Goal: Information Seeking & Learning: Learn about a topic

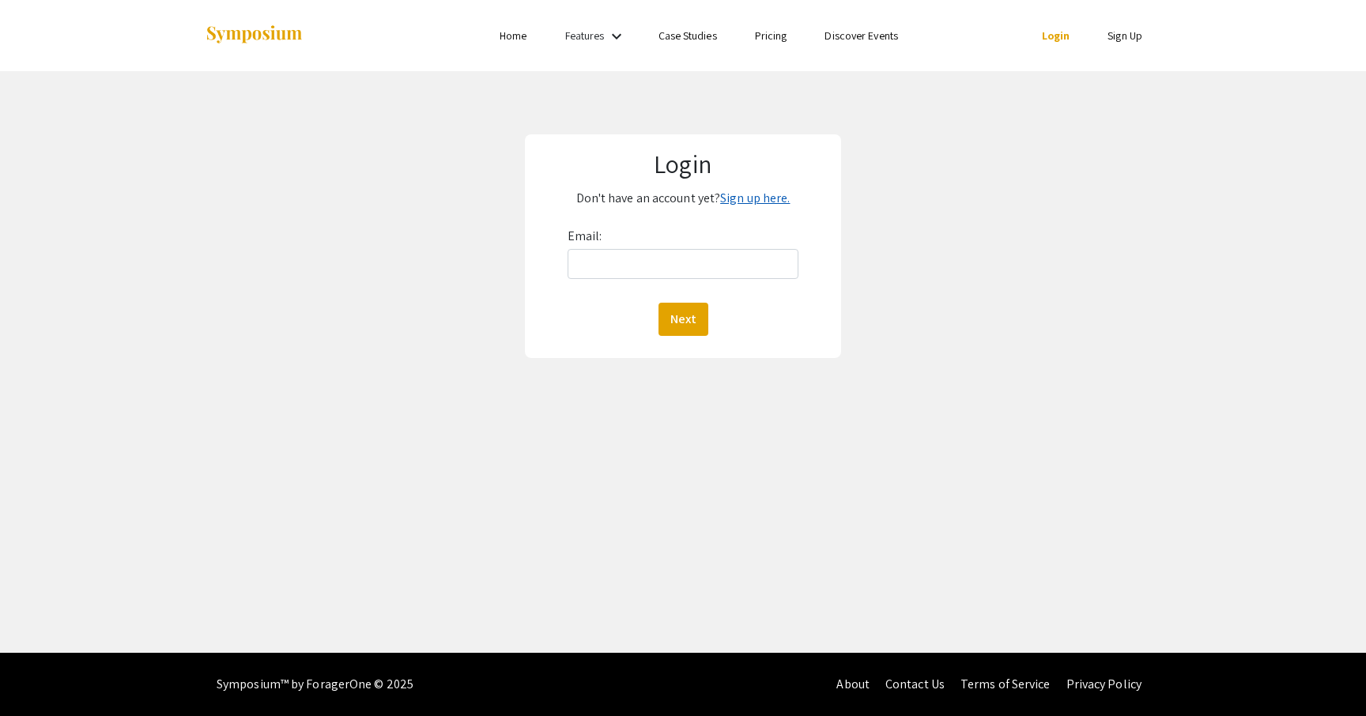
click at [753, 198] on link "Sign up here." at bounding box center [755, 198] width 70 height 17
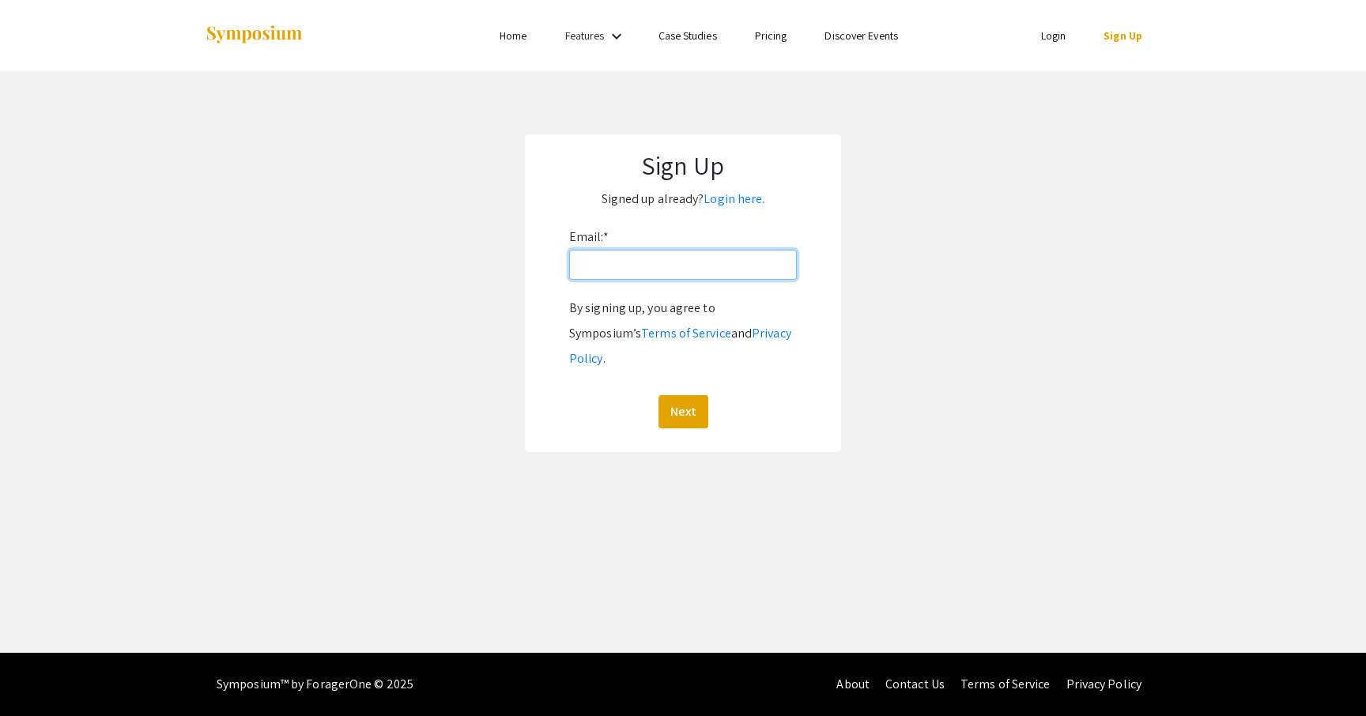
click at [608, 270] on input "Email: *" at bounding box center [683, 265] width 228 height 30
type input "ericksis@oregonstate.edu"
click at [433, 338] on app-signup "Sign Up Signed up already? Login here. Email: * ericksis@oregonstate.edu By sig…" at bounding box center [683, 293] width 1366 height 318
click at [684, 395] on button "Next" at bounding box center [684, 411] width 50 height 33
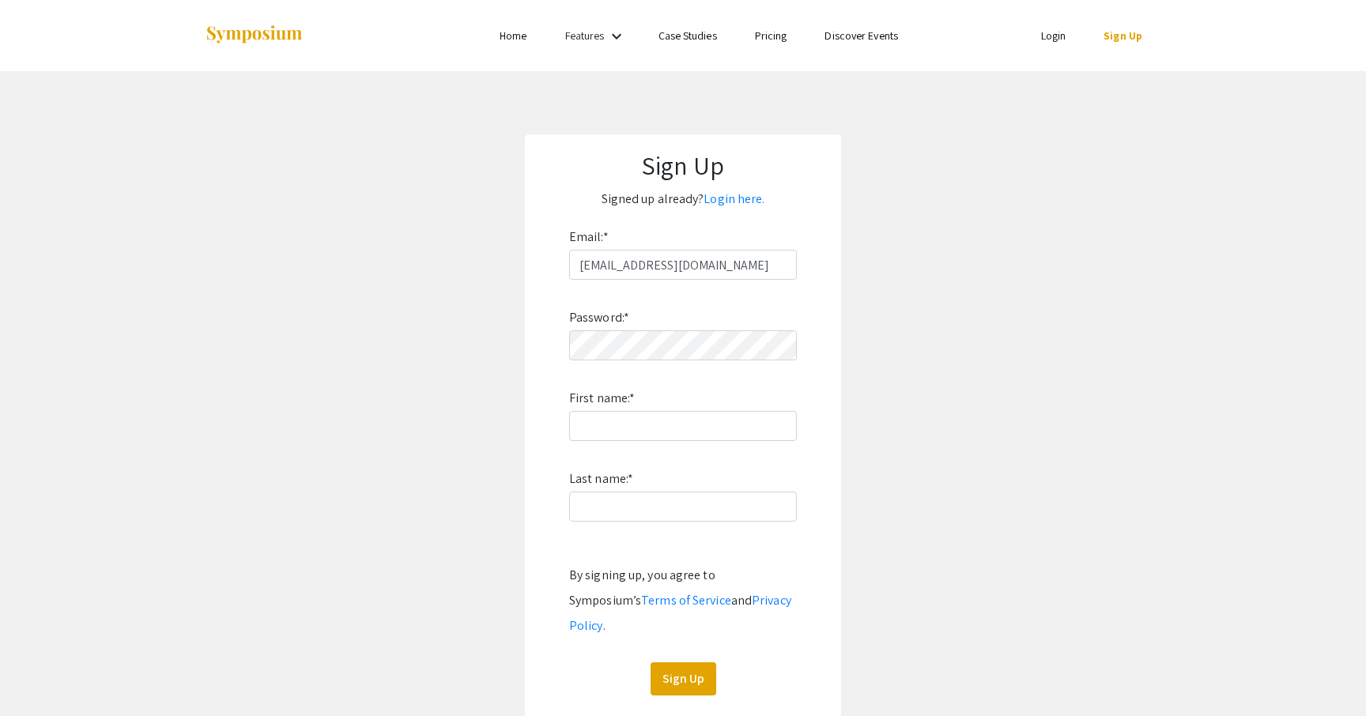
click at [551, 436] on form "Email: * ericksis@oregonstate.edu Password: * First name: * Last name: * By sig…" at bounding box center [683, 460] width 285 height 471
type input "Isaac"
type input "Erickson"
click at [606, 663] on div "Sign Up" at bounding box center [683, 679] width 228 height 33
click at [682, 663] on button "Sign Up" at bounding box center [684, 679] width 66 height 33
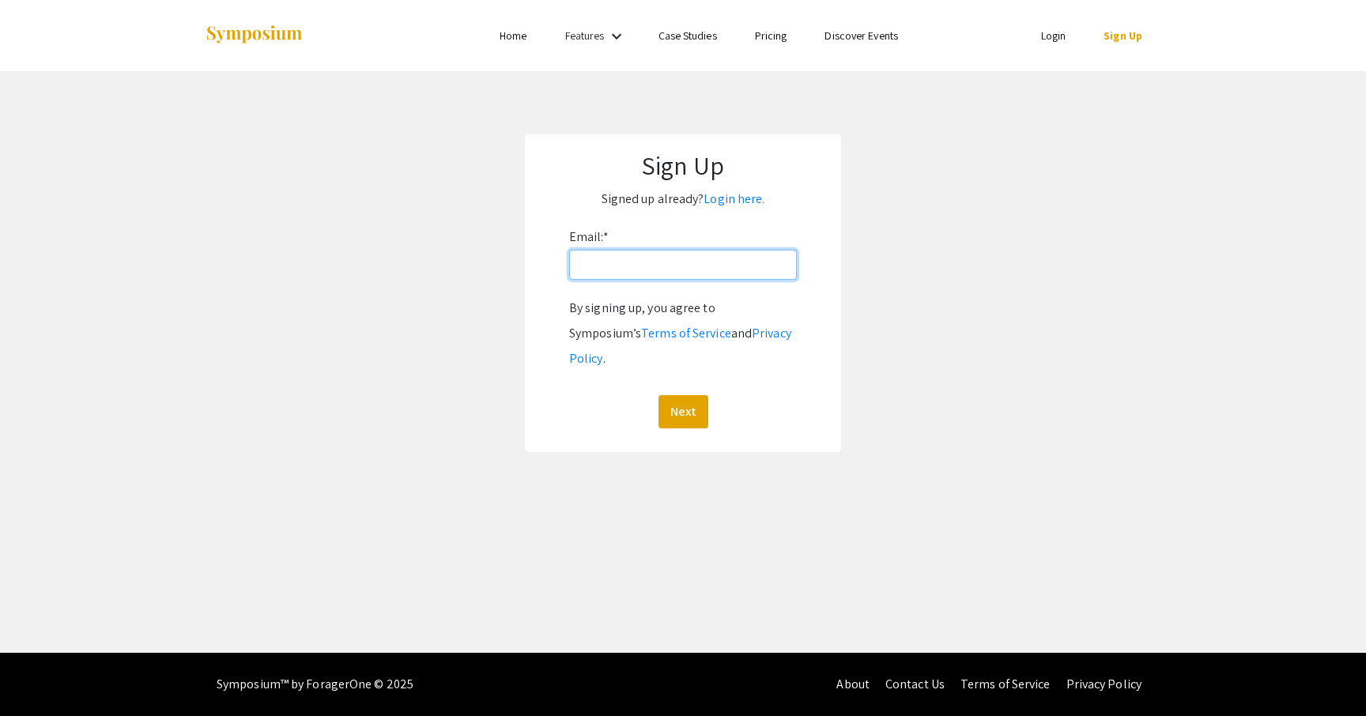
click at [651, 263] on input "Email: *" at bounding box center [683, 265] width 228 height 30
click at [732, 200] on link "Login here." at bounding box center [734, 199] width 61 height 17
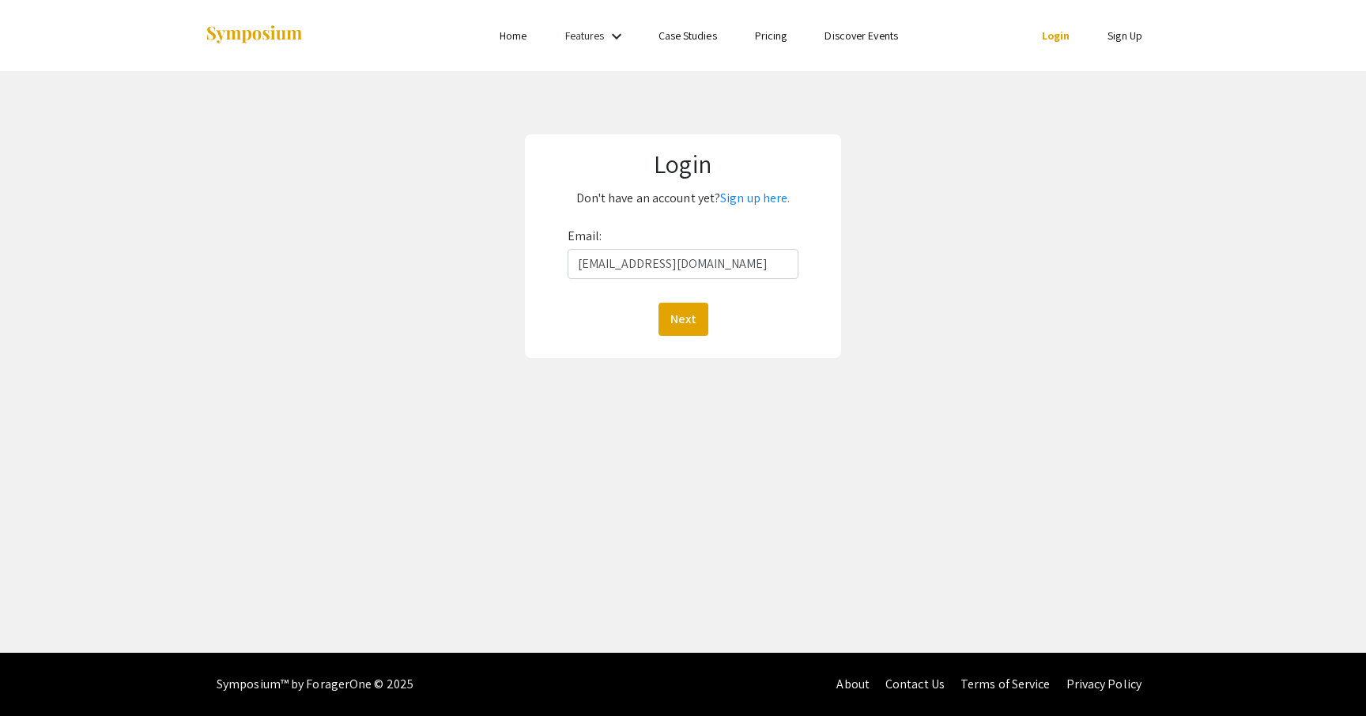
type input "ericksis@oregonstate.edu"
click at [682, 319] on button "Next" at bounding box center [684, 319] width 50 height 33
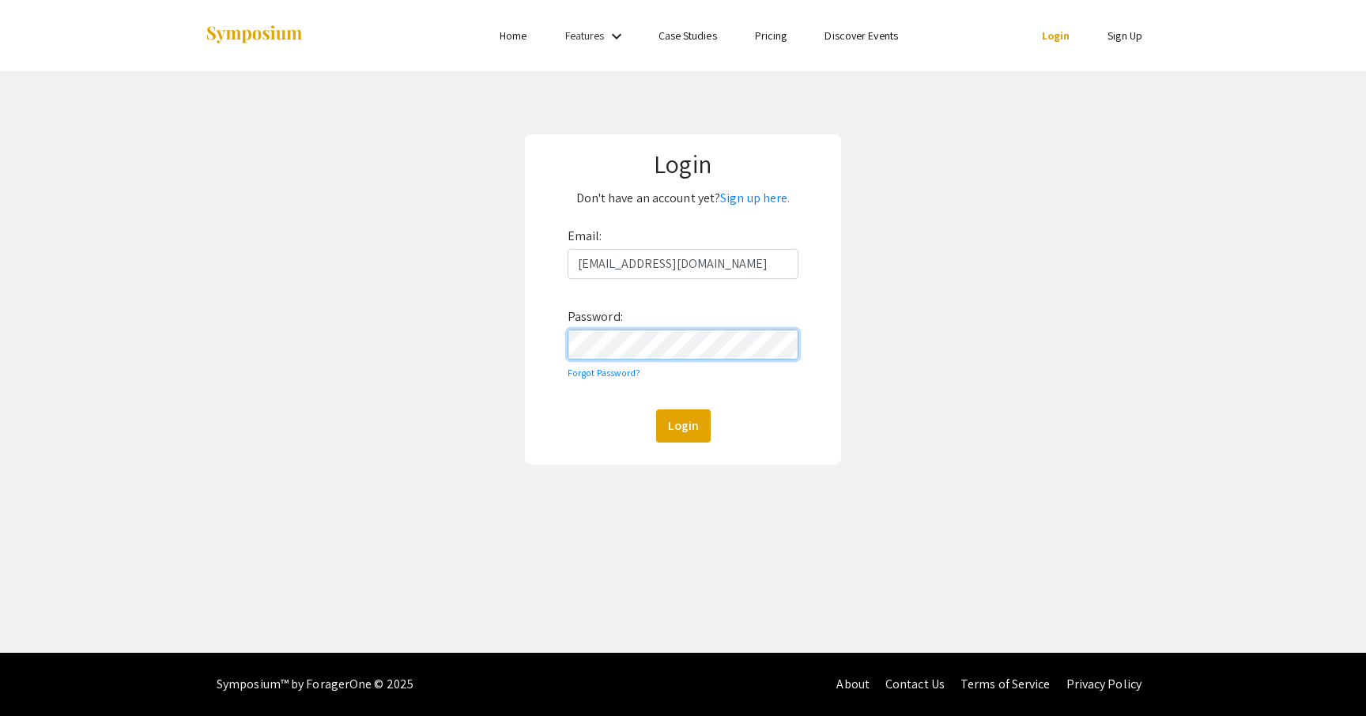
click at [682, 425] on button "Login" at bounding box center [683, 426] width 55 height 33
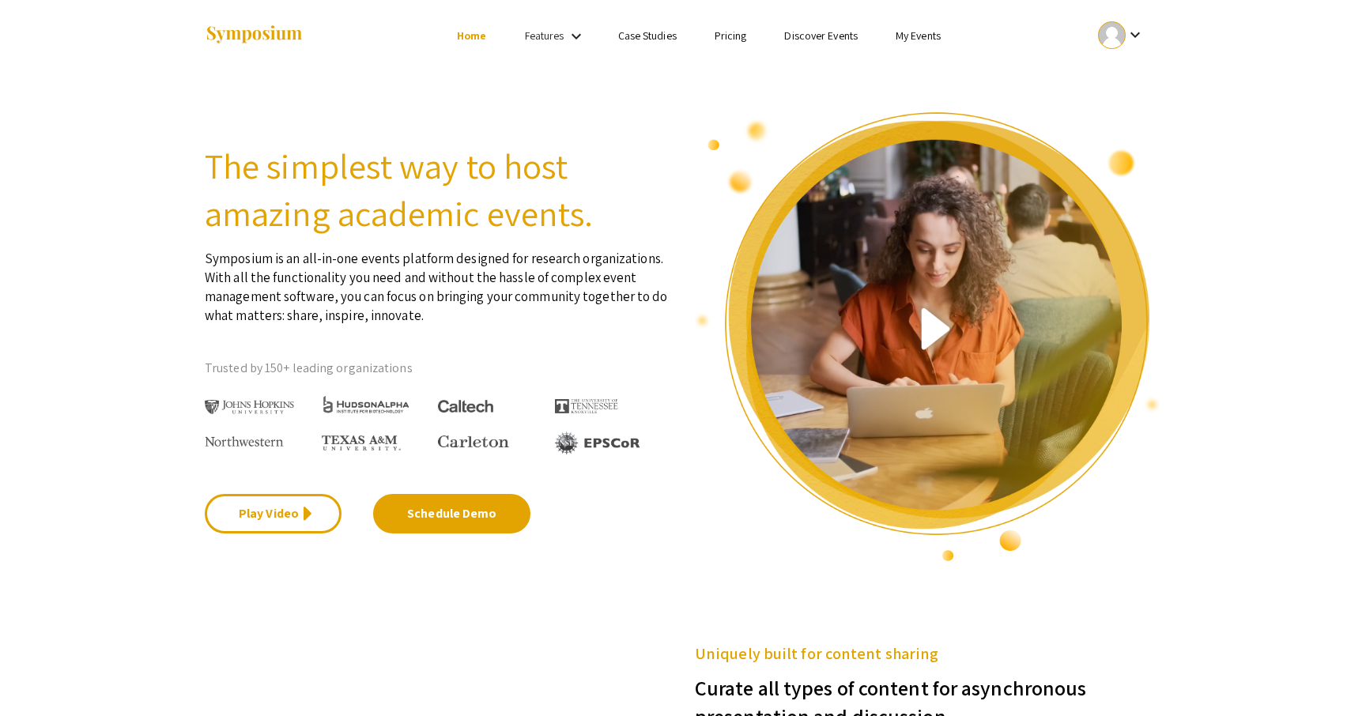
click at [818, 35] on link "Discover Events" at bounding box center [821, 35] width 74 height 14
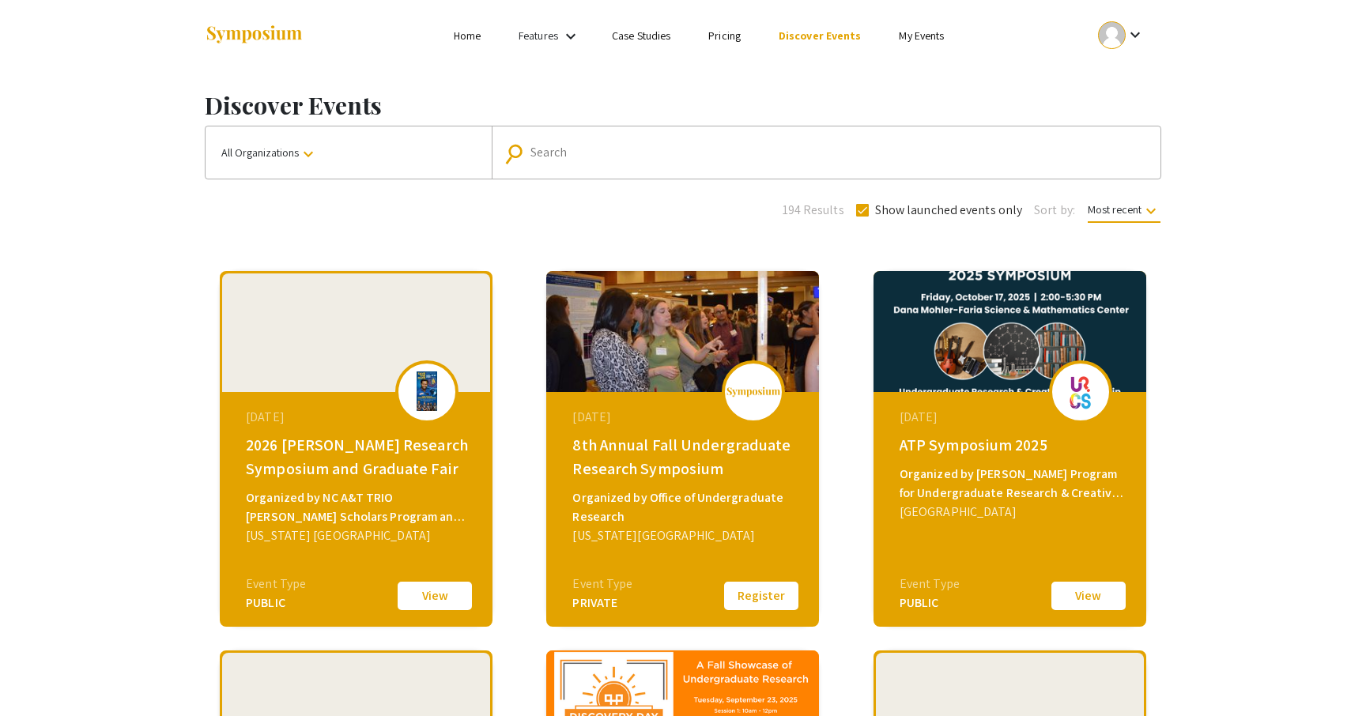
click at [716, 156] on input "Search" at bounding box center [835, 152] width 609 height 14
type input "Oregon State university"
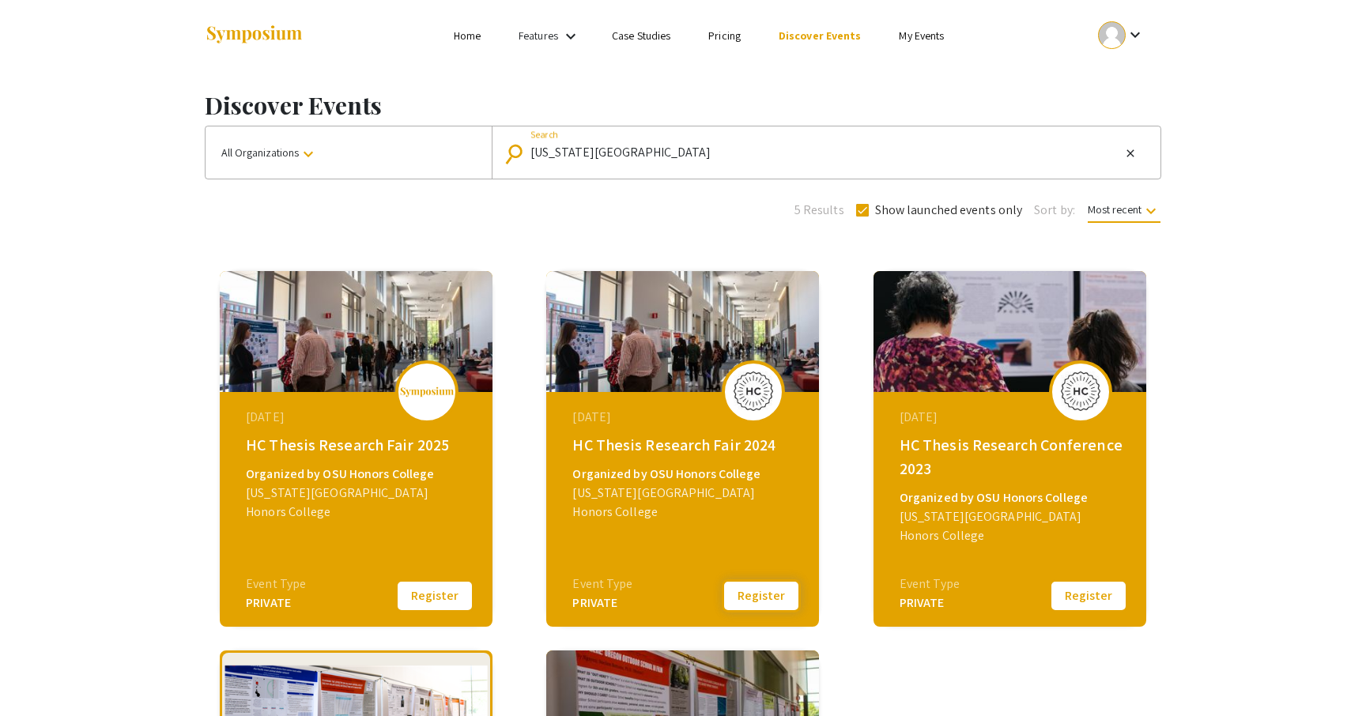
click at [780, 593] on button "Register" at bounding box center [761, 596] width 79 height 33
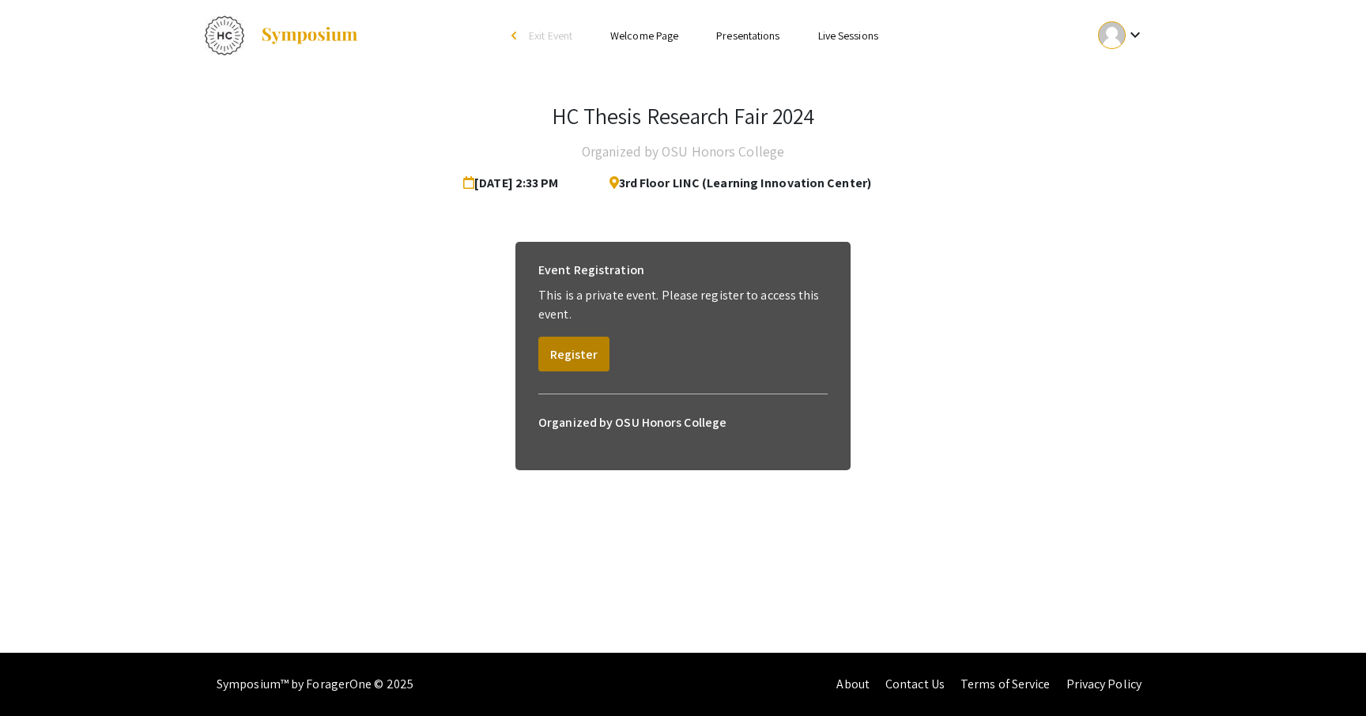
click at [555, 364] on button "Register" at bounding box center [573, 354] width 71 height 35
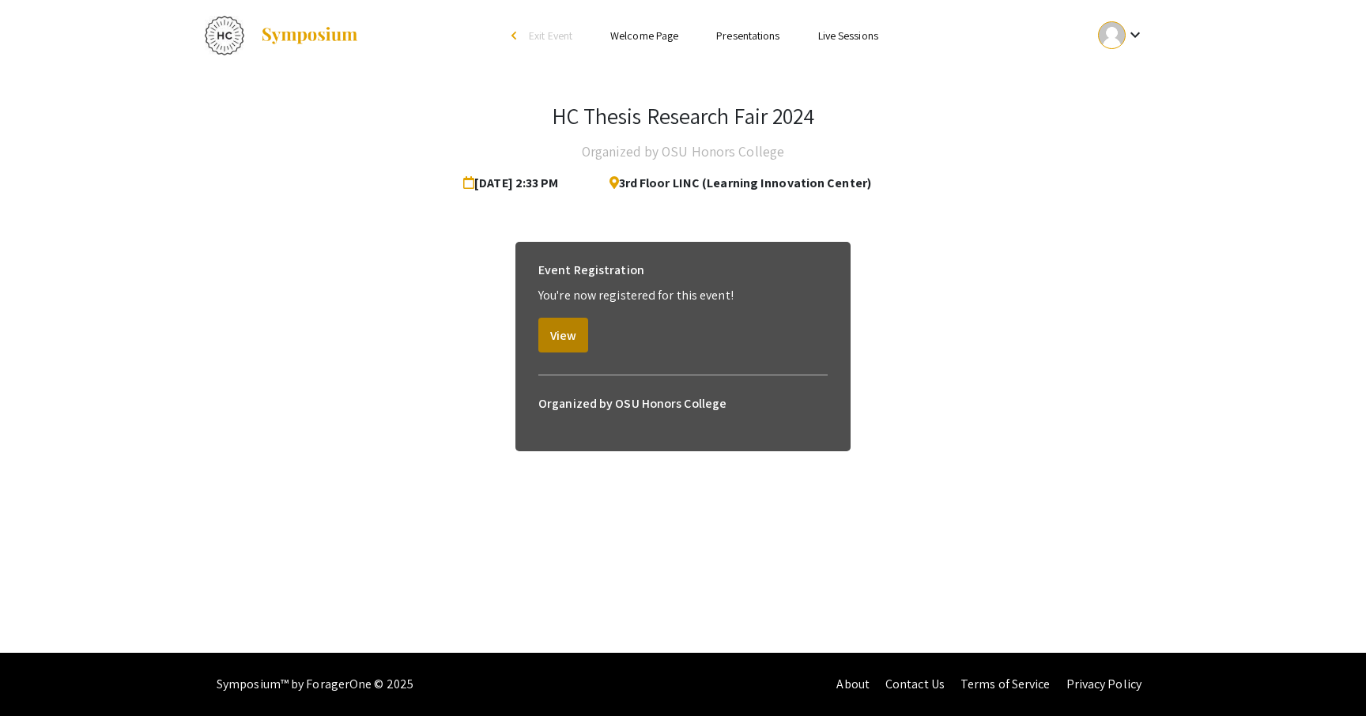
click at [573, 338] on button "View" at bounding box center [563, 335] width 50 height 35
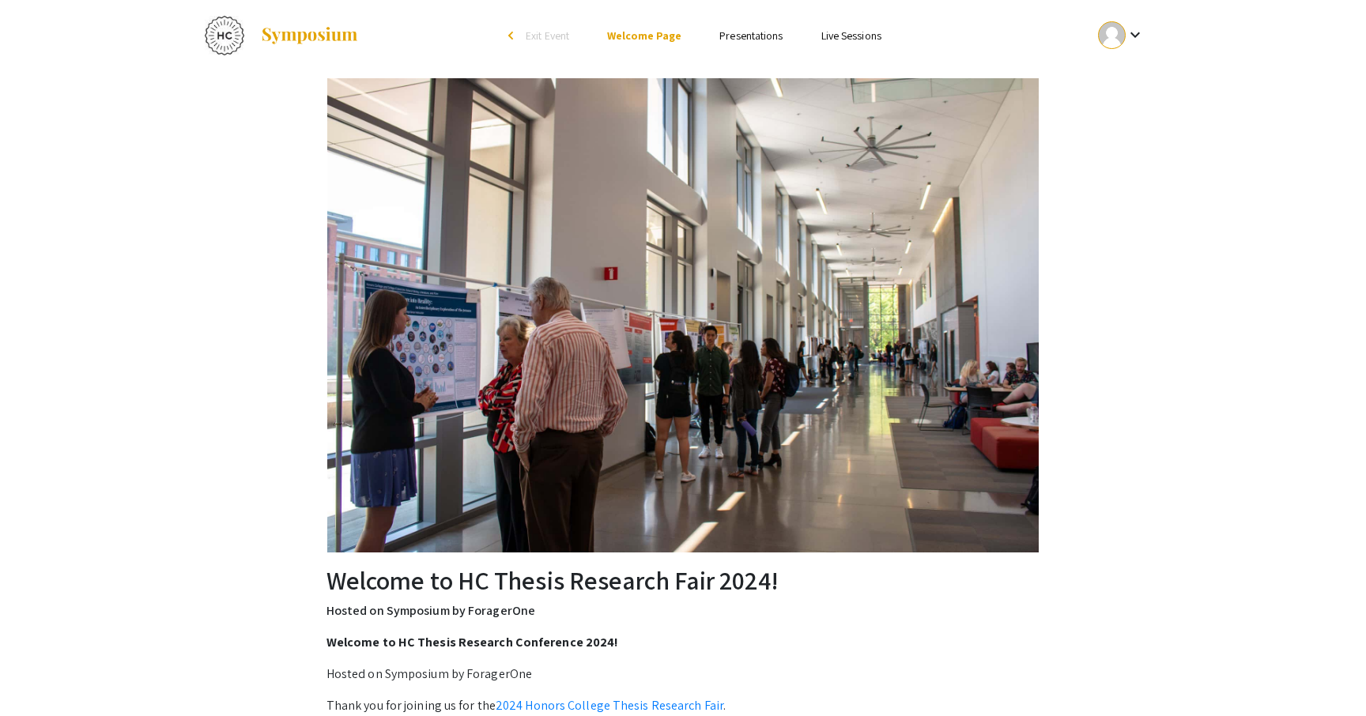
click at [761, 31] on link "Presentations" at bounding box center [750, 35] width 63 height 14
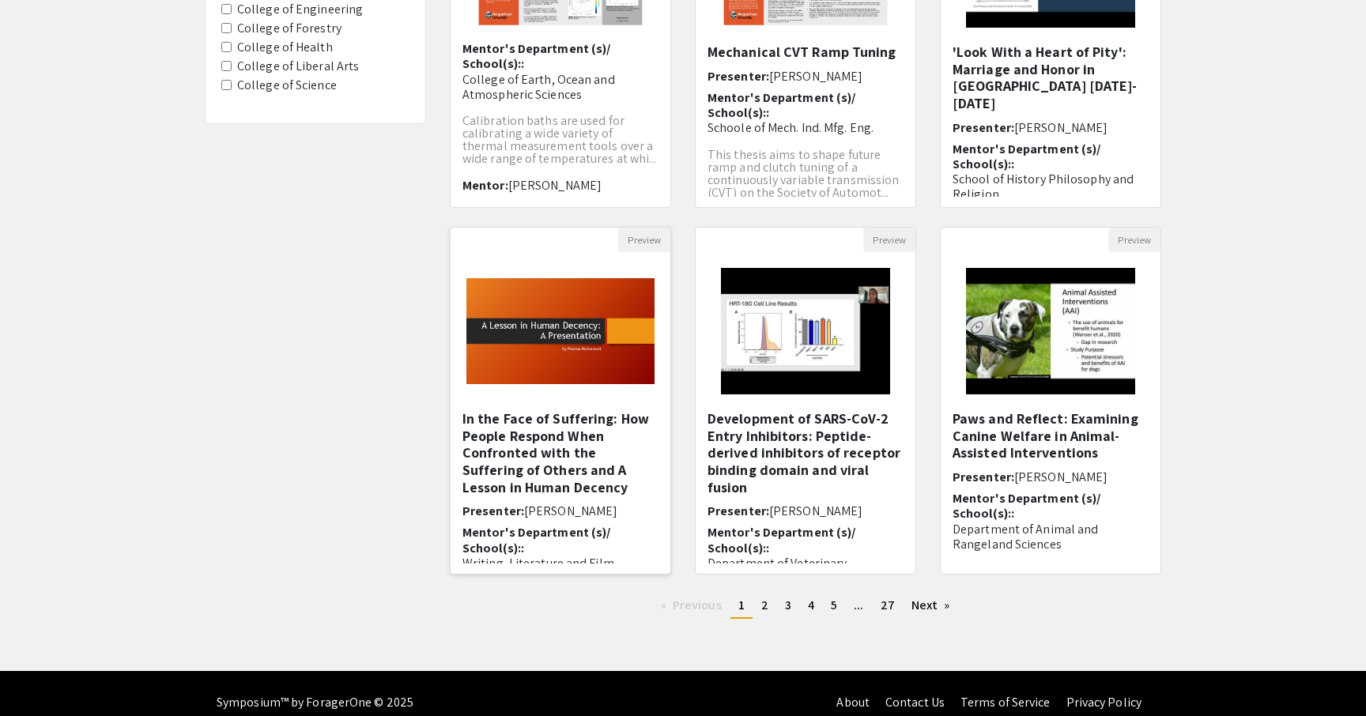
click at [613, 435] on h5 "In the Face of Suffering: How People Respond When Confronted with the Suffering…" at bounding box center [561, 452] width 196 height 85
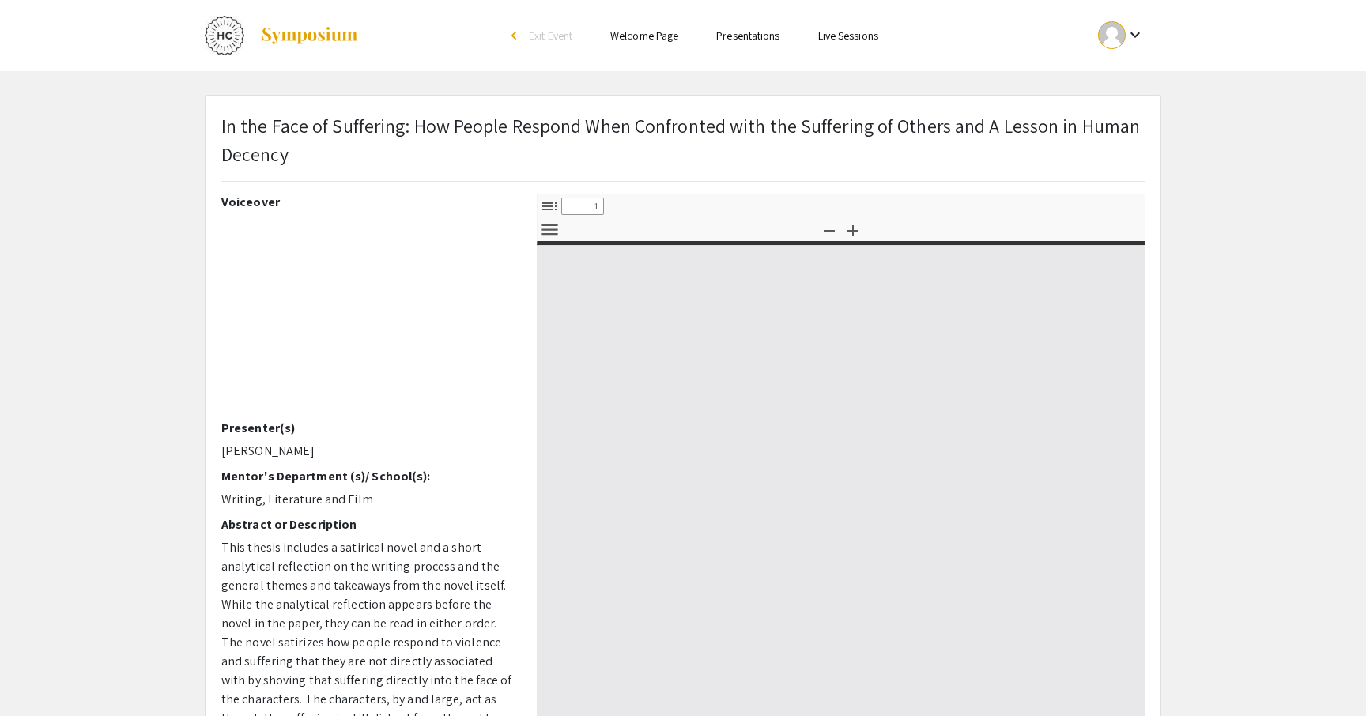
select select "custom"
type input "0"
select select "custom"
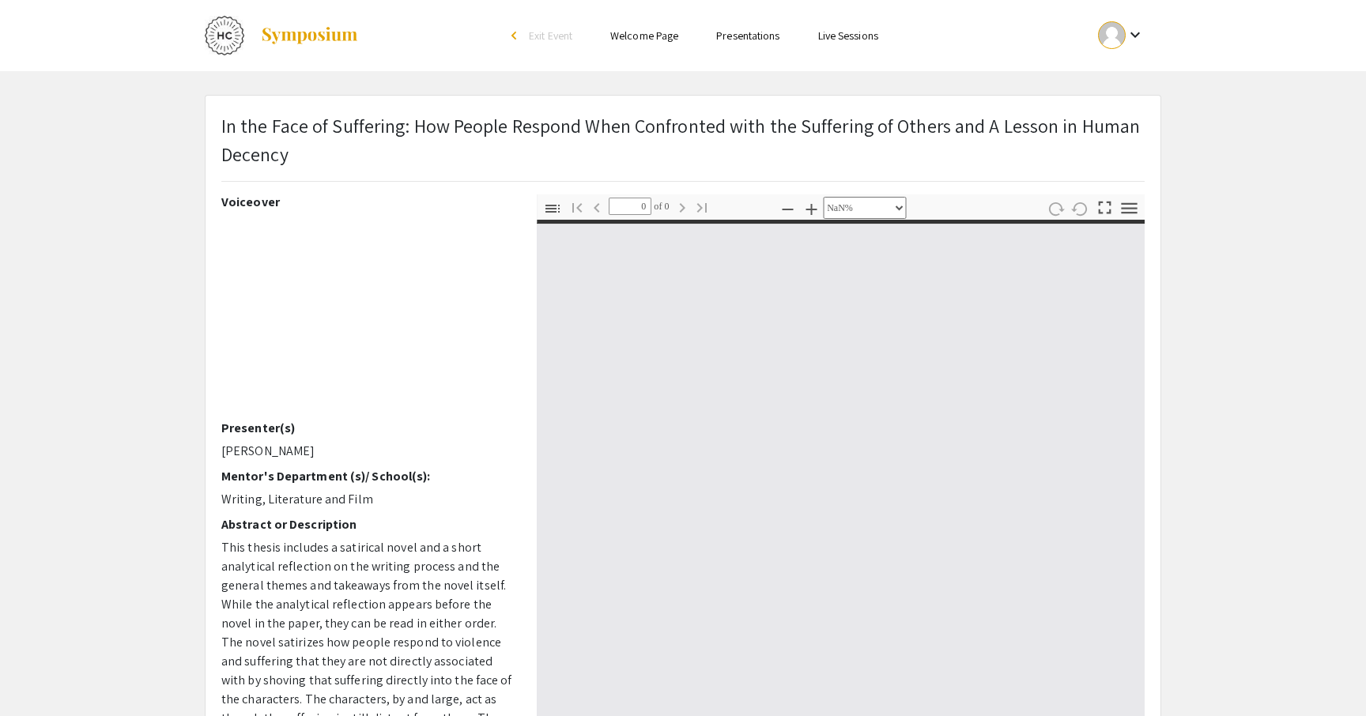
type input "1"
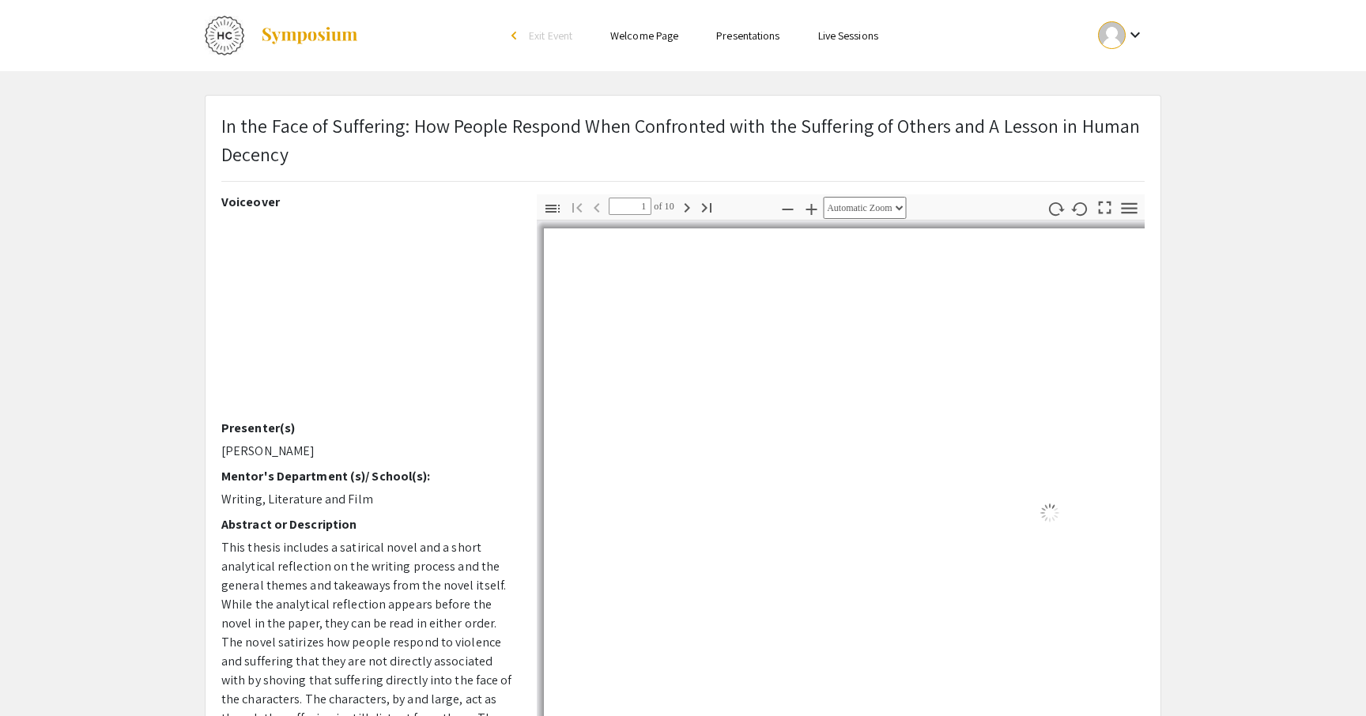
select select "auto"
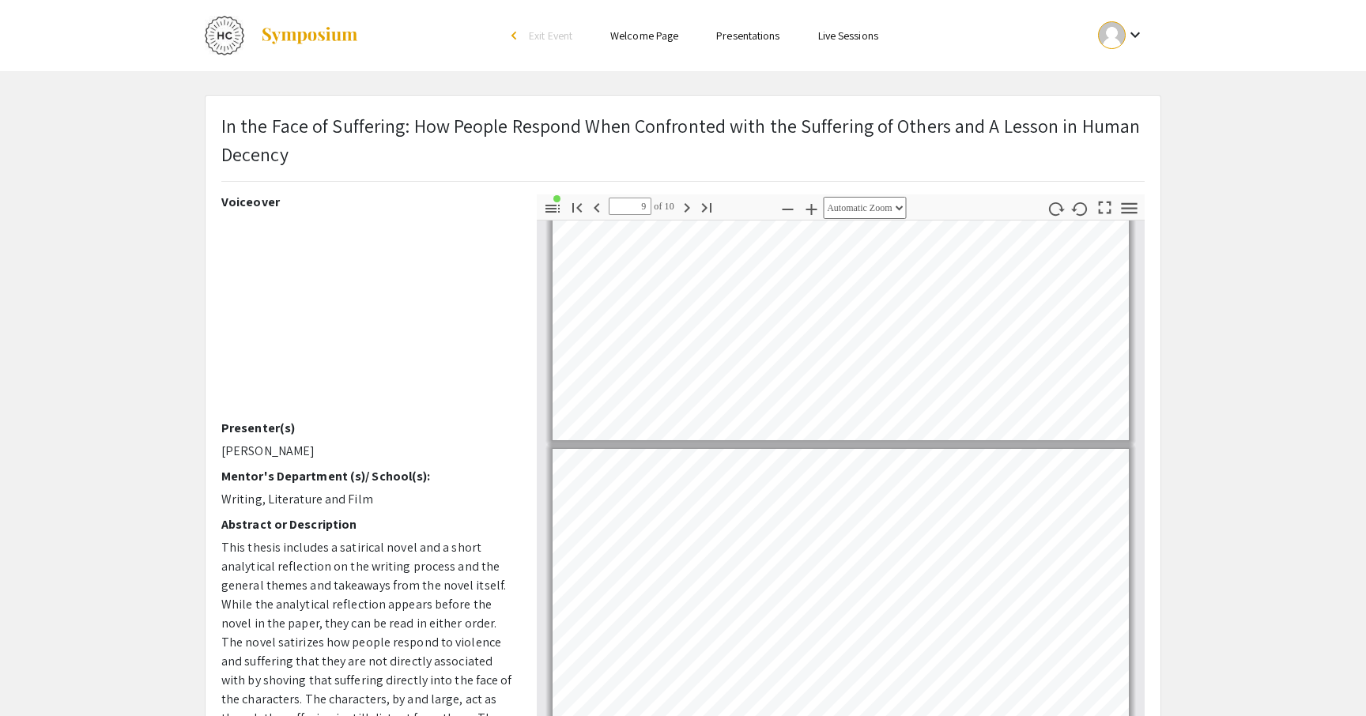
type input "10"
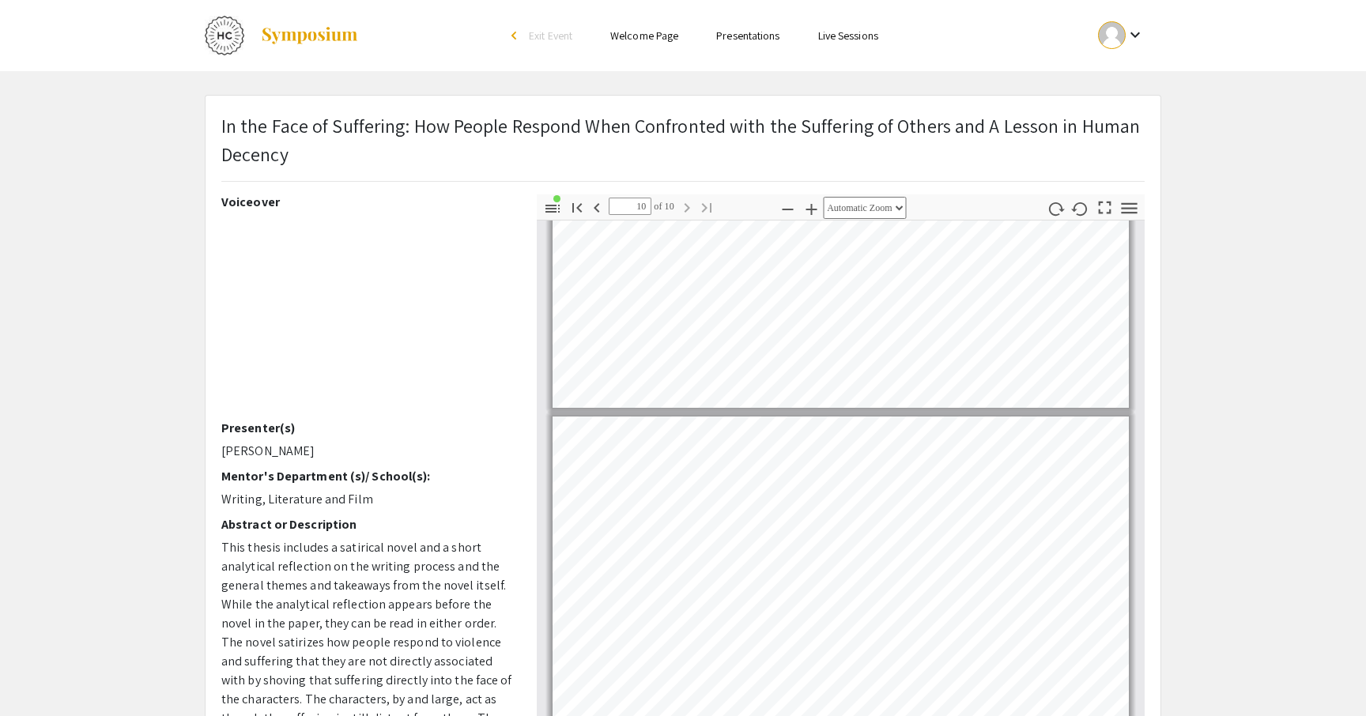
scroll to position [2808, 0]
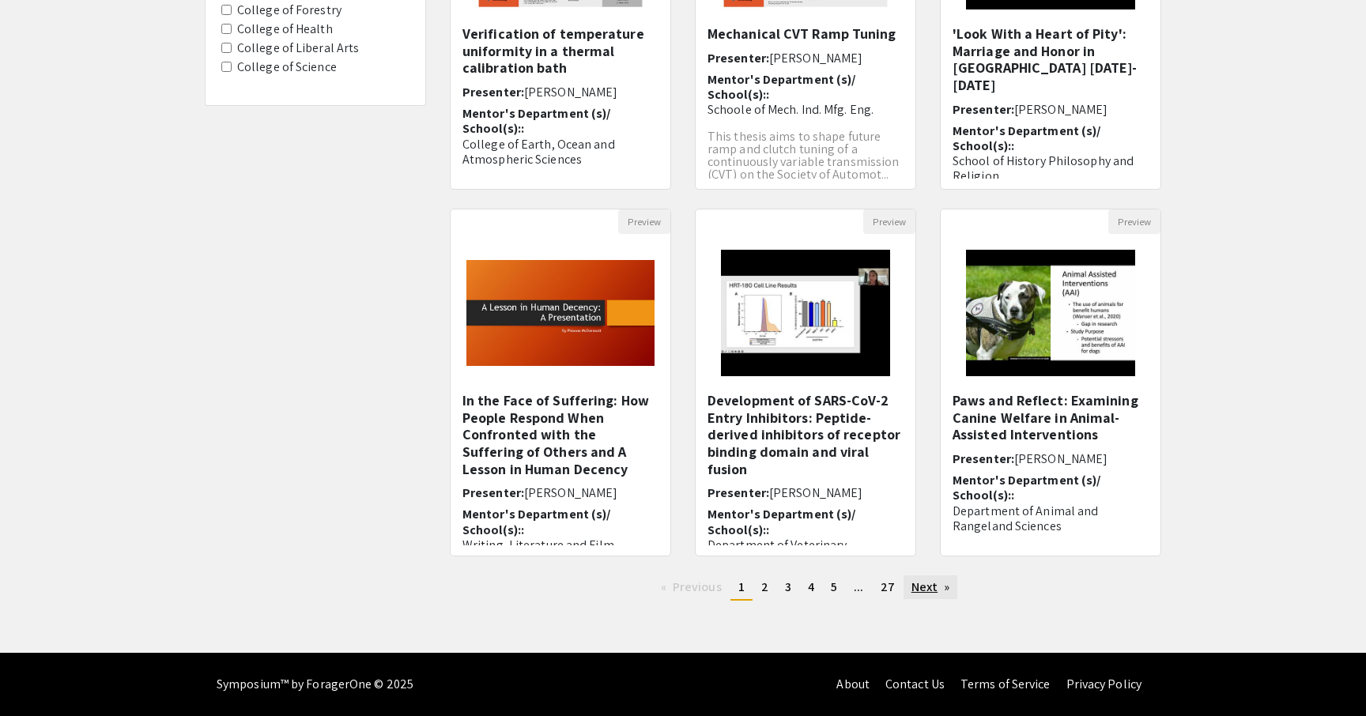
scroll to position [332, 0]
click at [944, 594] on link "Next page" at bounding box center [931, 588] width 55 height 24
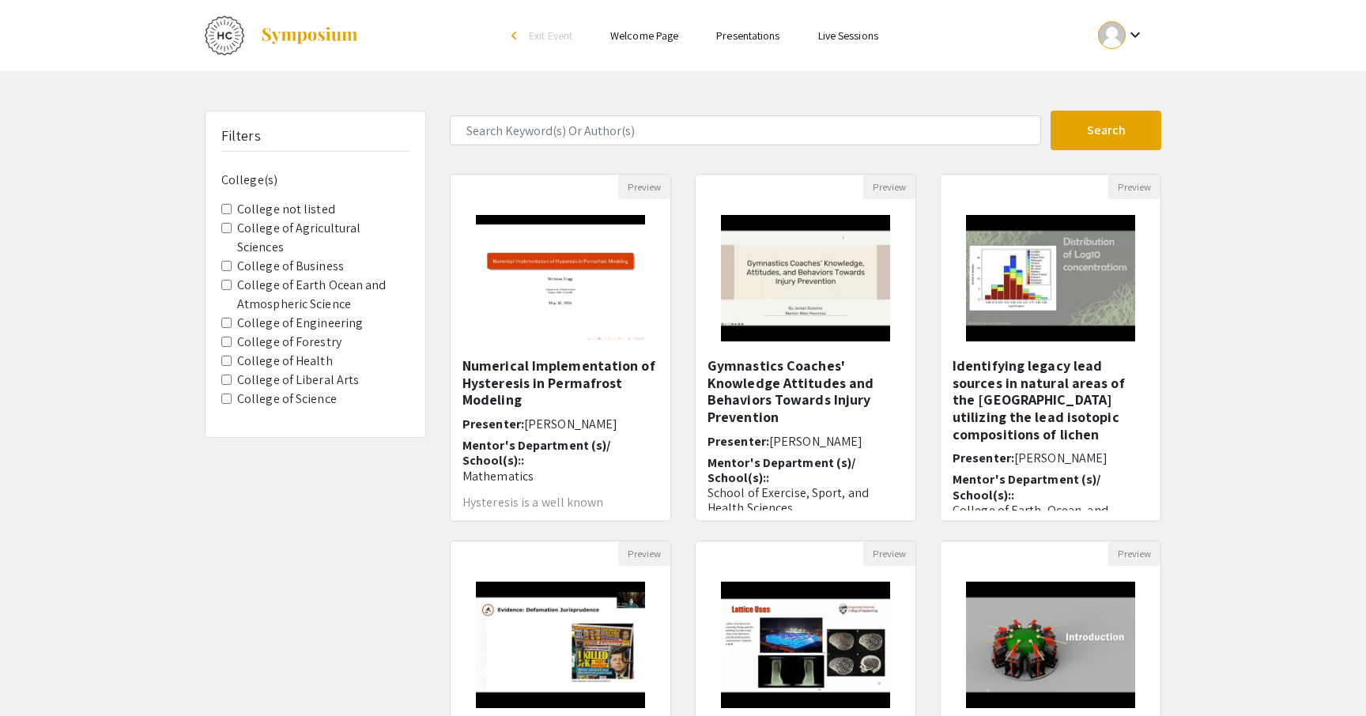
click at [226, 318] on Engineering "College of Engineering" at bounding box center [226, 323] width 10 height 10
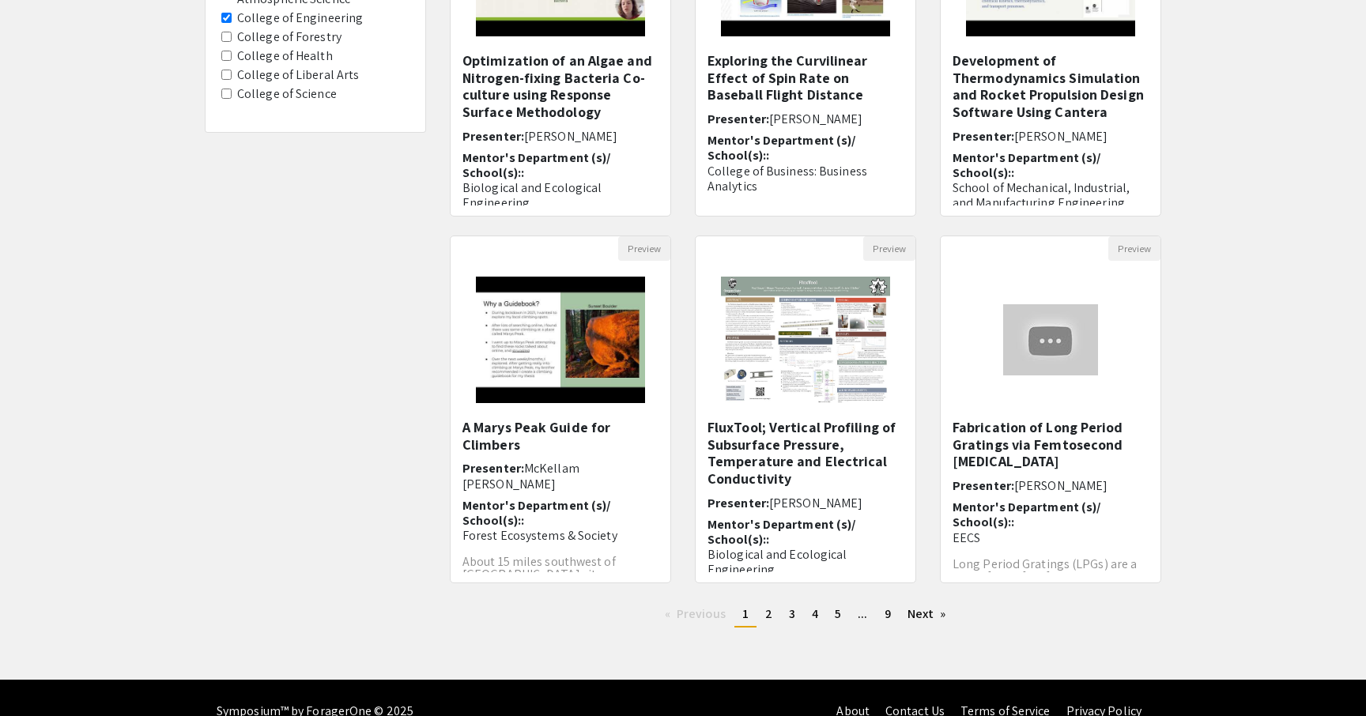
scroll to position [321, 0]
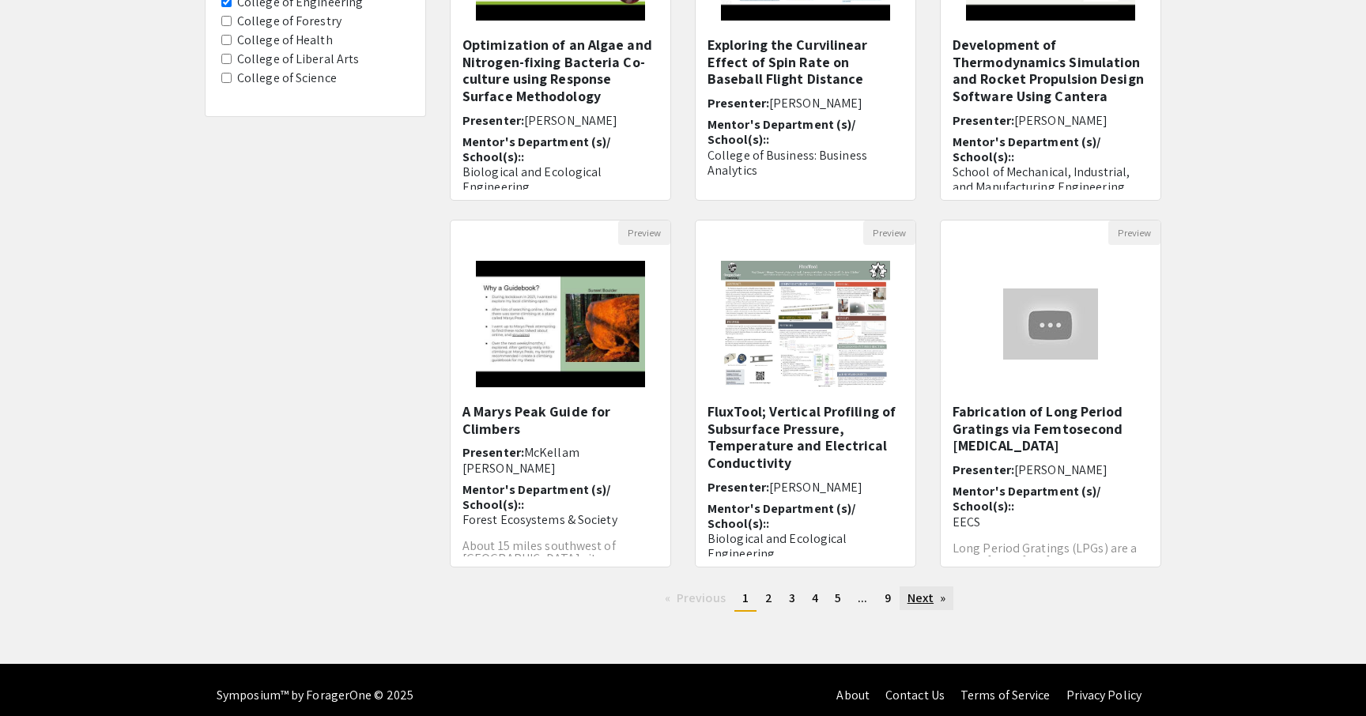
click at [917, 594] on link "Next page" at bounding box center [927, 599] width 55 height 24
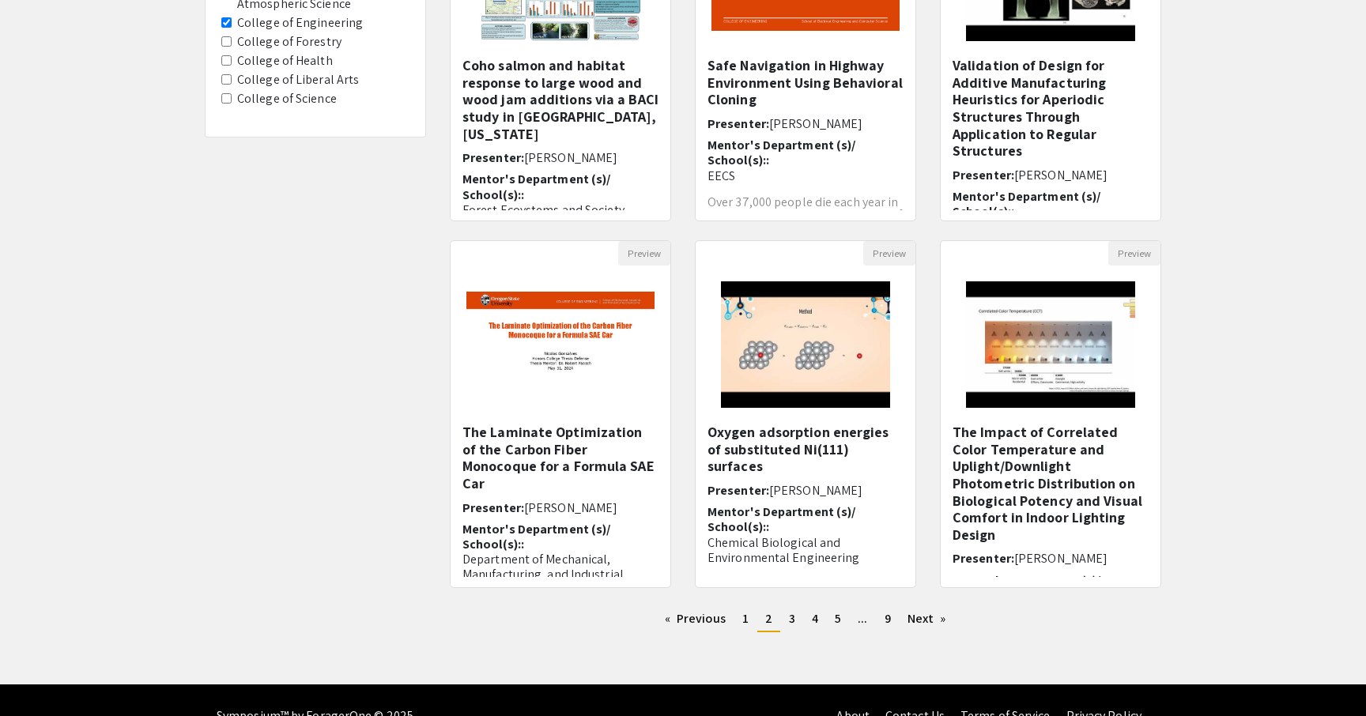
scroll to position [312, 0]
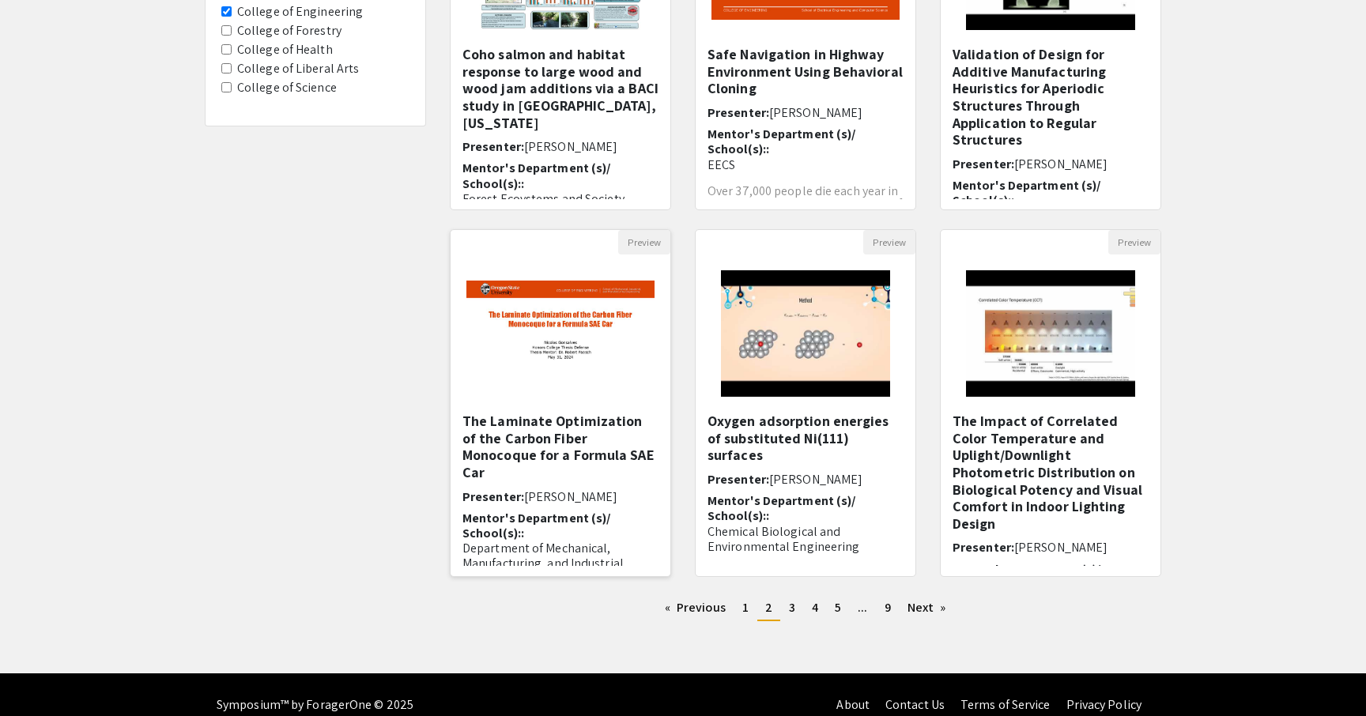
click at [584, 386] on img "Open Presentation <p>The Laminate Optimization of the Carbon Fiber Monocoque fo…" at bounding box center [561, 334] width 220 height 138
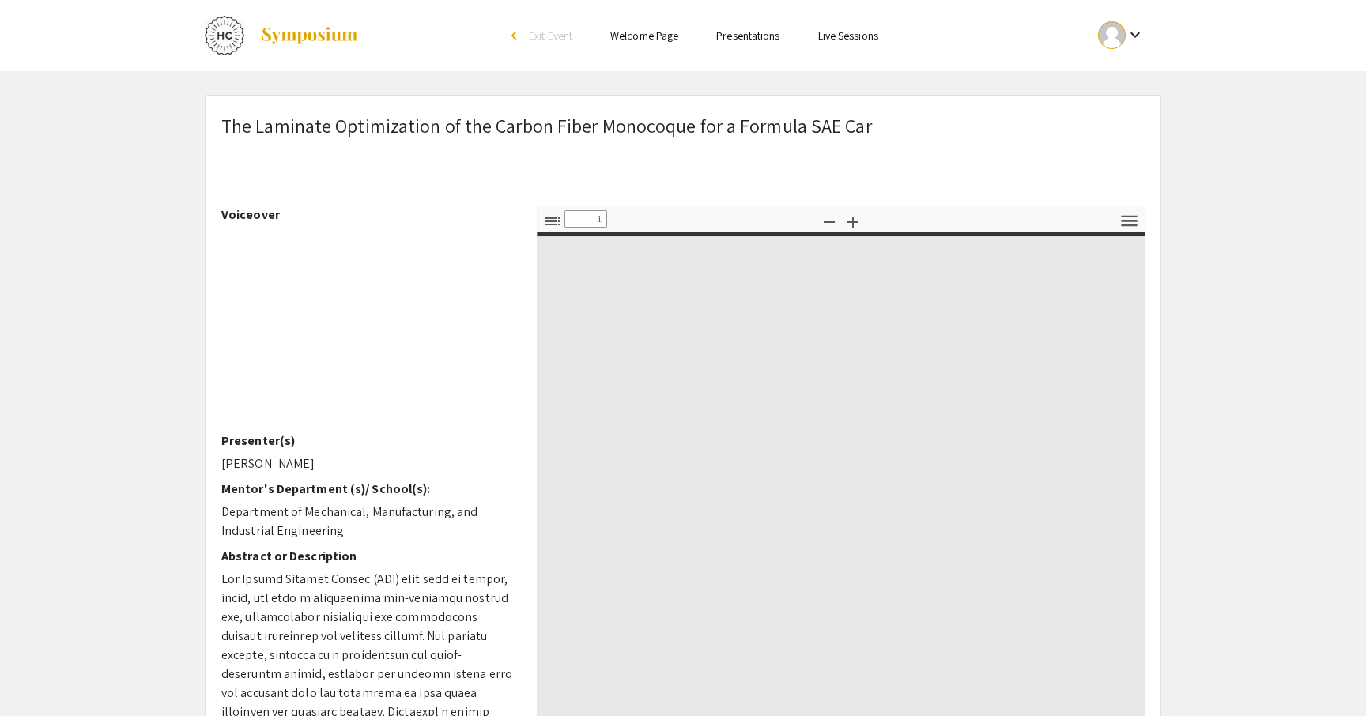
select select "custom"
type input "0"
select select "custom"
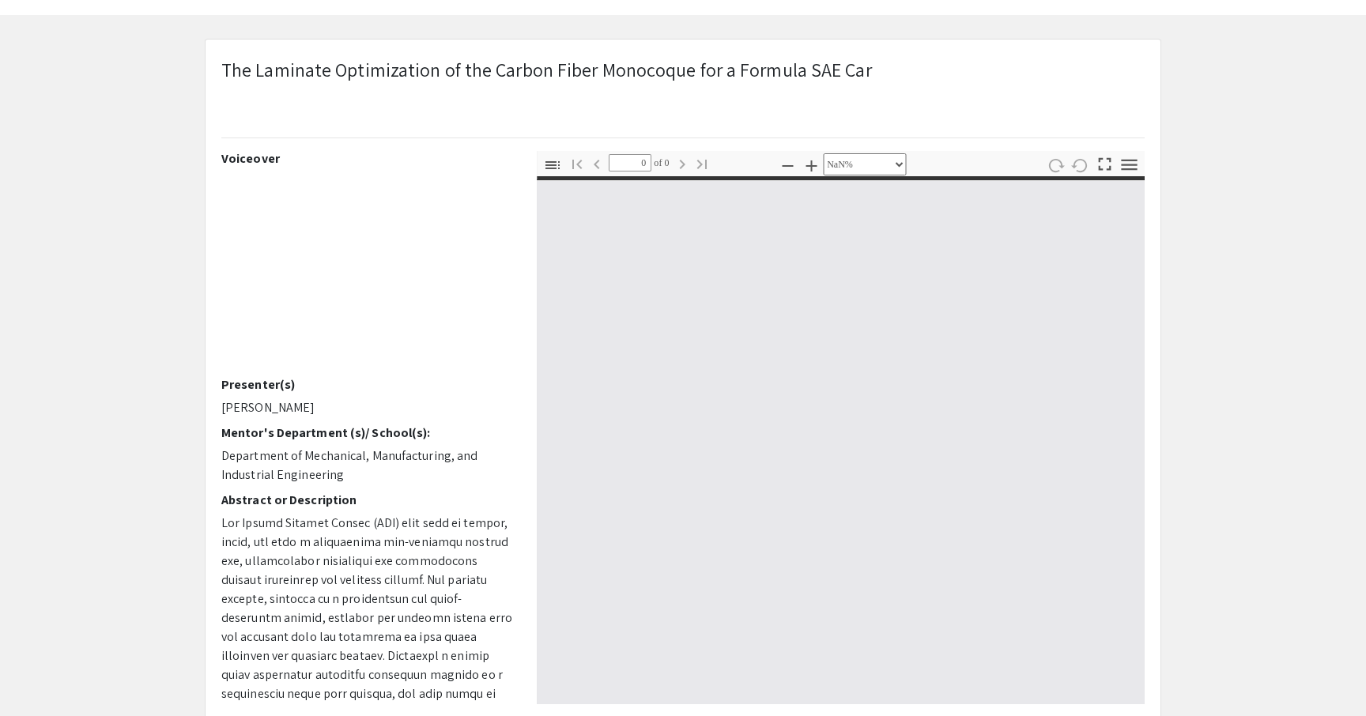
type input "1"
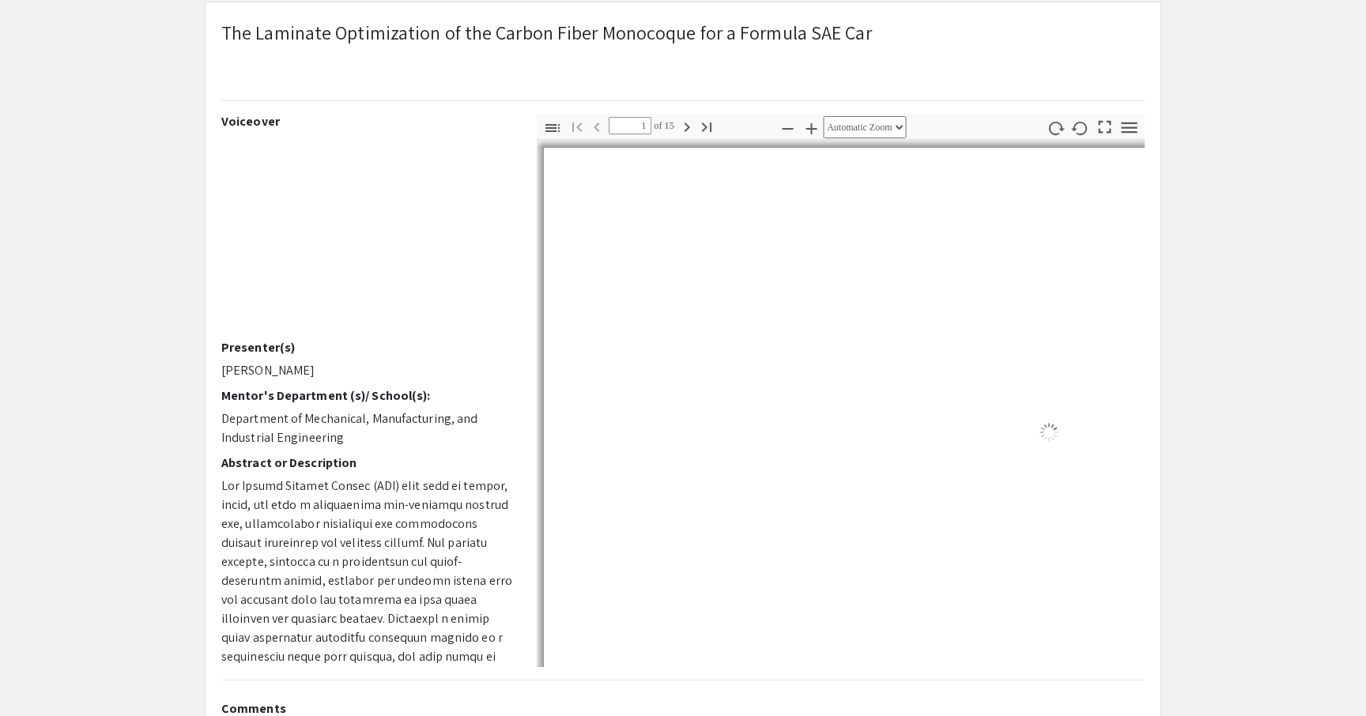
scroll to position [109, 0]
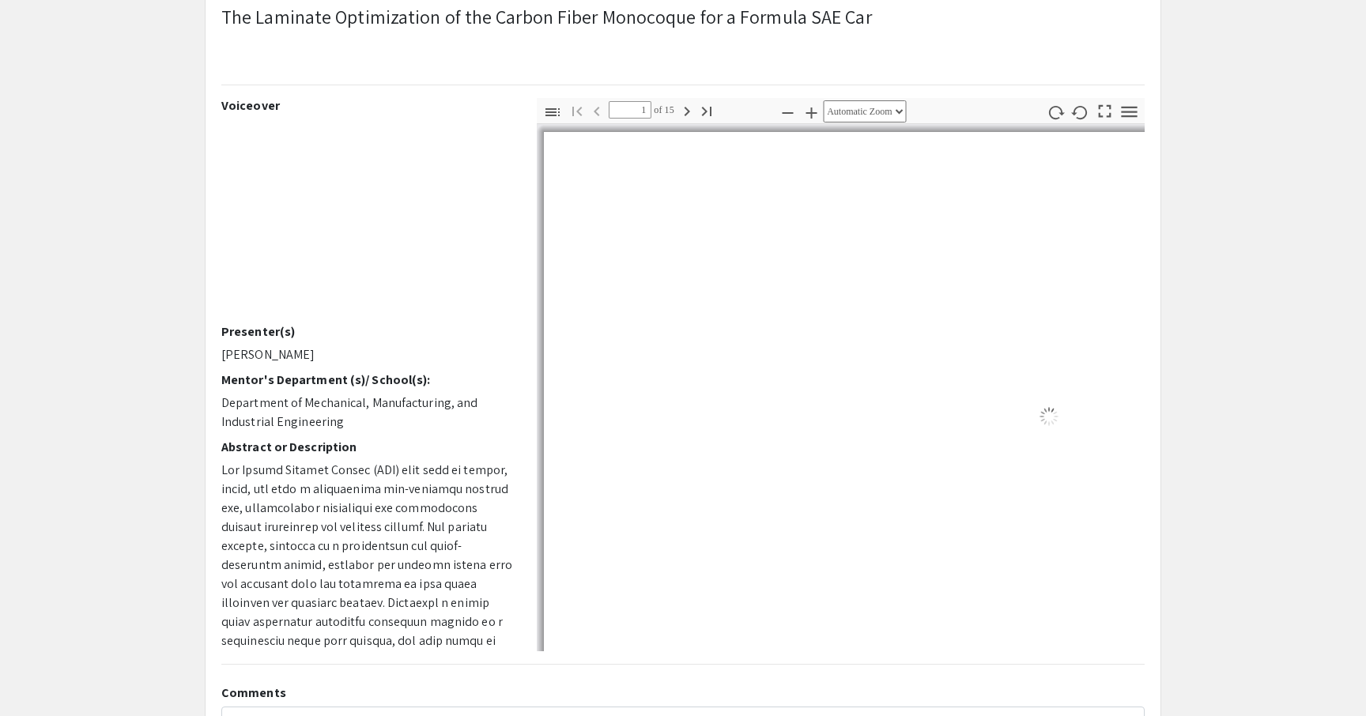
select select "auto"
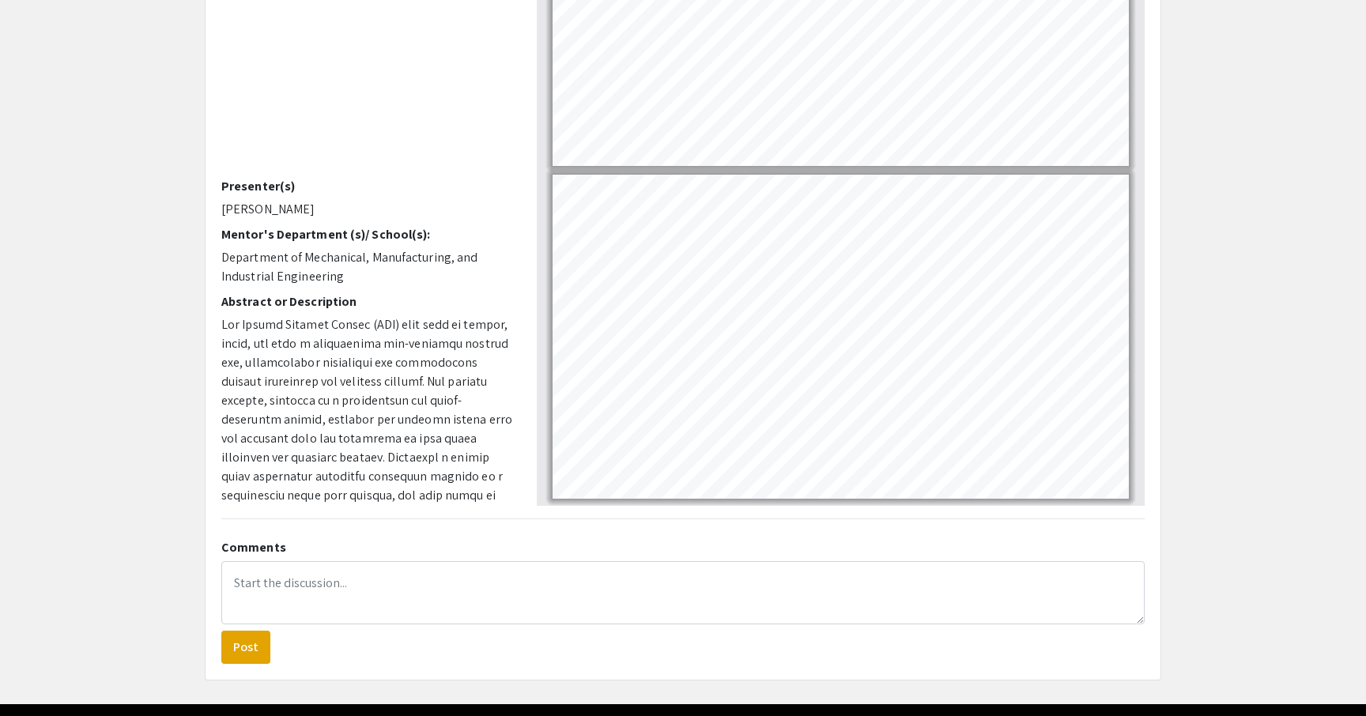
scroll to position [266, 0]
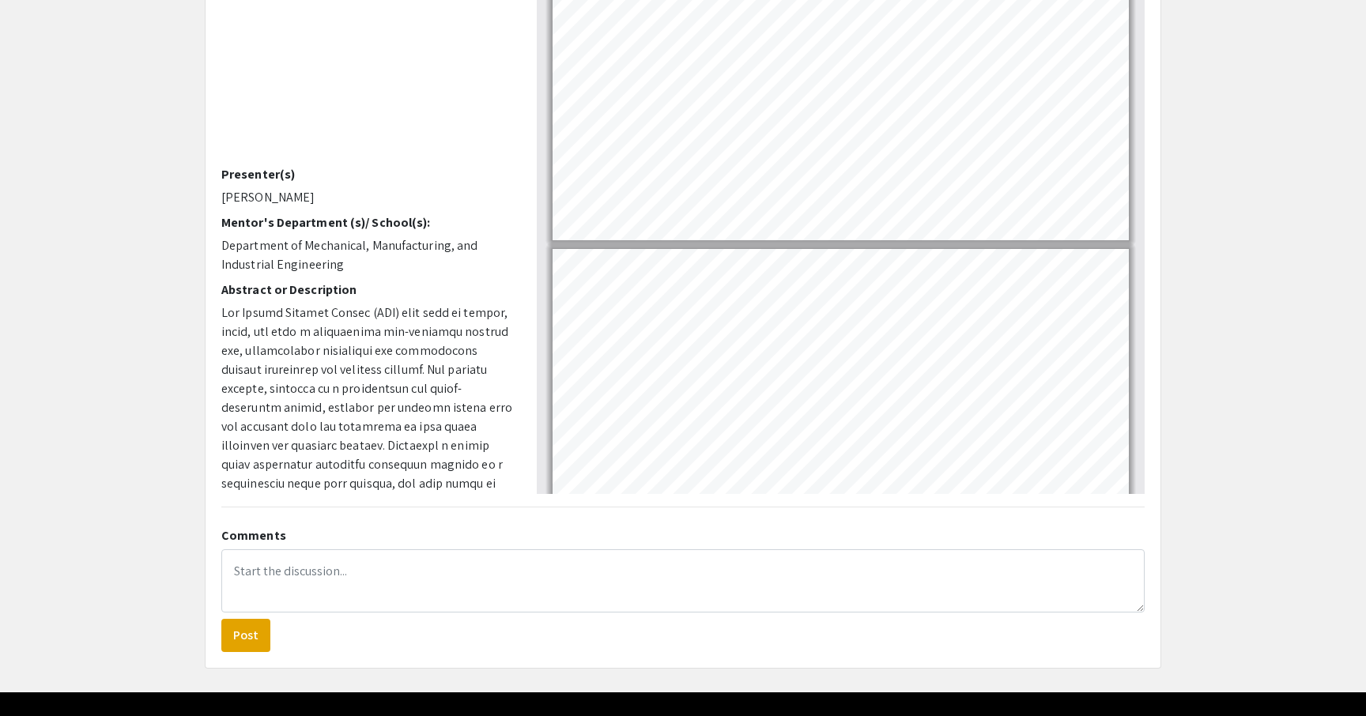
type input "1"
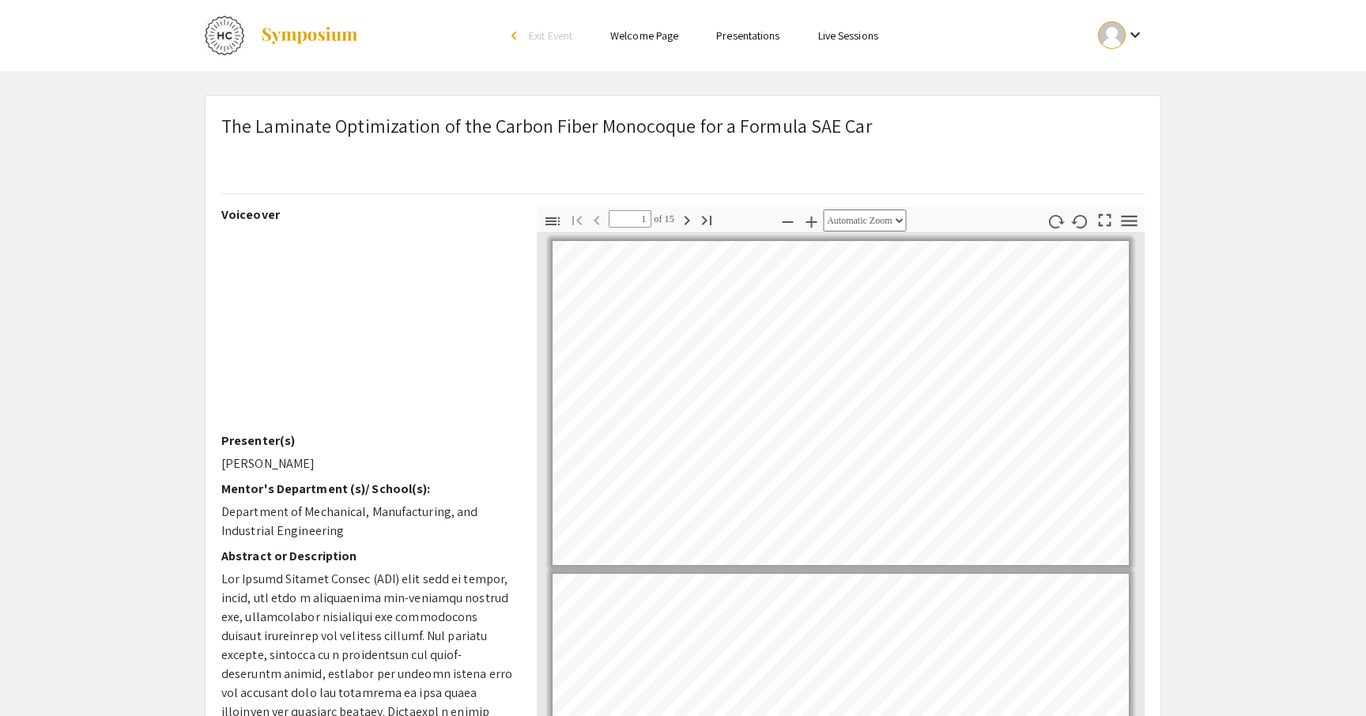
scroll to position [0, 0]
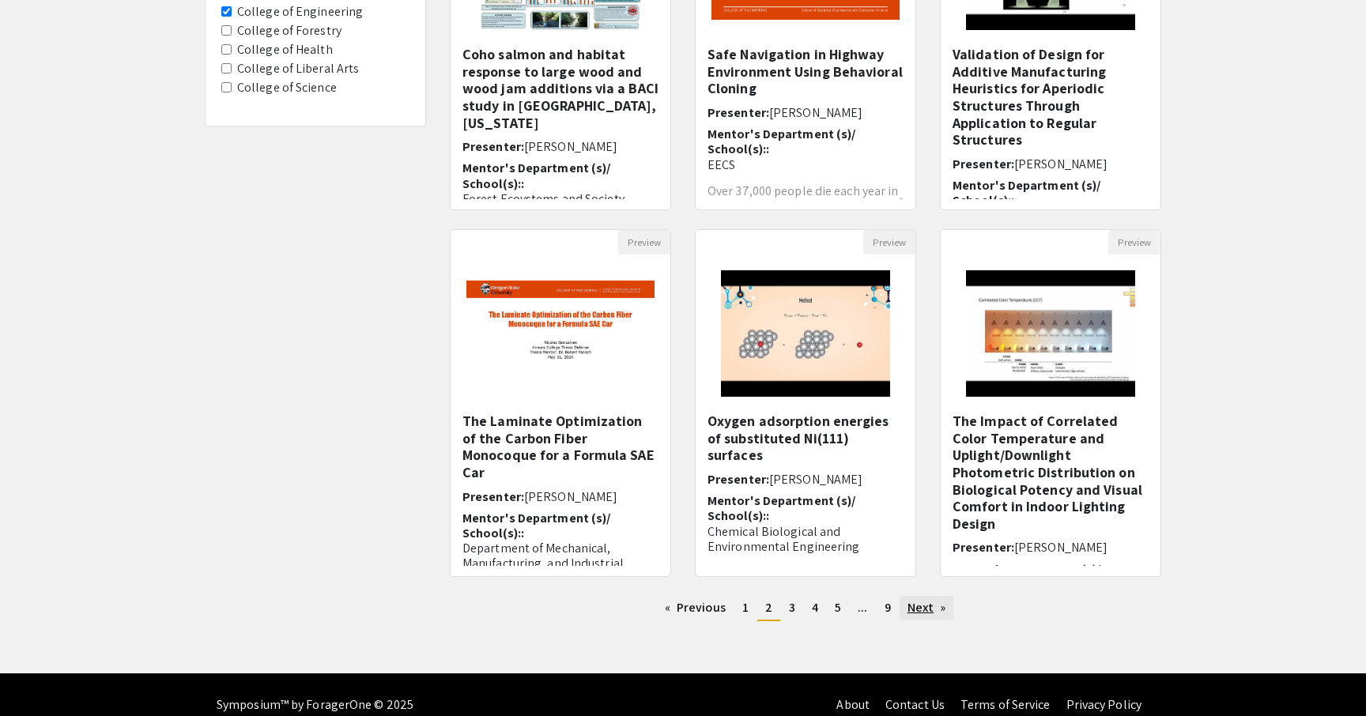
click at [924, 604] on link "Next page" at bounding box center [927, 608] width 55 height 24
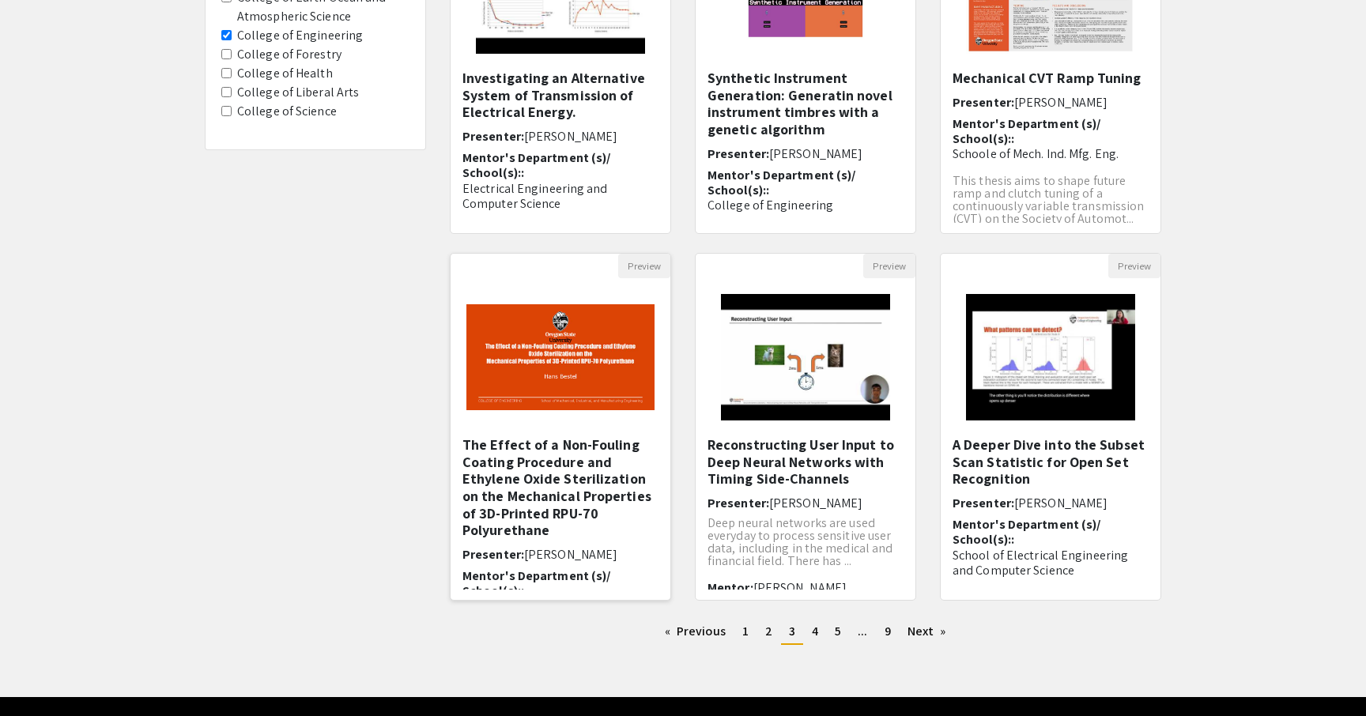
scroll to position [308, 0]
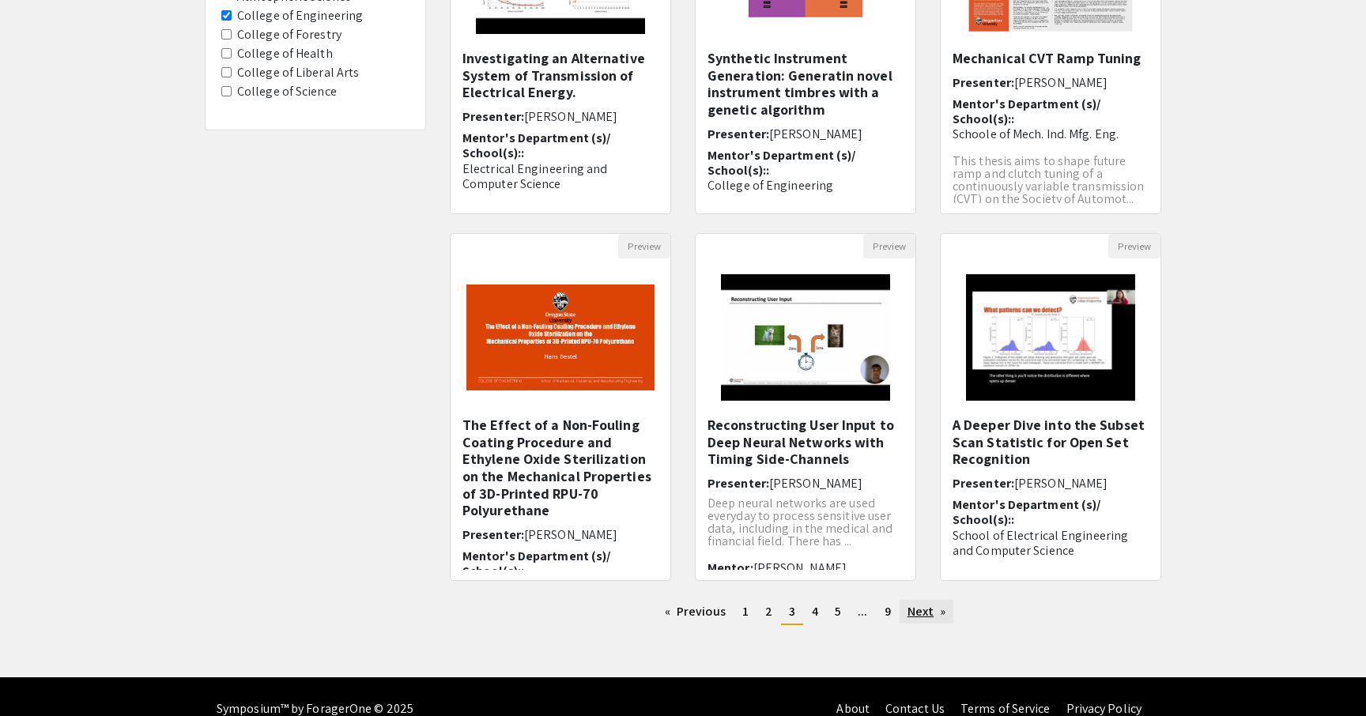
click at [942, 617] on link "Next page" at bounding box center [927, 612] width 55 height 24
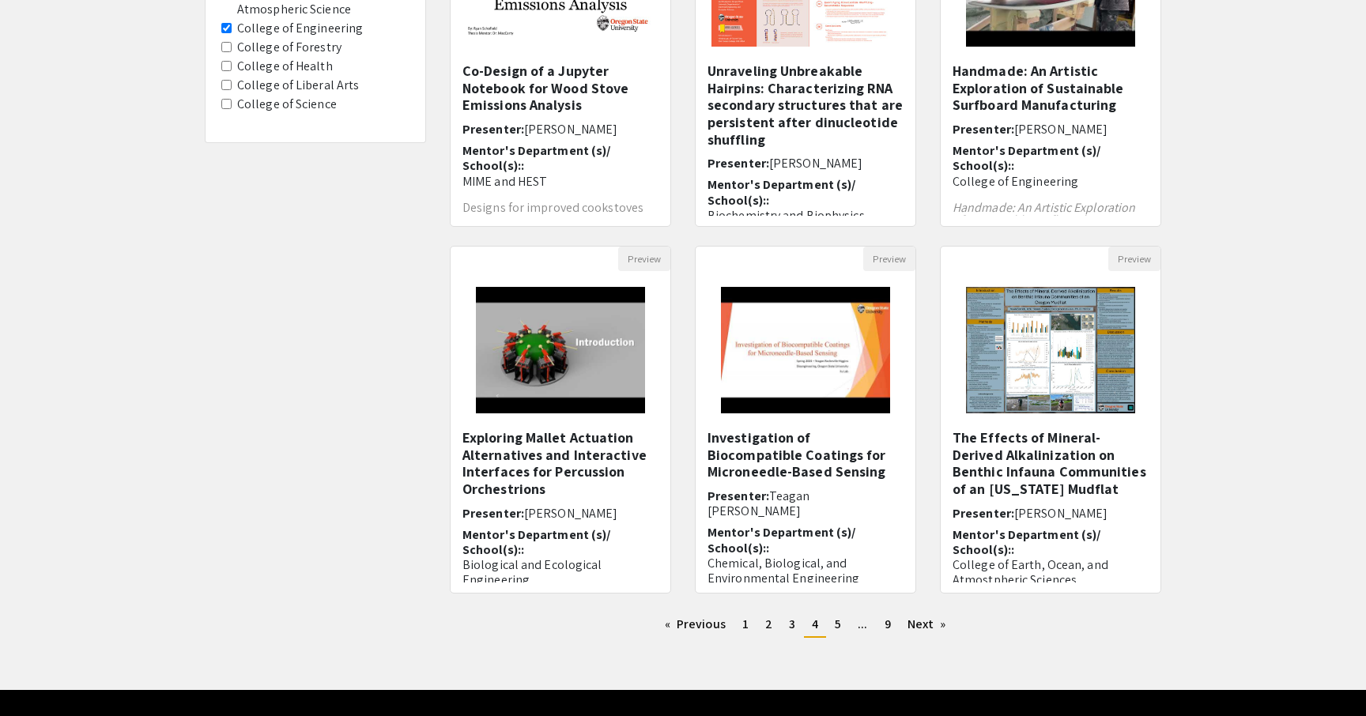
scroll to position [308, 0]
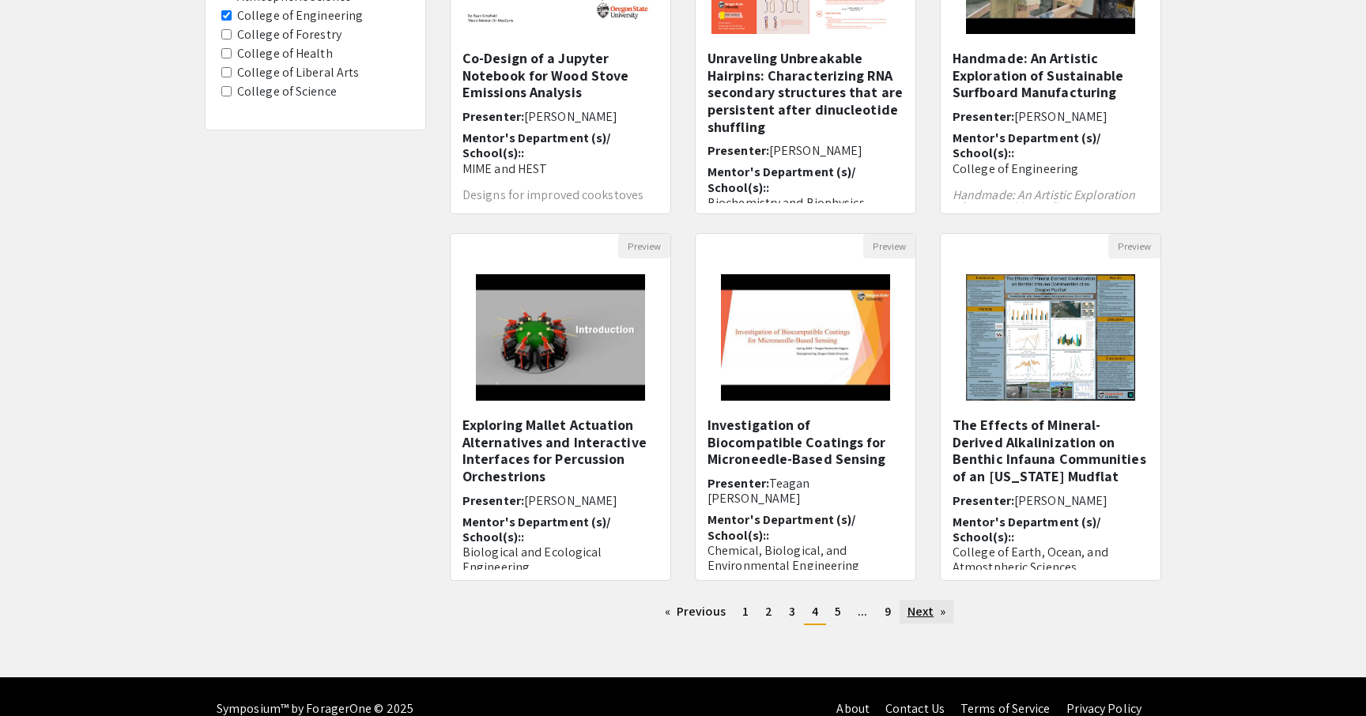
click at [927, 609] on link "Next page" at bounding box center [927, 612] width 55 height 24
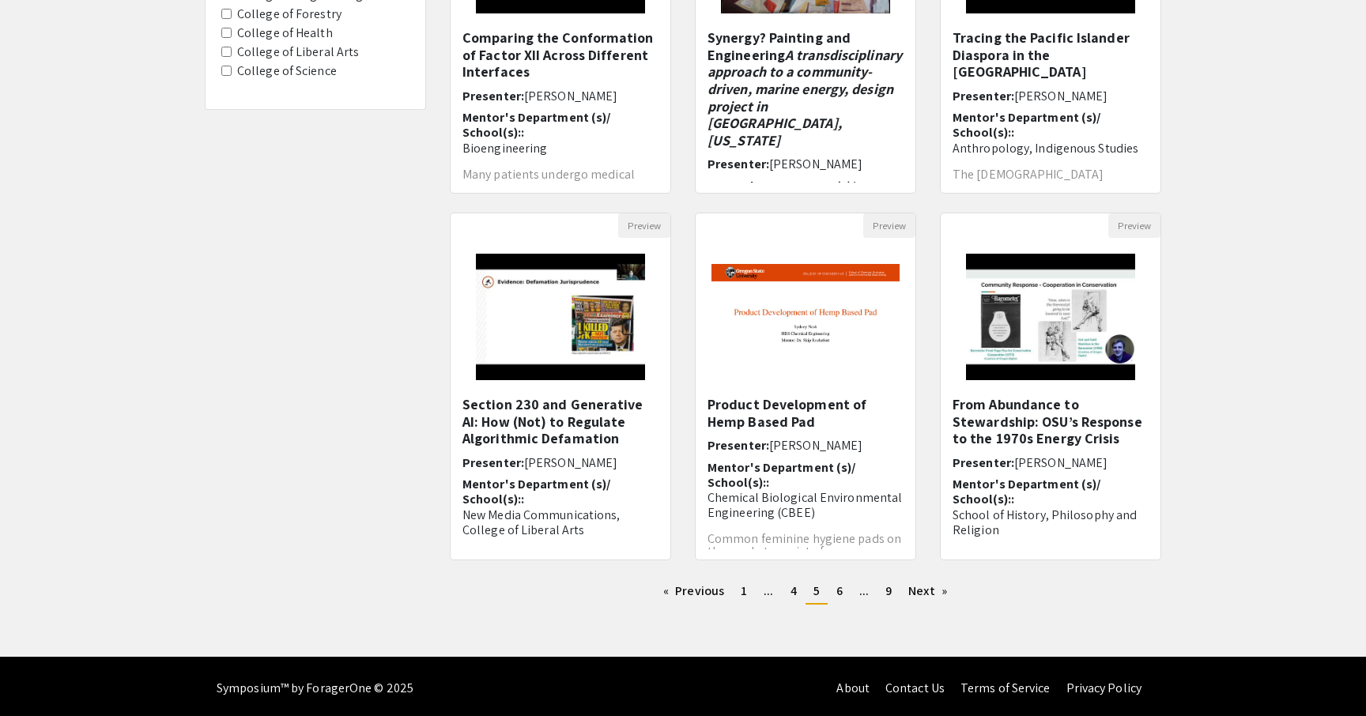
scroll to position [330, 0]
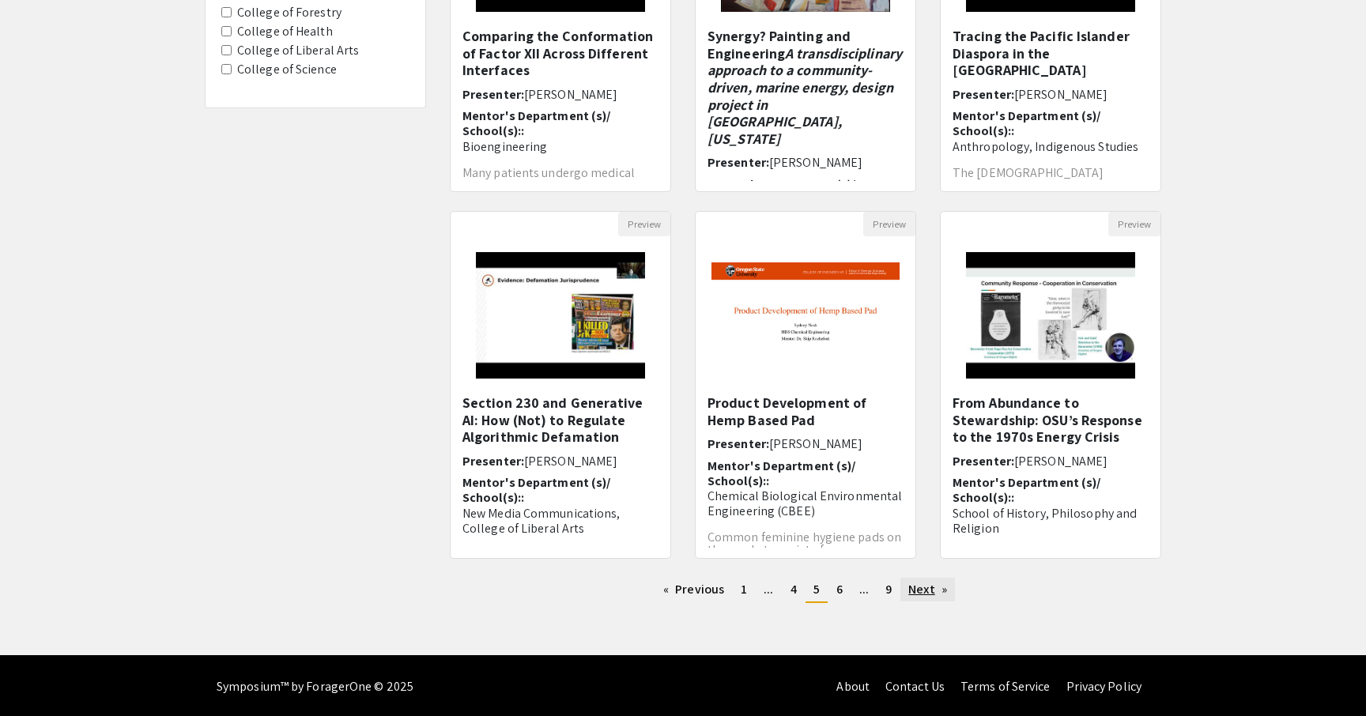
click at [946, 592] on link "Next page" at bounding box center [928, 590] width 55 height 24
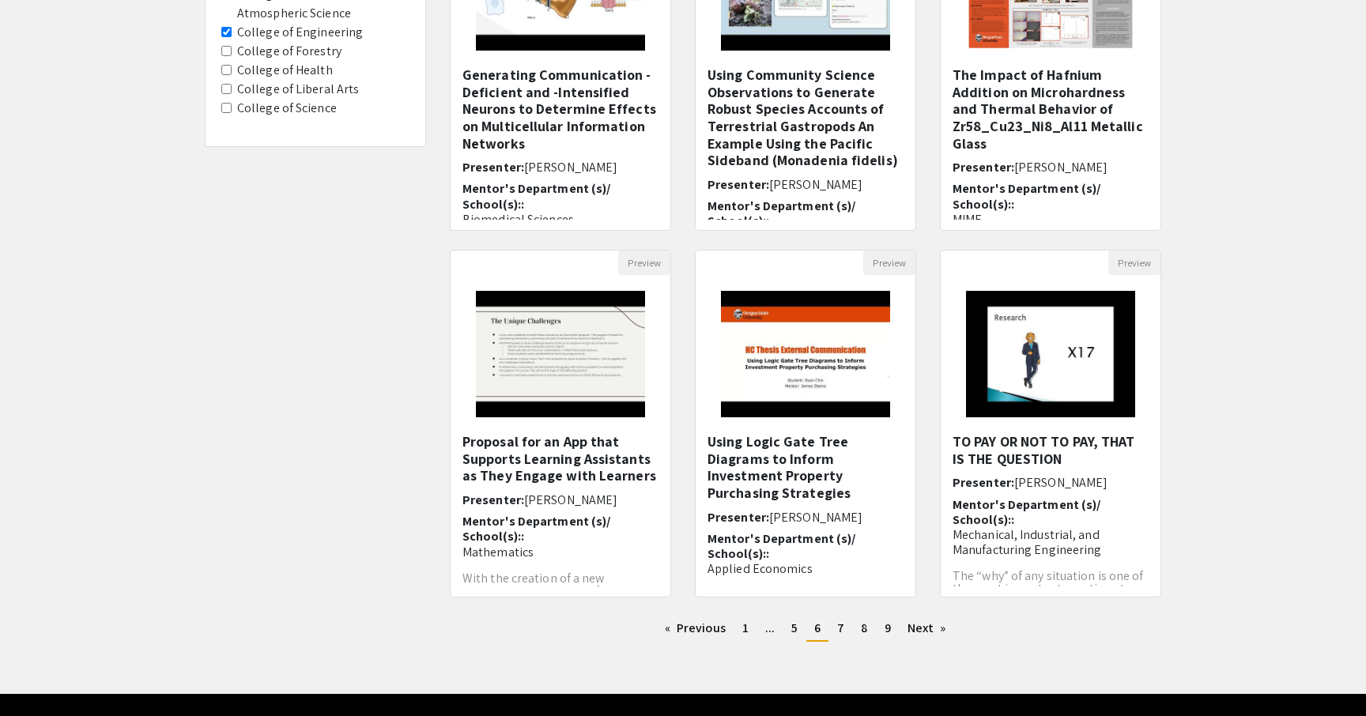
scroll to position [308, 0]
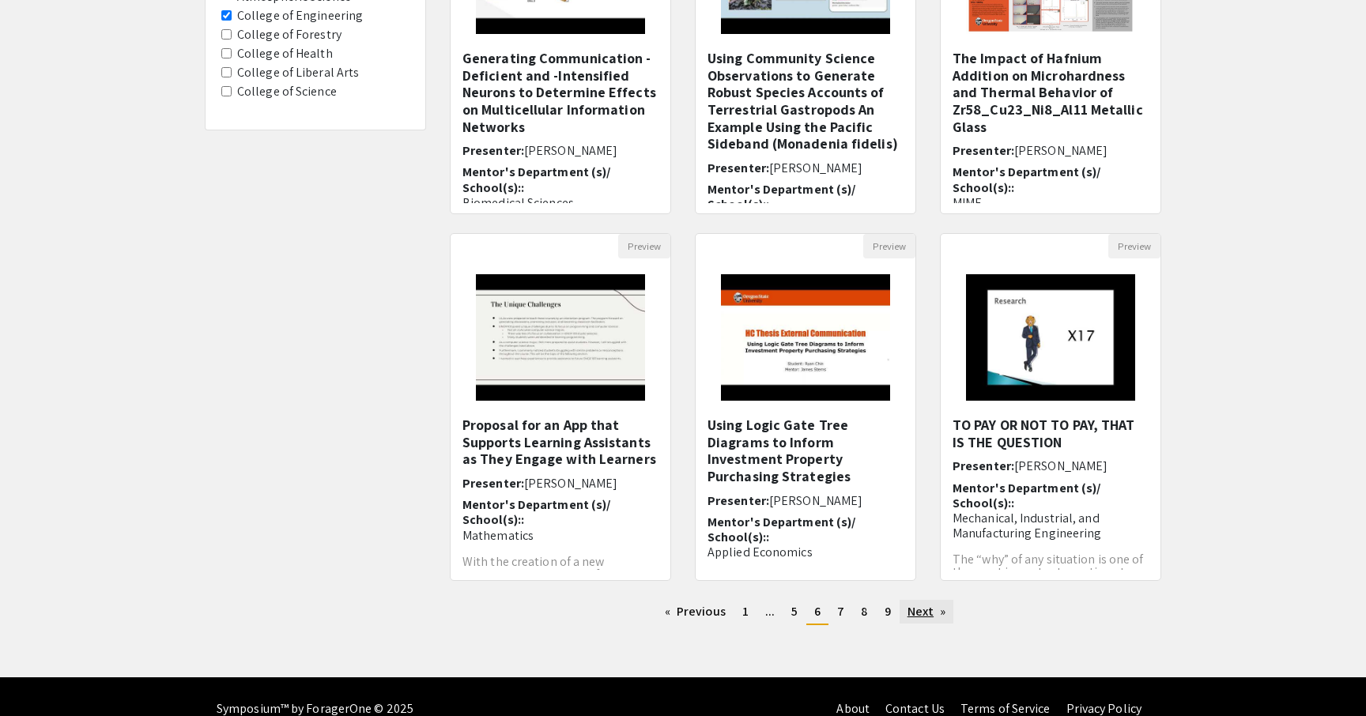
click at [945, 608] on link "Next page" at bounding box center [927, 612] width 55 height 24
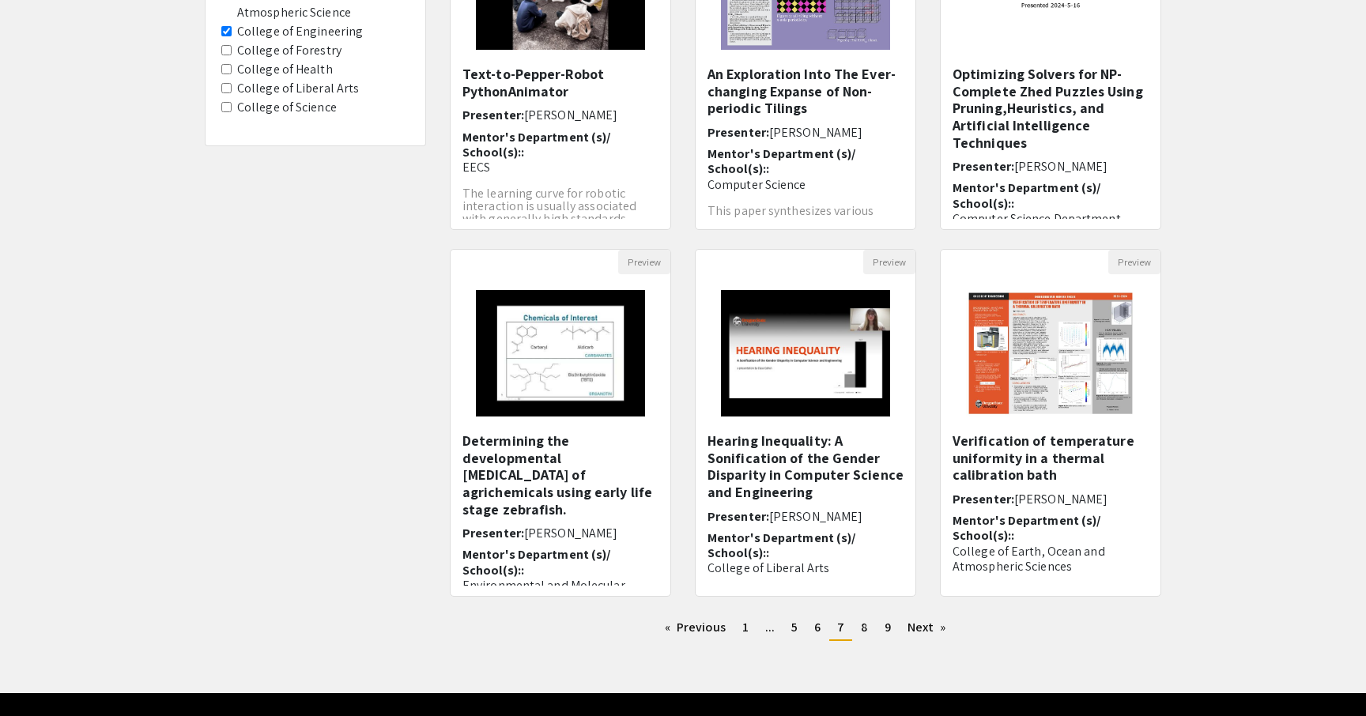
scroll to position [293, 0]
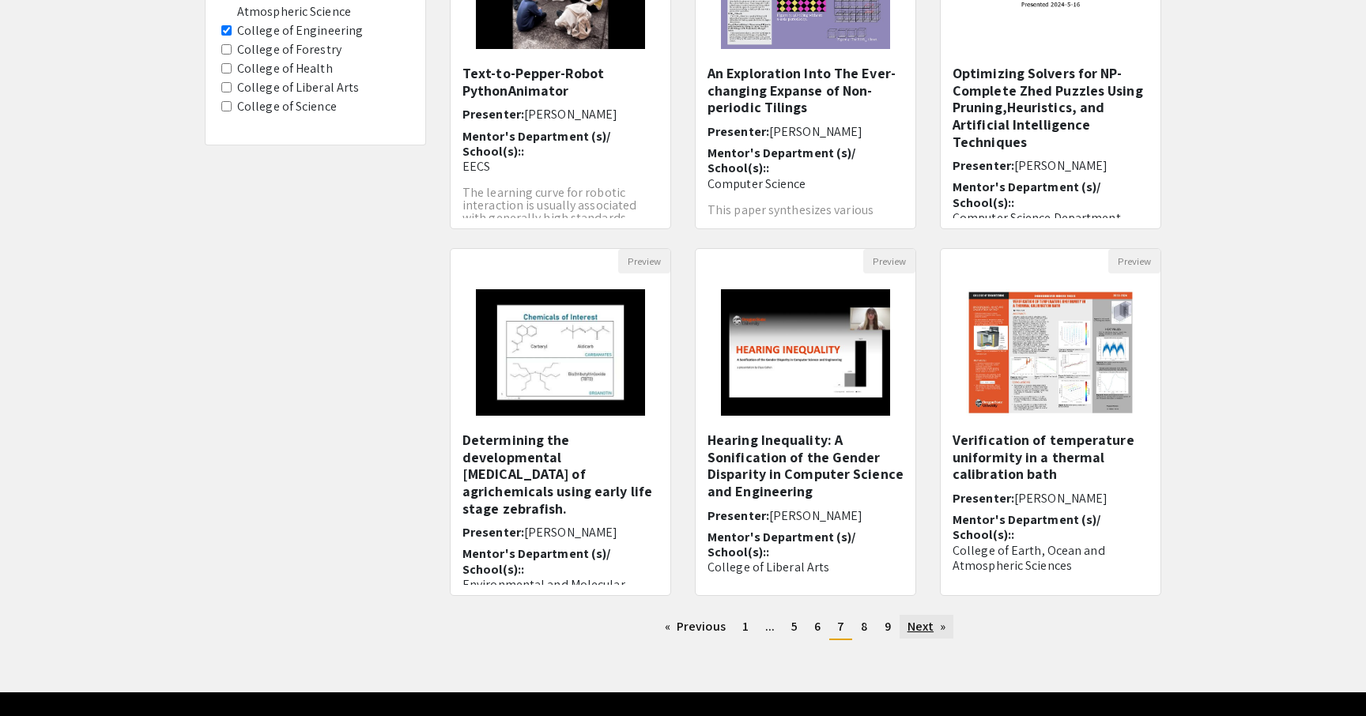
click at [931, 630] on link "Next page" at bounding box center [927, 627] width 55 height 24
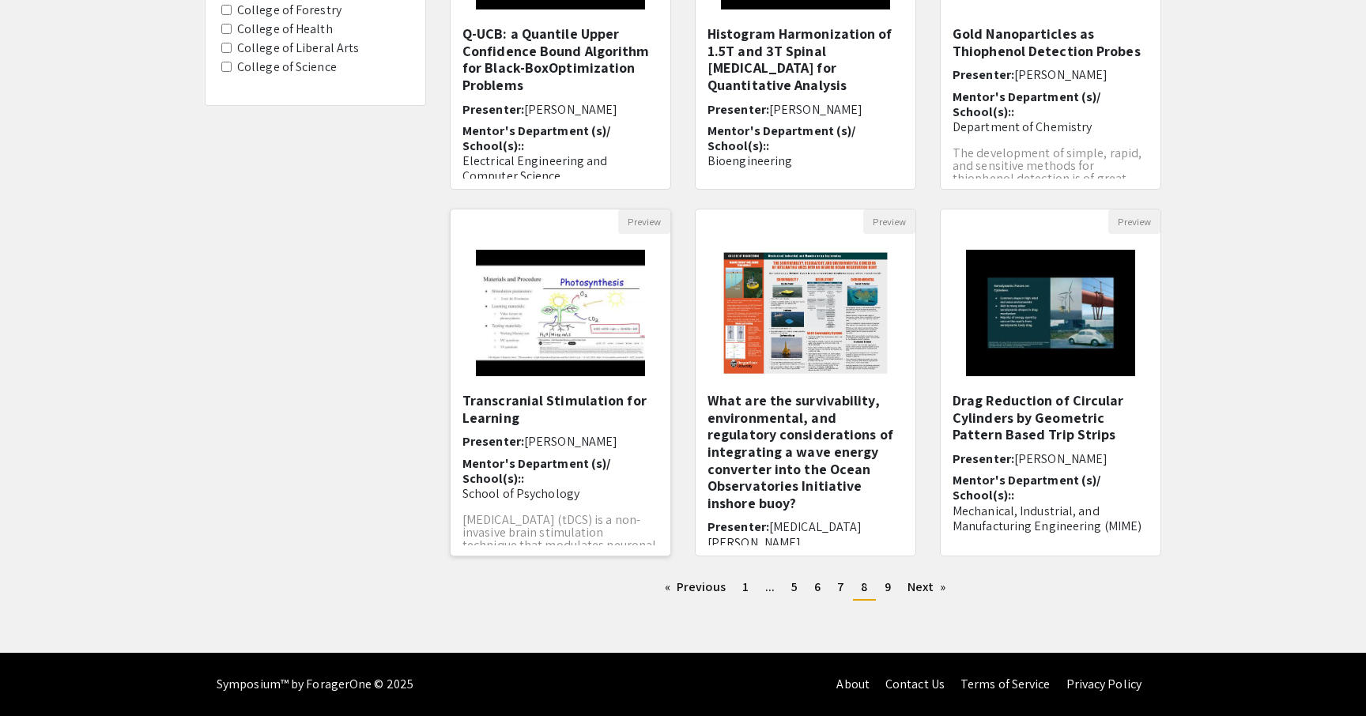
scroll to position [332, 0]
click at [931, 586] on link "Next page" at bounding box center [927, 588] width 55 height 24
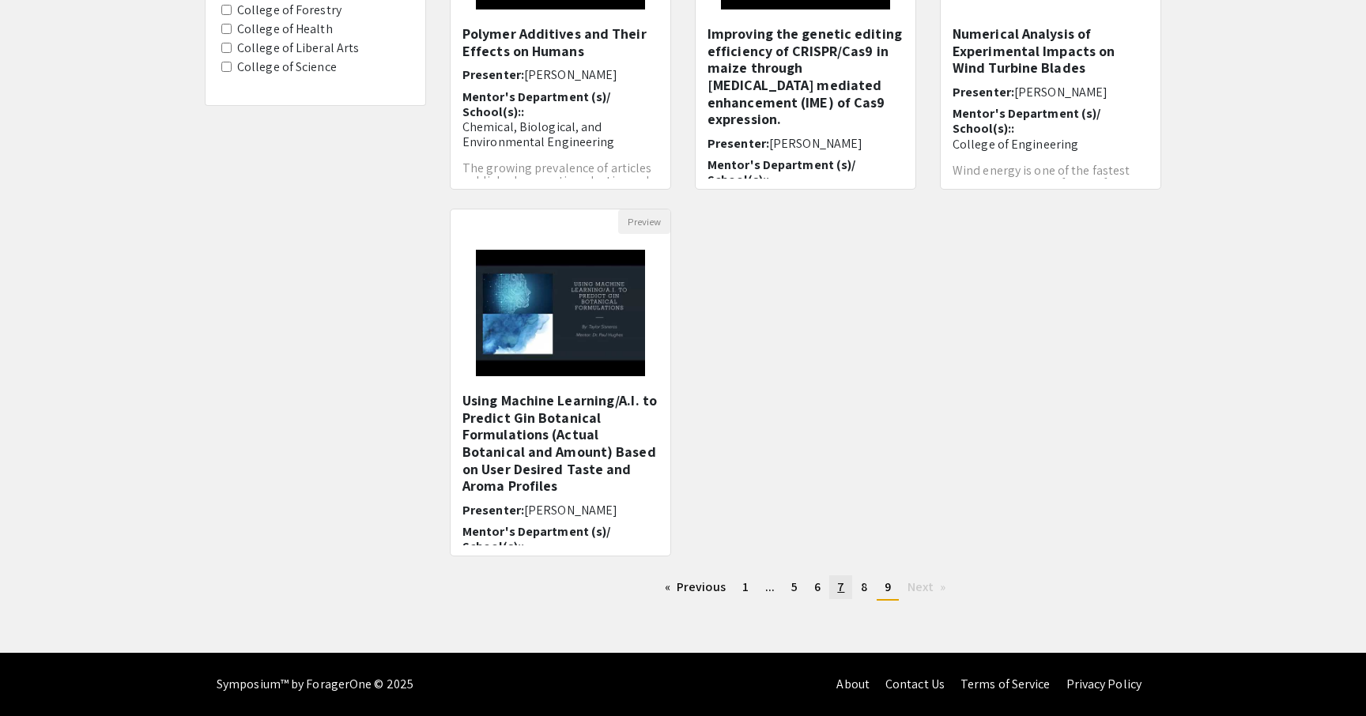
scroll to position [332, 0]
click at [685, 586] on link "Previous page" at bounding box center [695, 588] width 77 height 24
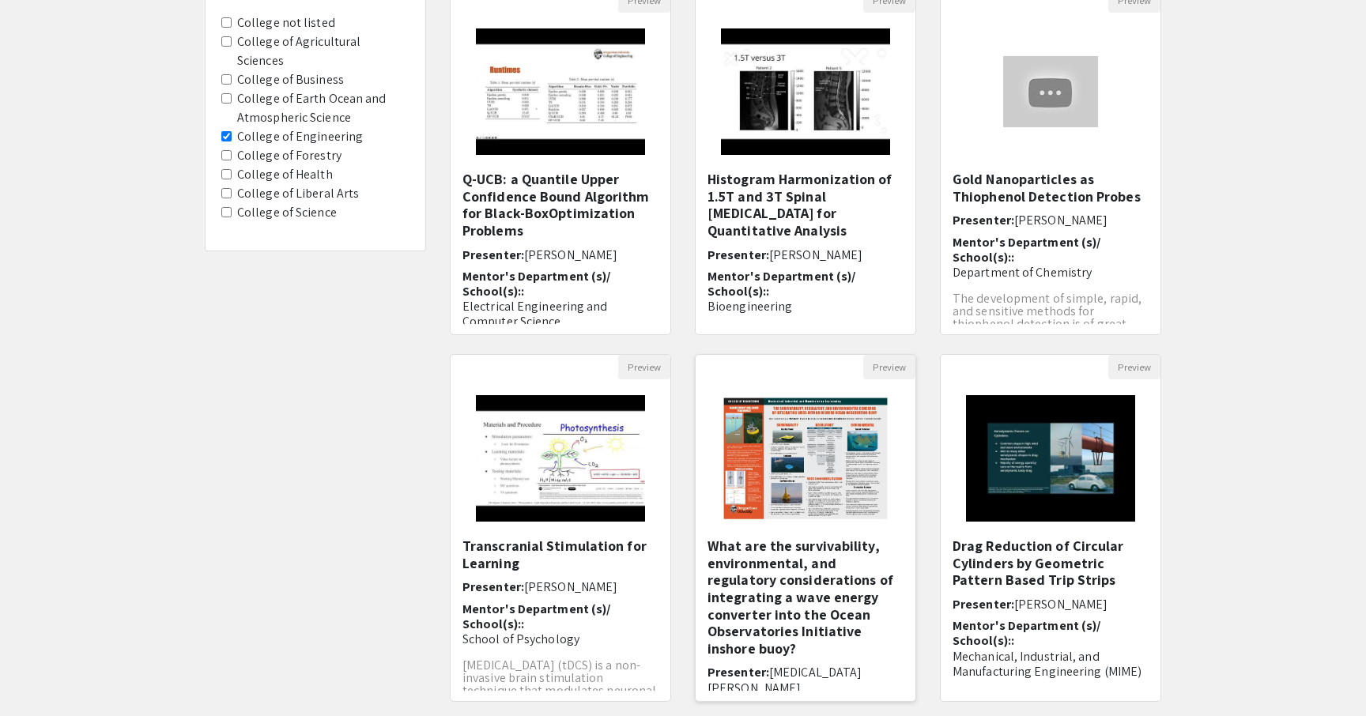
scroll to position [204, 0]
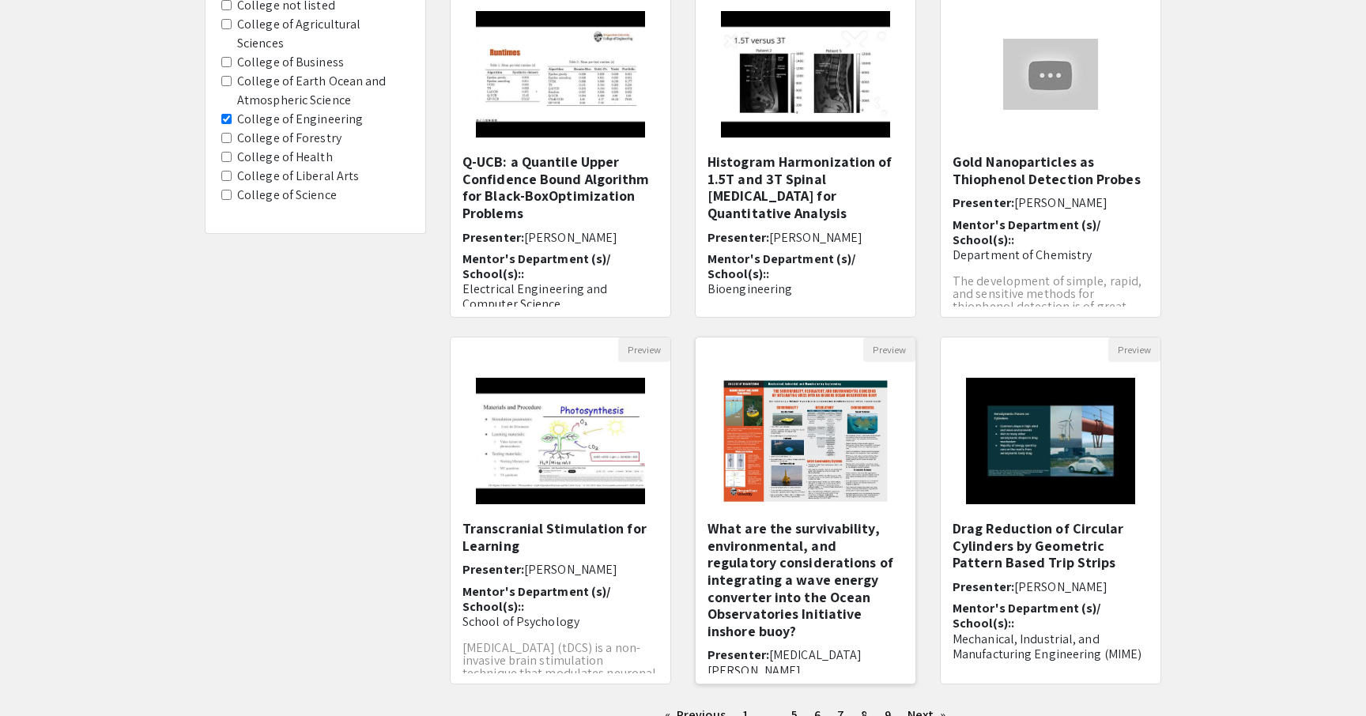
click at [788, 453] on img "Open Presentation <p>What are the survivability, environmental, and regulatory …" at bounding box center [805, 441] width 200 height 158
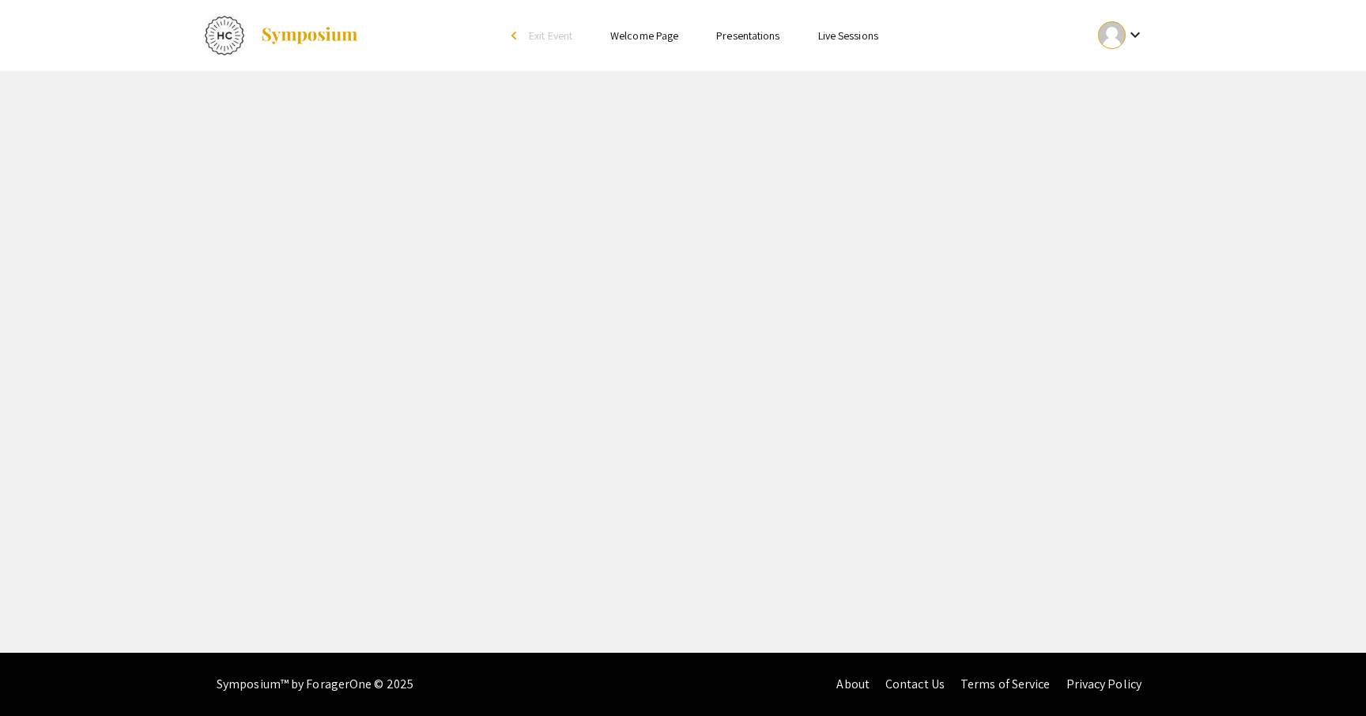
select select "custom"
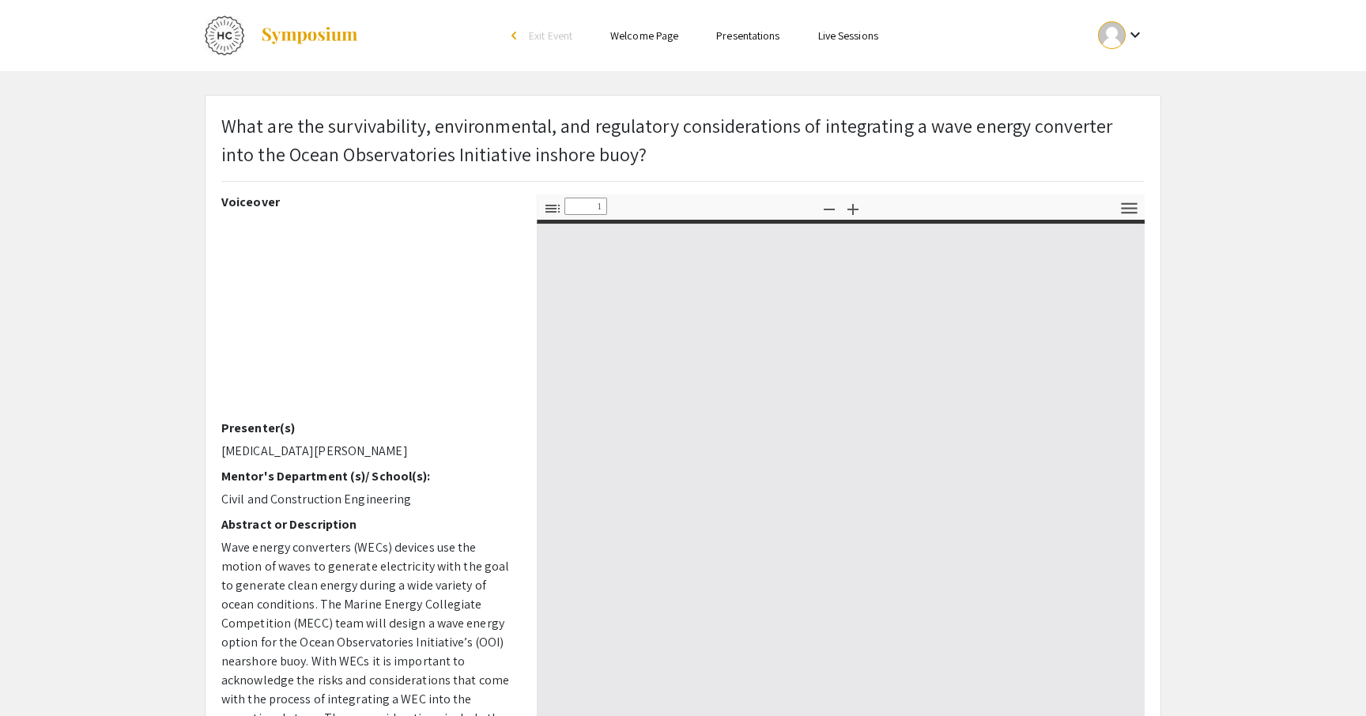
type input "0"
select select "custom"
type input "1"
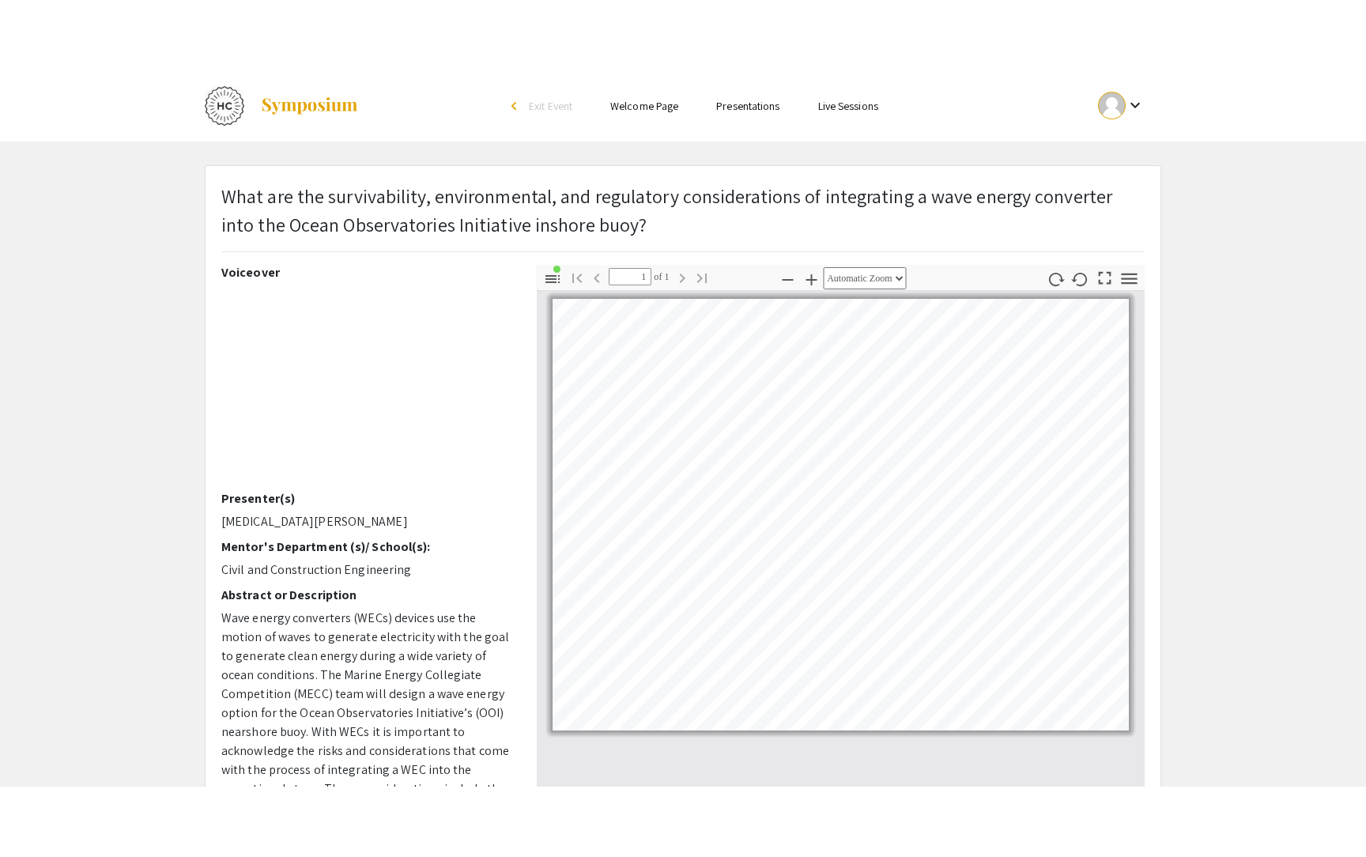
scroll to position [13, 0]
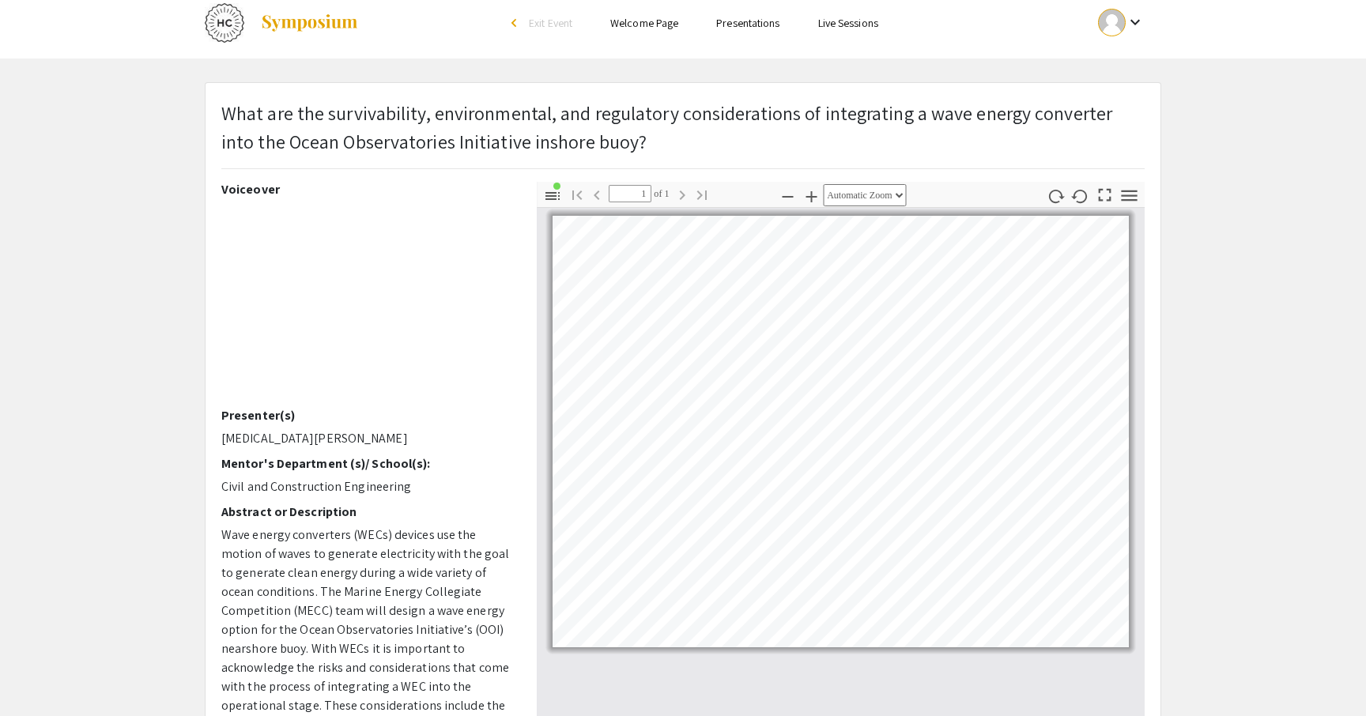
click at [1105, 206] on pdf-presentation-mode "Presentation Mode" at bounding box center [1105, 195] width 25 height 26
click at [1106, 191] on icon "button" at bounding box center [1104, 194] width 21 height 21
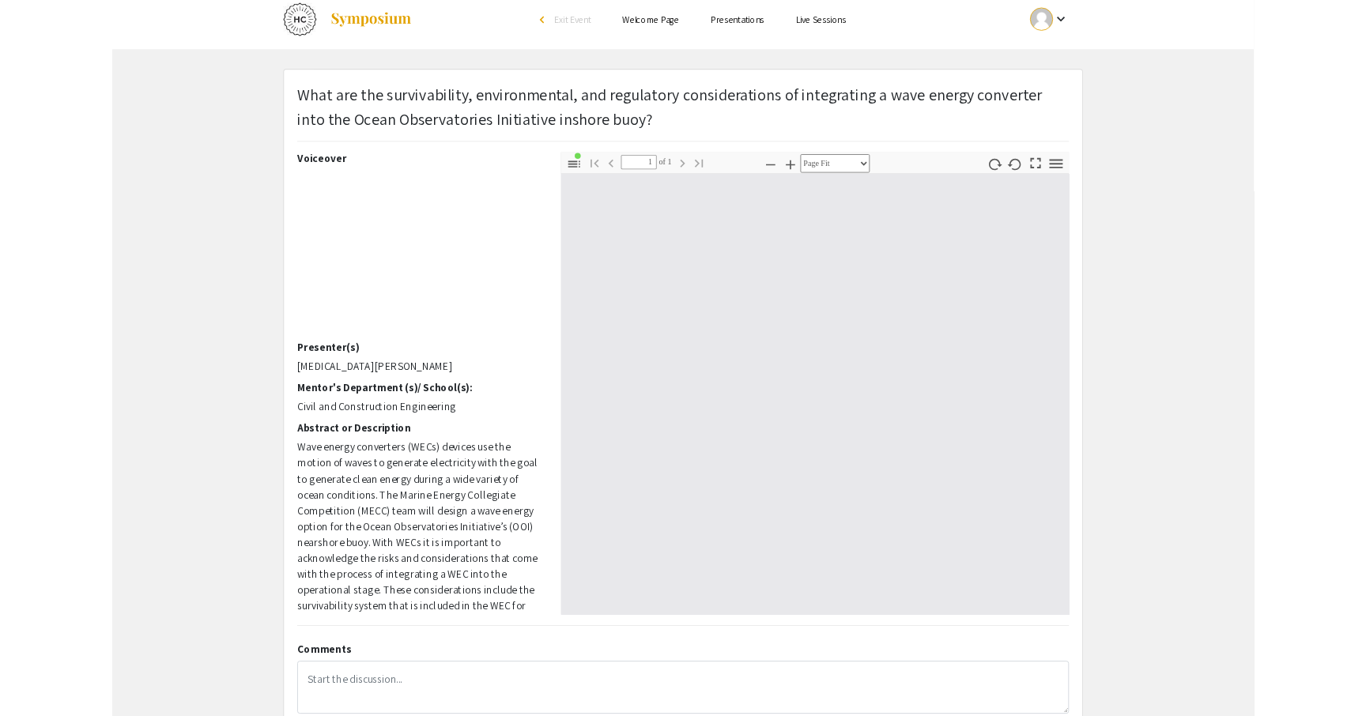
scroll to position [856, 0]
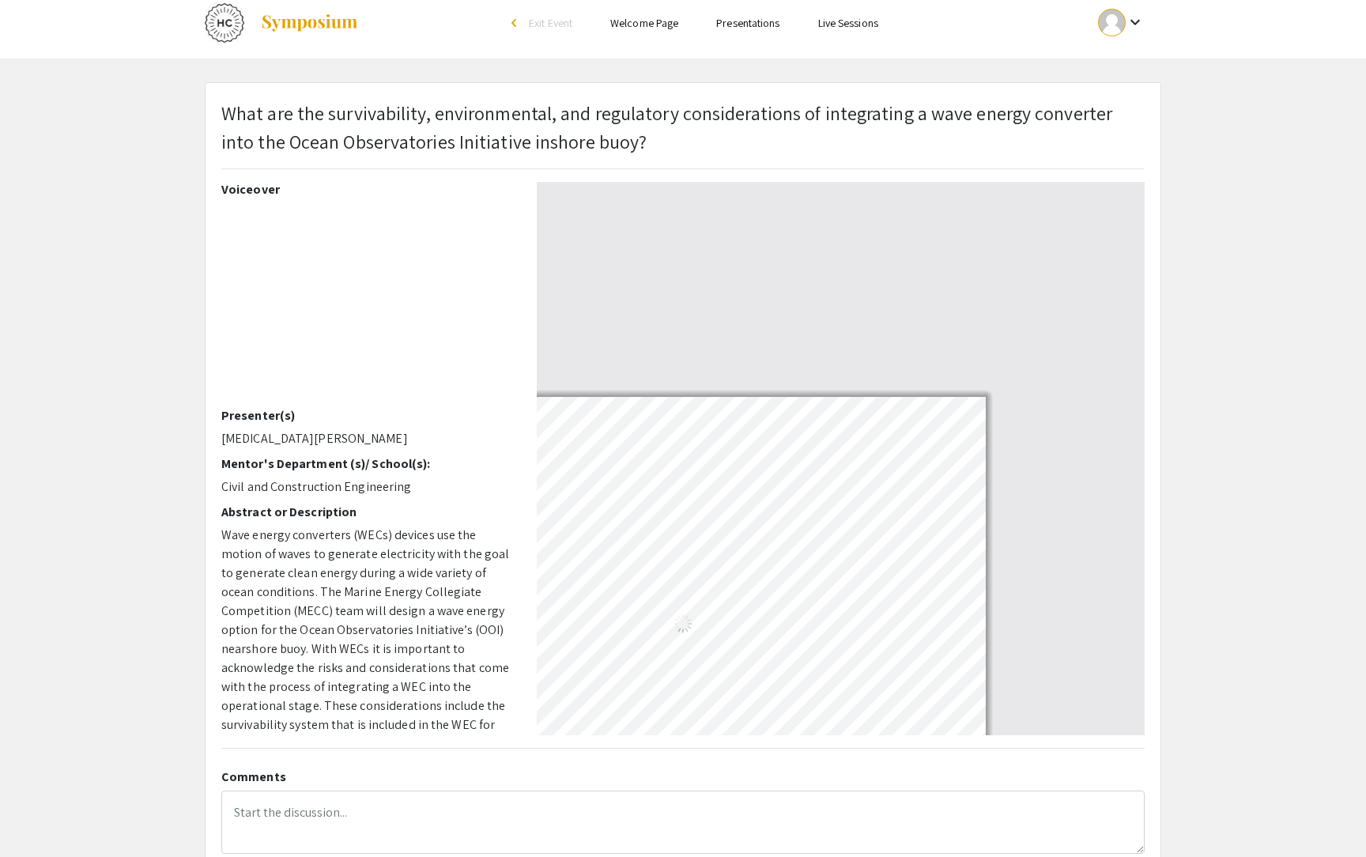
select select "auto"
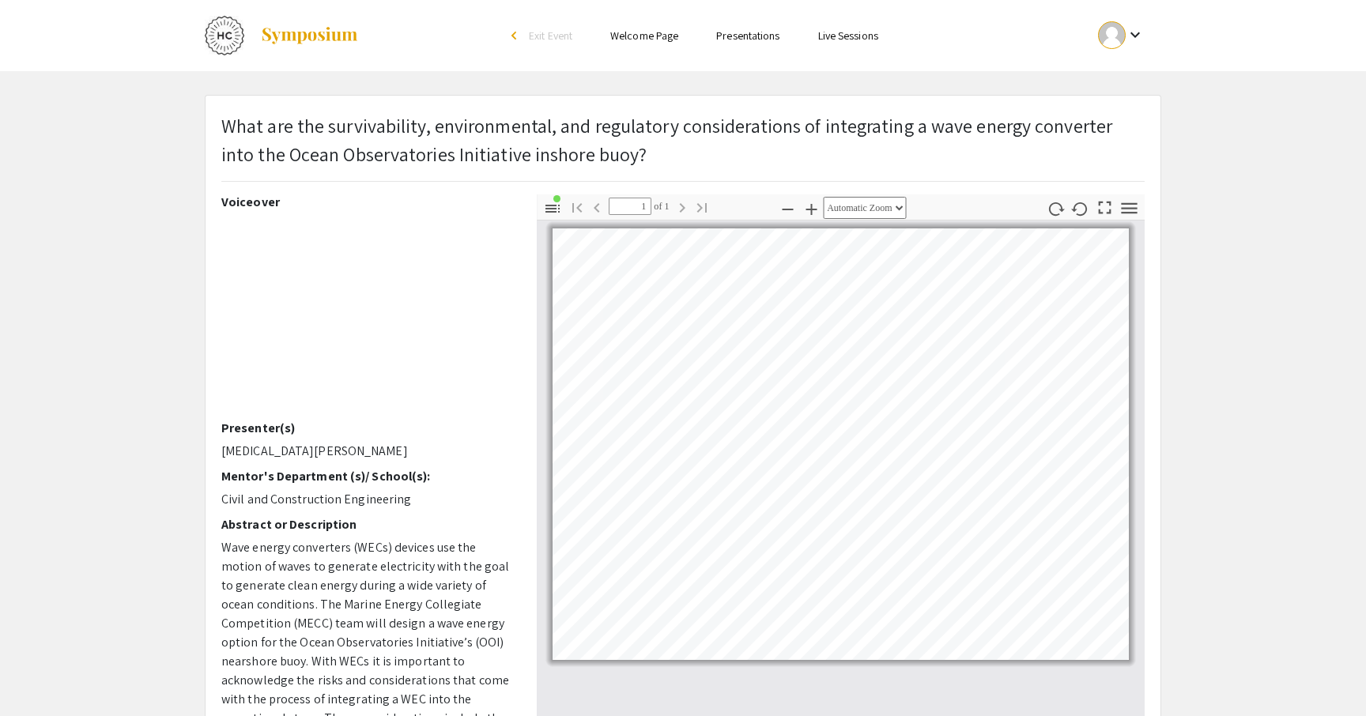
scroll to position [0, 0]
drag, startPoint x: 604, startPoint y: 154, endPoint x: 267, endPoint y: 131, distance: 337.6
click at [267, 131] on p "What are the survivability, environmental, and regulatory considerations of int…" at bounding box center [682, 139] width 923 height 57
drag, startPoint x: 228, startPoint y: 124, endPoint x: 441, endPoint y: 143, distance: 214.3
click at [441, 143] on p "What are the survivability, environmental, and regulatory considerations of int…" at bounding box center [682, 139] width 923 height 57
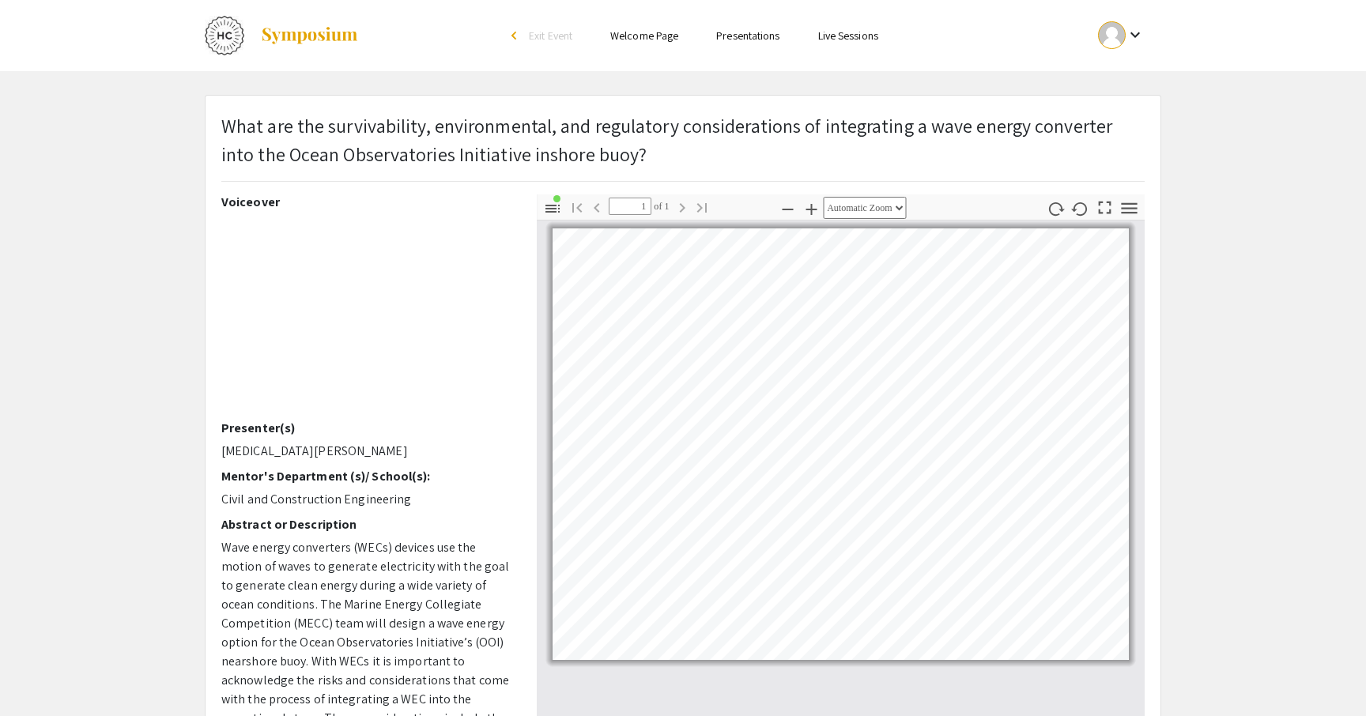
click at [441, 143] on p "What are the survivability, environmental, and regulatory considerations of int…" at bounding box center [682, 139] width 923 height 57
click at [382, 132] on p "What are the survivability, environmental, and regulatory considerations of int…" at bounding box center [682, 139] width 923 height 57
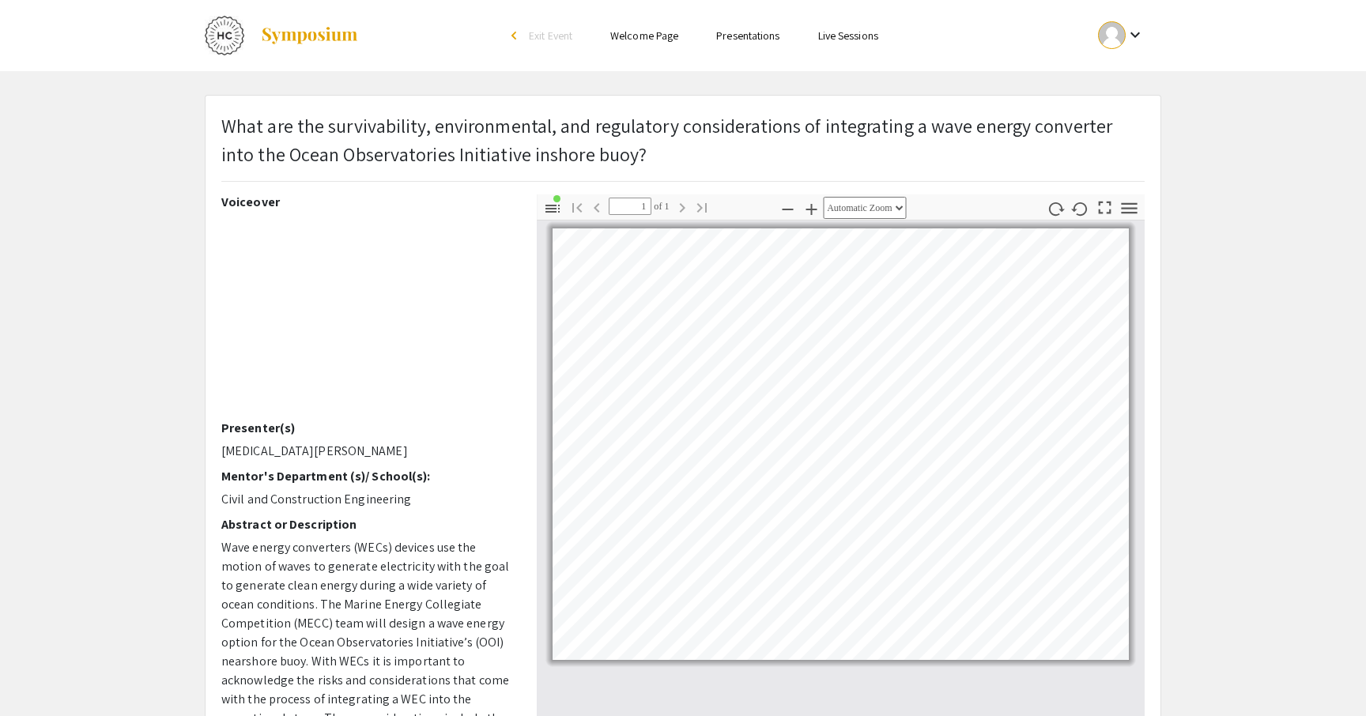
click at [382, 132] on p "What are the survivability, environmental, and regulatory considerations of int…" at bounding box center [682, 139] width 923 height 57
drag, startPoint x: 603, startPoint y: 153, endPoint x: 218, endPoint y: 108, distance: 387.7
click at [218, 108] on div "What are the survivability, environmental, and regulatory considerations of int…" at bounding box center [683, 683] width 955 height 1175
click at [239, 127] on p "What are the survivability, environmental, and regulatory considerations of int…" at bounding box center [682, 139] width 923 height 57
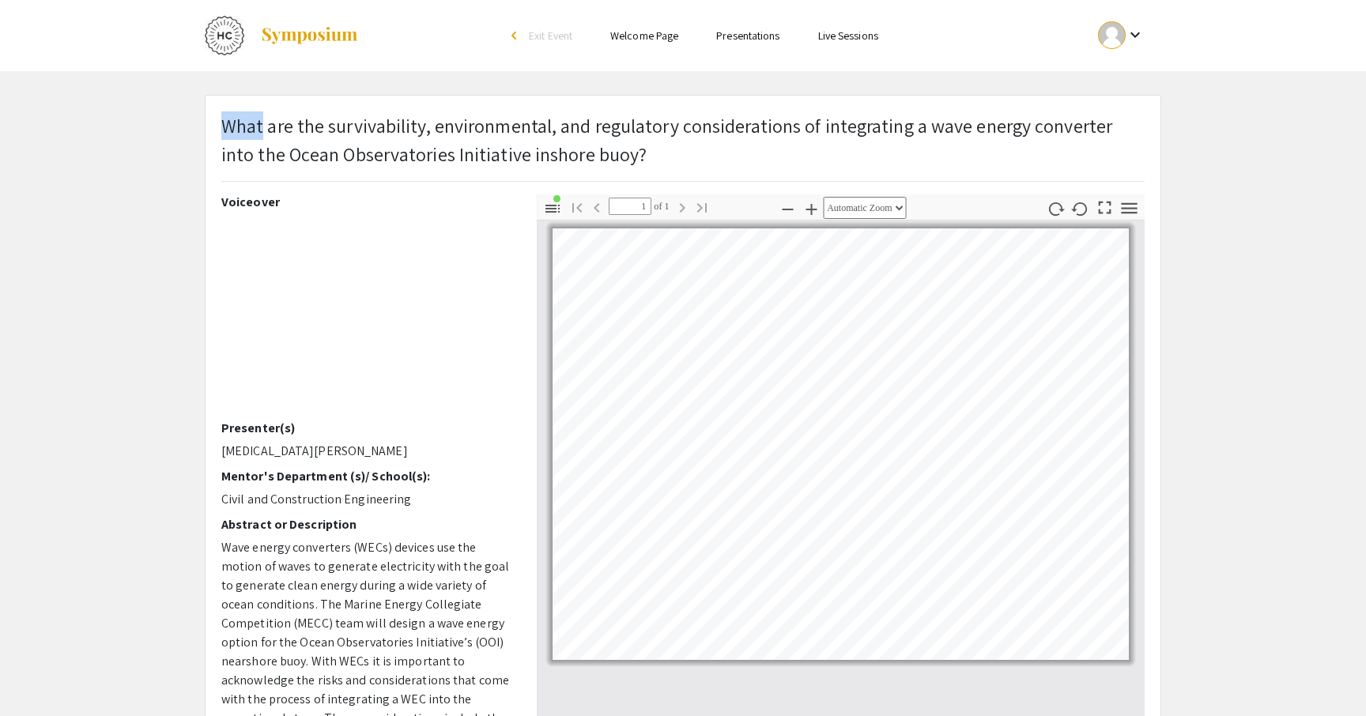
click at [447, 140] on p "What are the survivability, environmental, and regulatory considerations of int…" at bounding box center [682, 139] width 923 height 57
click at [258, 135] on p "What are the survivability, environmental, and regulatory considerations of int…" at bounding box center [682, 139] width 923 height 57
drag, startPoint x: 249, startPoint y: 128, endPoint x: 329, endPoint y: 131, distance: 79.9
click at [329, 131] on p "What are the survivability, environmental, and regulatory considerations of int…" at bounding box center [682, 139] width 923 height 57
click at [335, 179] on div "What are the survivability, environmental, and regulatory considerations of int…" at bounding box center [682, 146] width 923 height 70
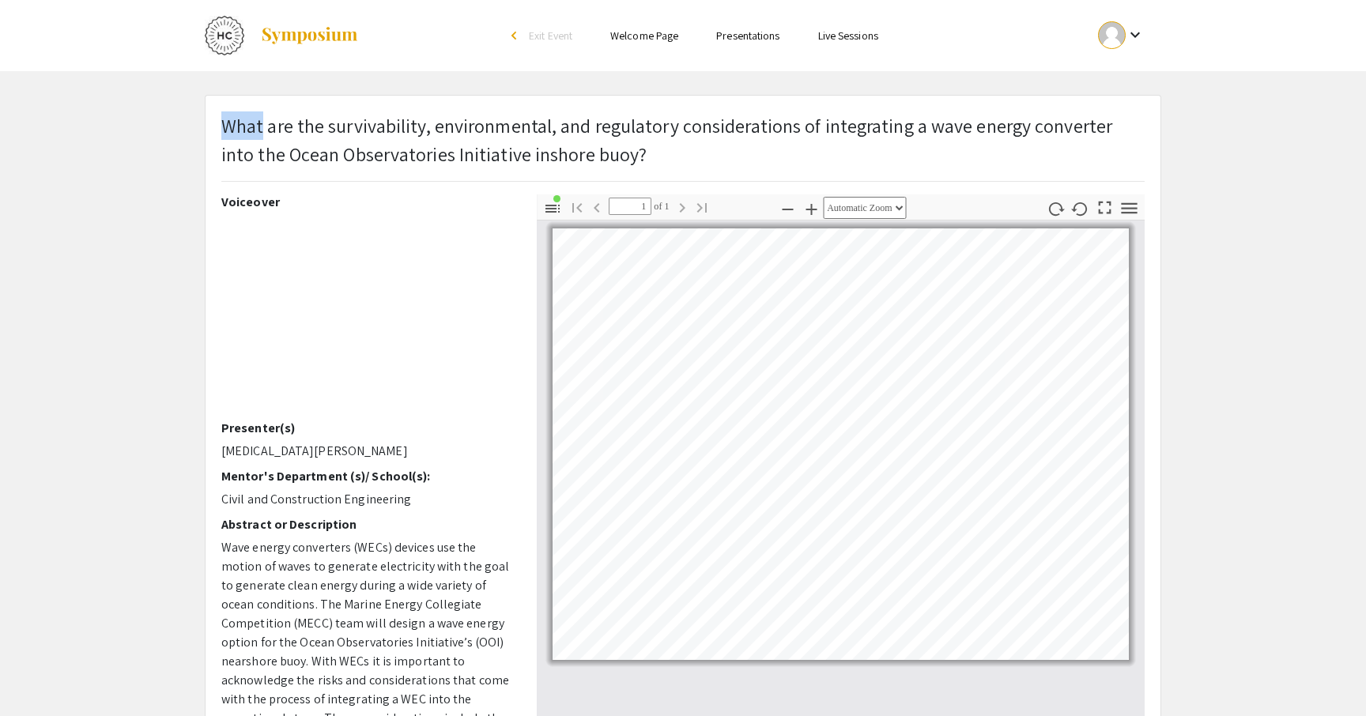
click at [280, 134] on p "What are the survivability, environmental, and regulatory considerations of int…" at bounding box center [682, 139] width 923 height 57
click at [292, 174] on div "What are the survivability, environmental, and regulatory considerations of int…" at bounding box center [682, 146] width 923 height 70
click at [149, 224] on app-presentation "What are the survivability, environmental, and regulatory considerations of int…" at bounding box center [683, 683] width 1366 height 1176
click at [245, 436] on div "Voiceover Presenter(s) Makena Apau Mentor's Department (s)/ School(s): Civil an…" at bounding box center [367, 470] width 292 height 553
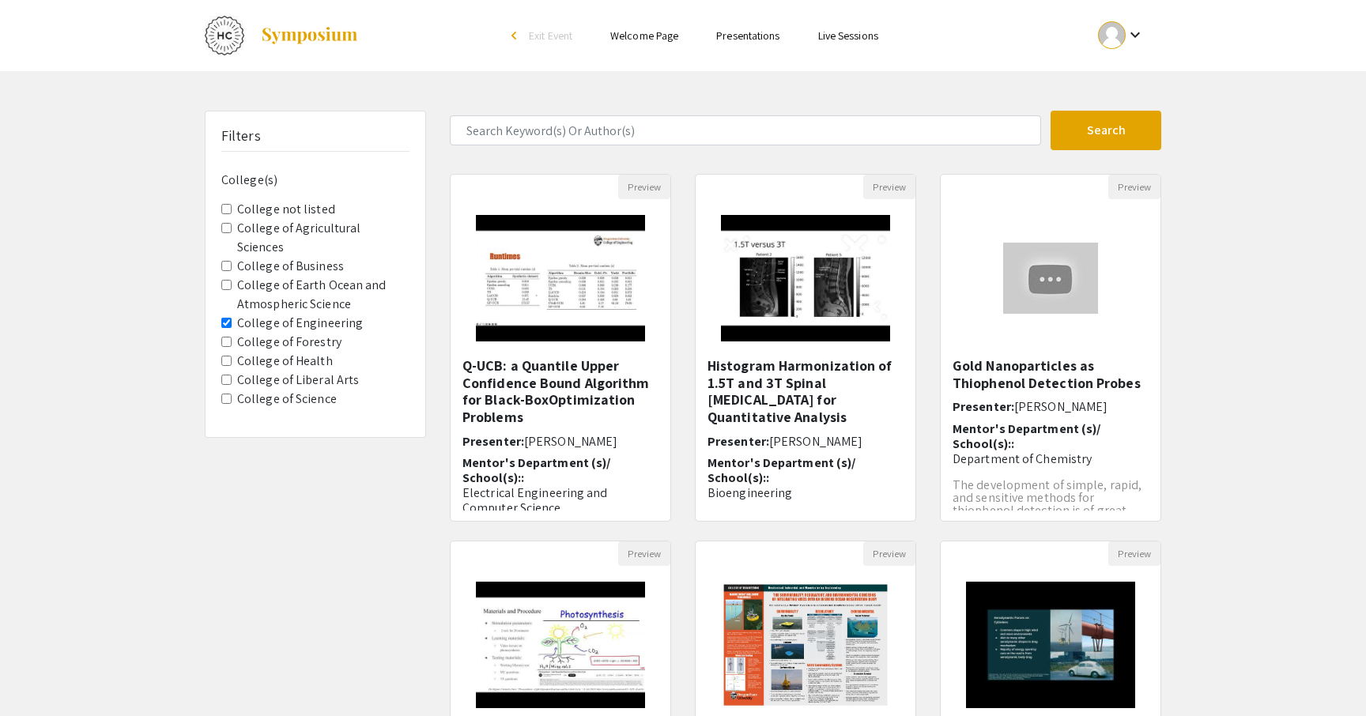
scroll to position [204, 0]
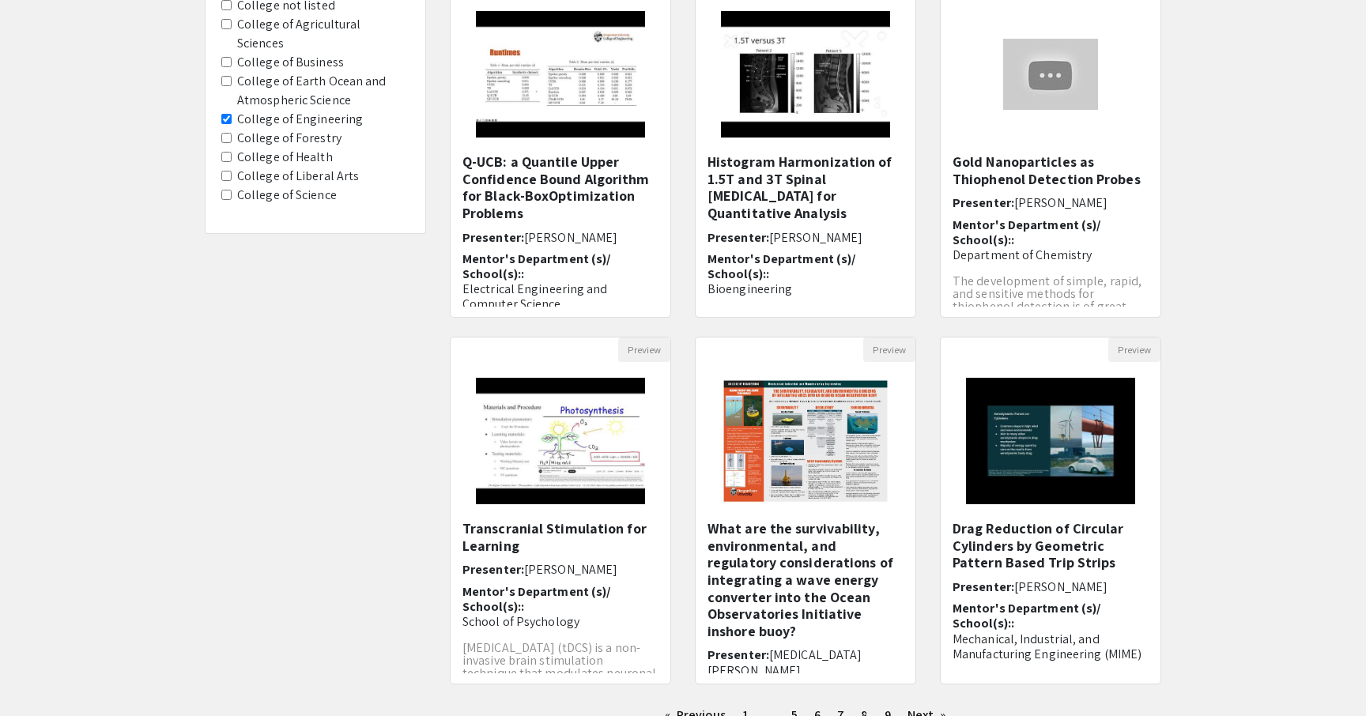
drag, startPoint x: 682, startPoint y: 512, endPoint x: 674, endPoint y: 334, distance: 177.3
click at [674, 334] on div "Preview Q-UCB: a Quantile Upper Confidence Bound Algorithm for Black-BoxOptimiz…" at bounding box center [805, 337] width 735 height 734
click at [775, 480] on img "Open Presentation <p>What are the survivability, environmental, and regulatory …" at bounding box center [805, 441] width 200 height 158
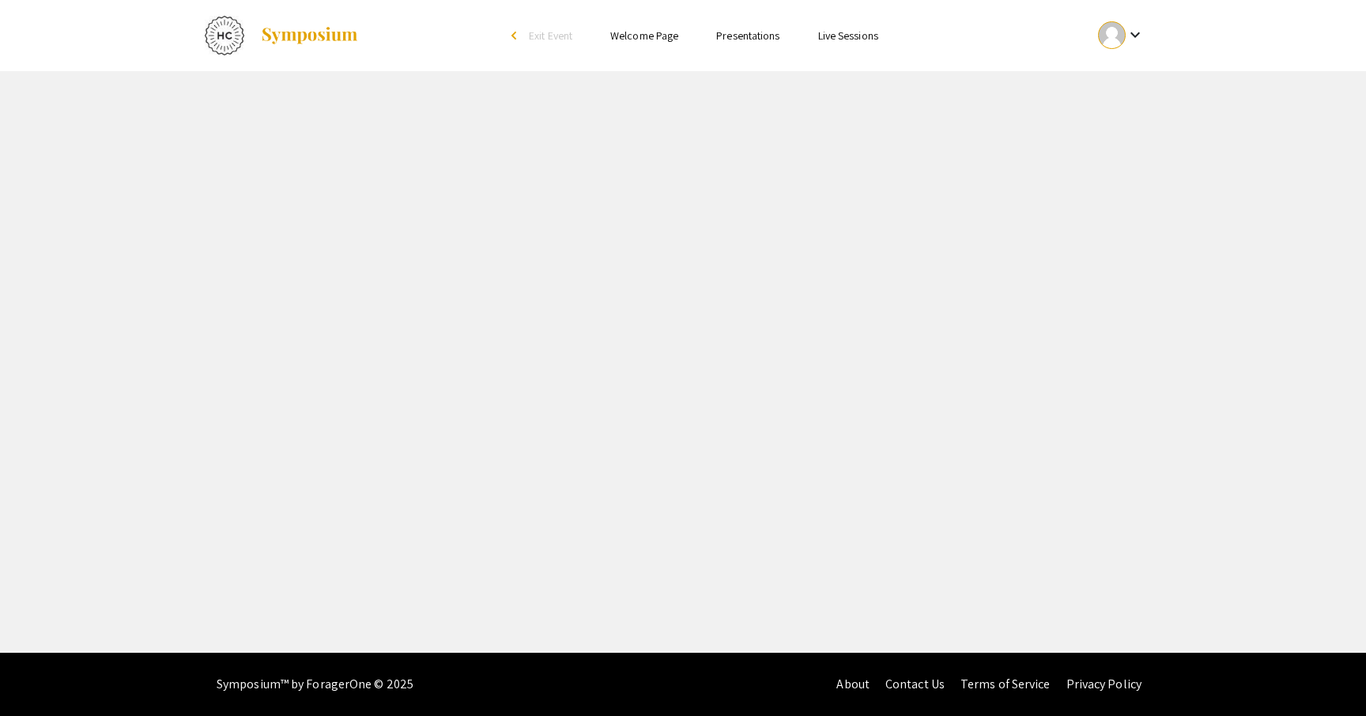
click at [775, 480] on div "Skip navigation arrow_back_ios Exit Event Welcome Page Presentations Live Sessi…" at bounding box center [683, 326] width 1366 height 653
select select "custom"
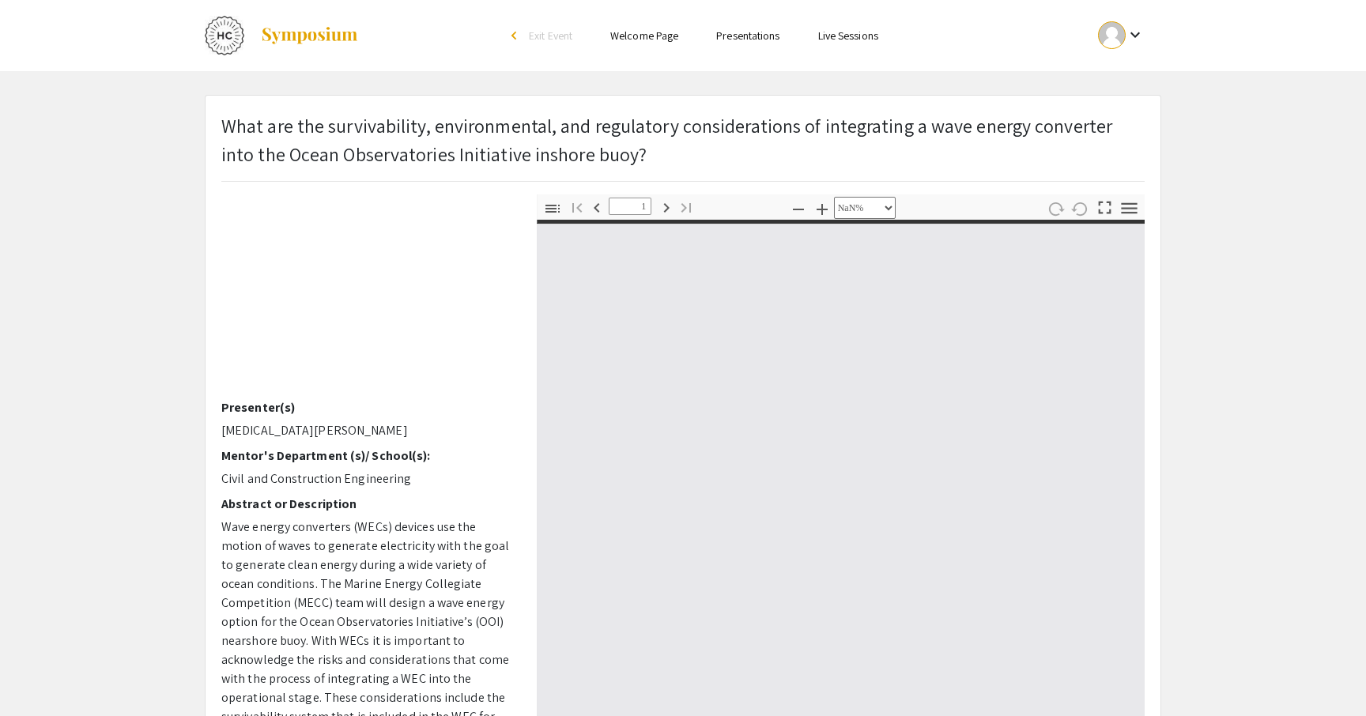
scroll to position [18, 0]
type input "0"
select select "custom"
type input "1"
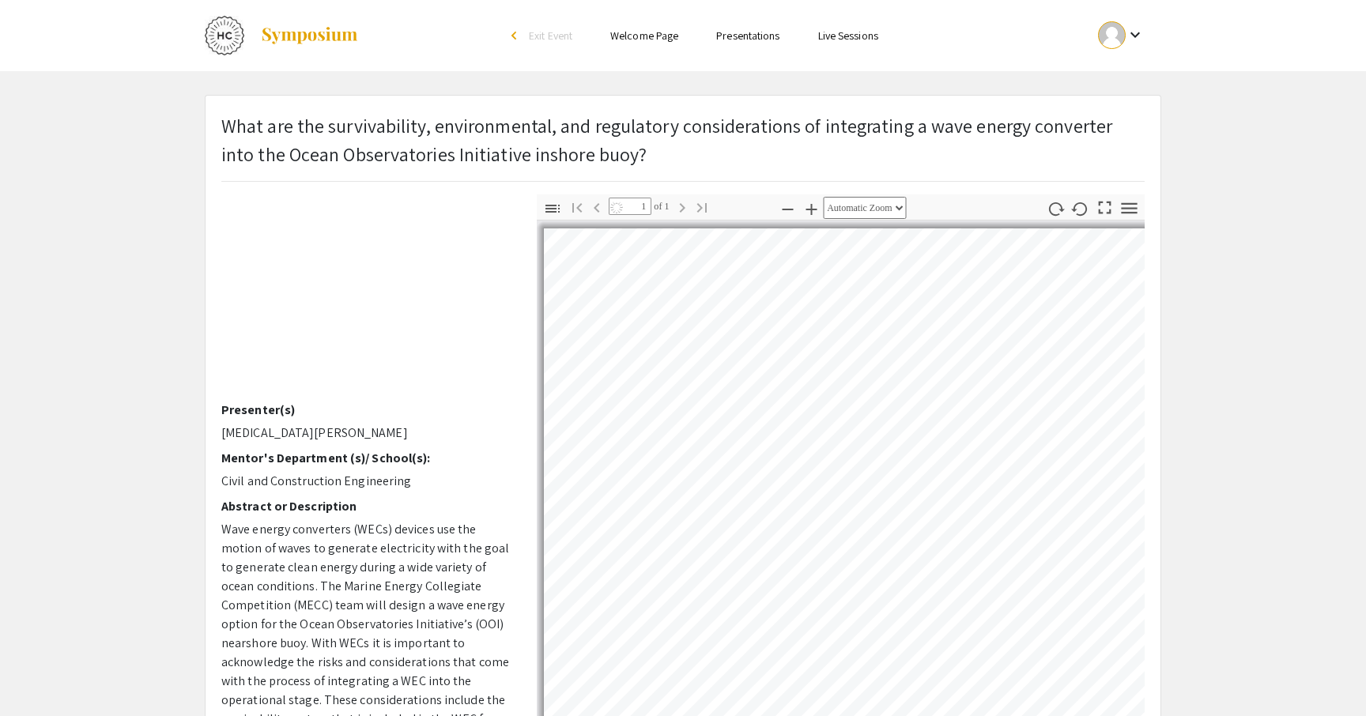
select select "auto"
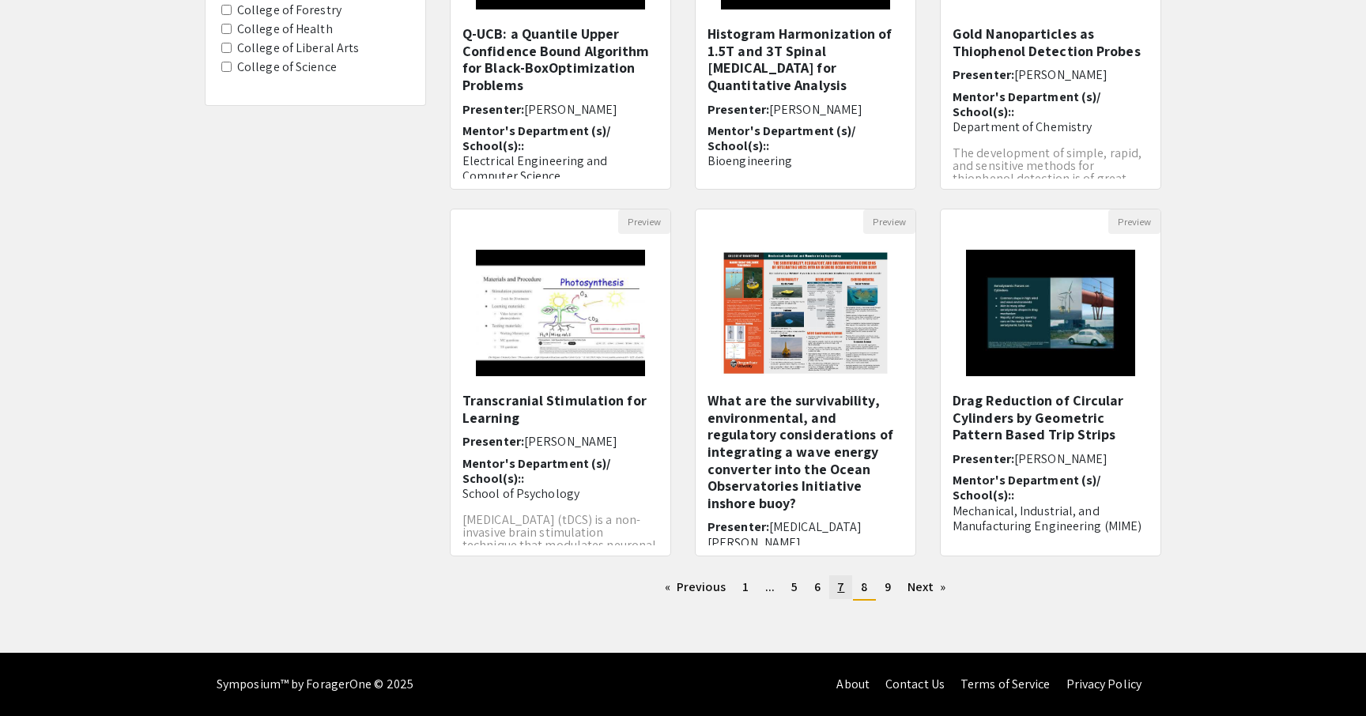
scroll to position [332, 0]
click at [922, 590] on link "Next page" at bounding box center [927, 588] width 55 height 24
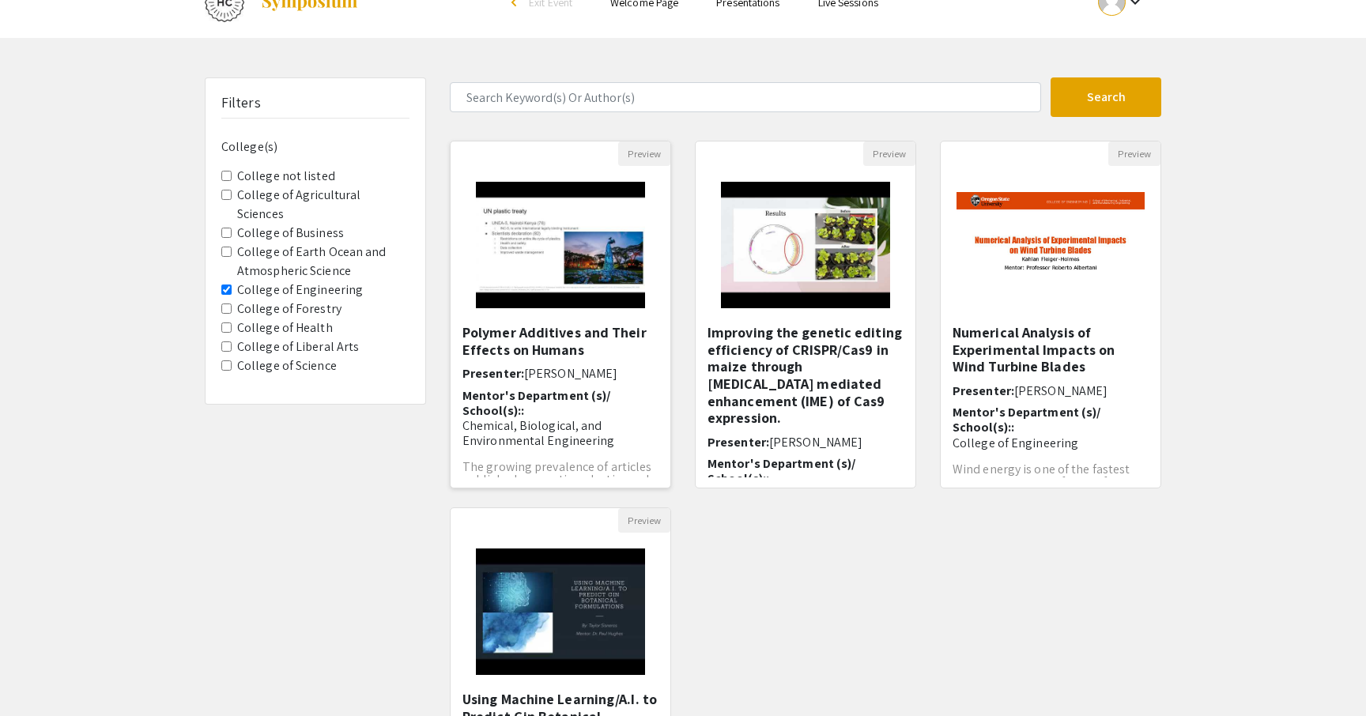
scroll to position [15, 0]
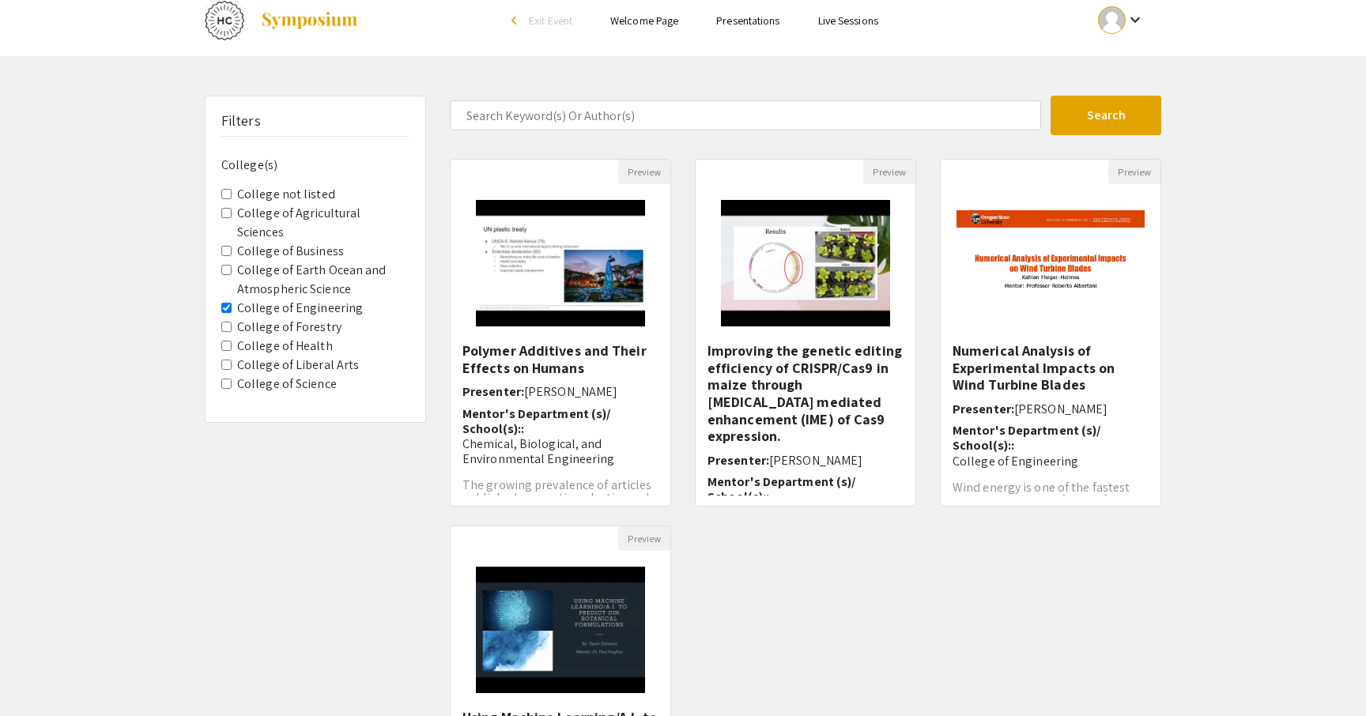
click at [227, 303] on Engineering "College of Engineering" at bounding box center [226, 308] width 10 height 10
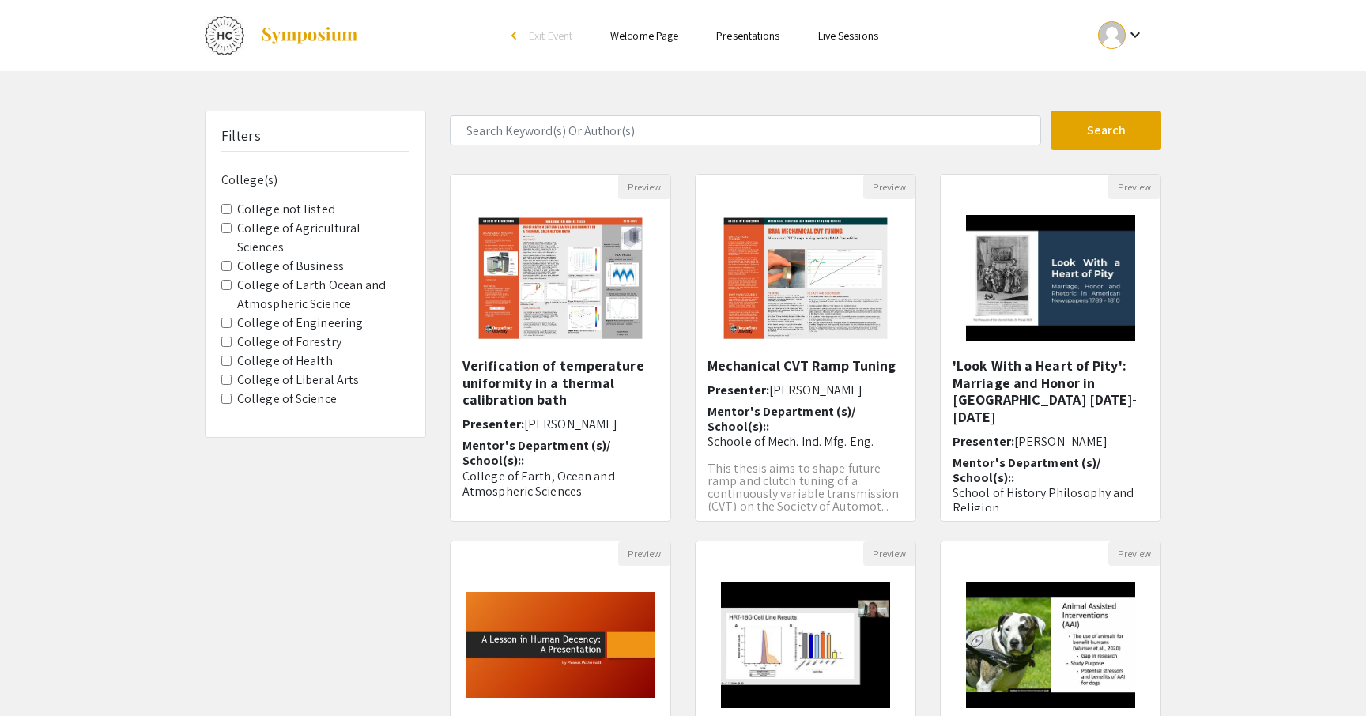
click at [572, 134] on input "Search Keyword(s) Or Author(s)" at bounding box center [745, 130] width 591 height 30
click at [763, 111] on form "Search" at bounding box center [805, 131] width 735 height 40
click at [727, 148] on form "Search" at bounding box center [805, 131] width 735 height 40
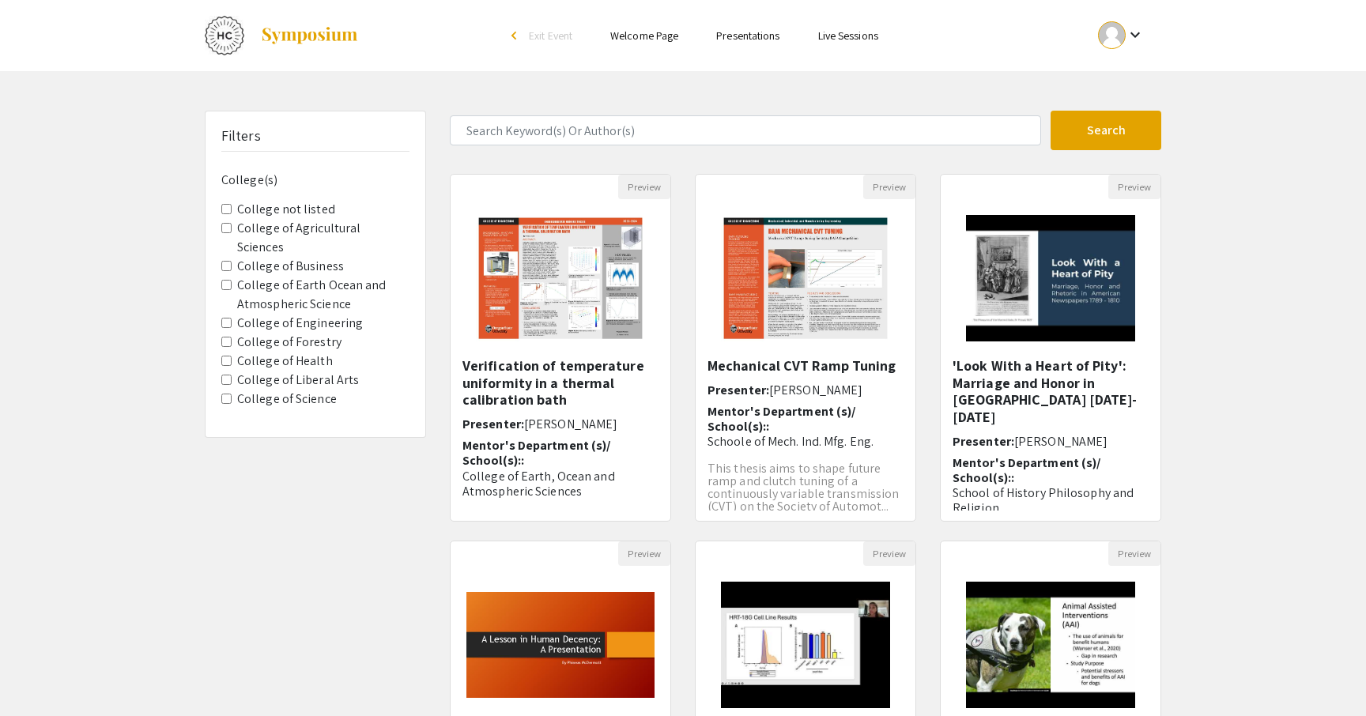
click at [716, 145] on input "Search Keyword(s) Or Author(s)" at bounding box center [745, 130] width 591 height 30
click at [595, 134] on input "Search Keyword(s) Or Author(s)" at bounding box center [745, 130] width 591 height 30
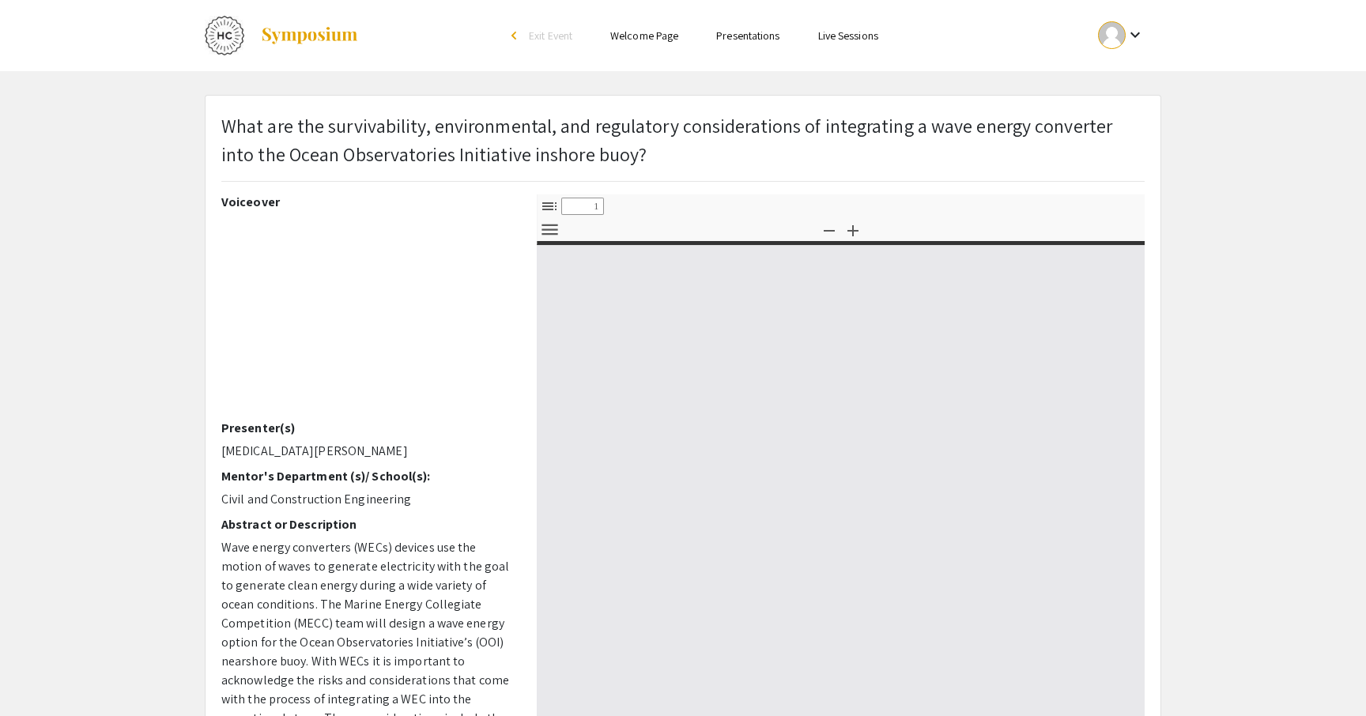
select select "custom"
type input "0"
select select "custom"
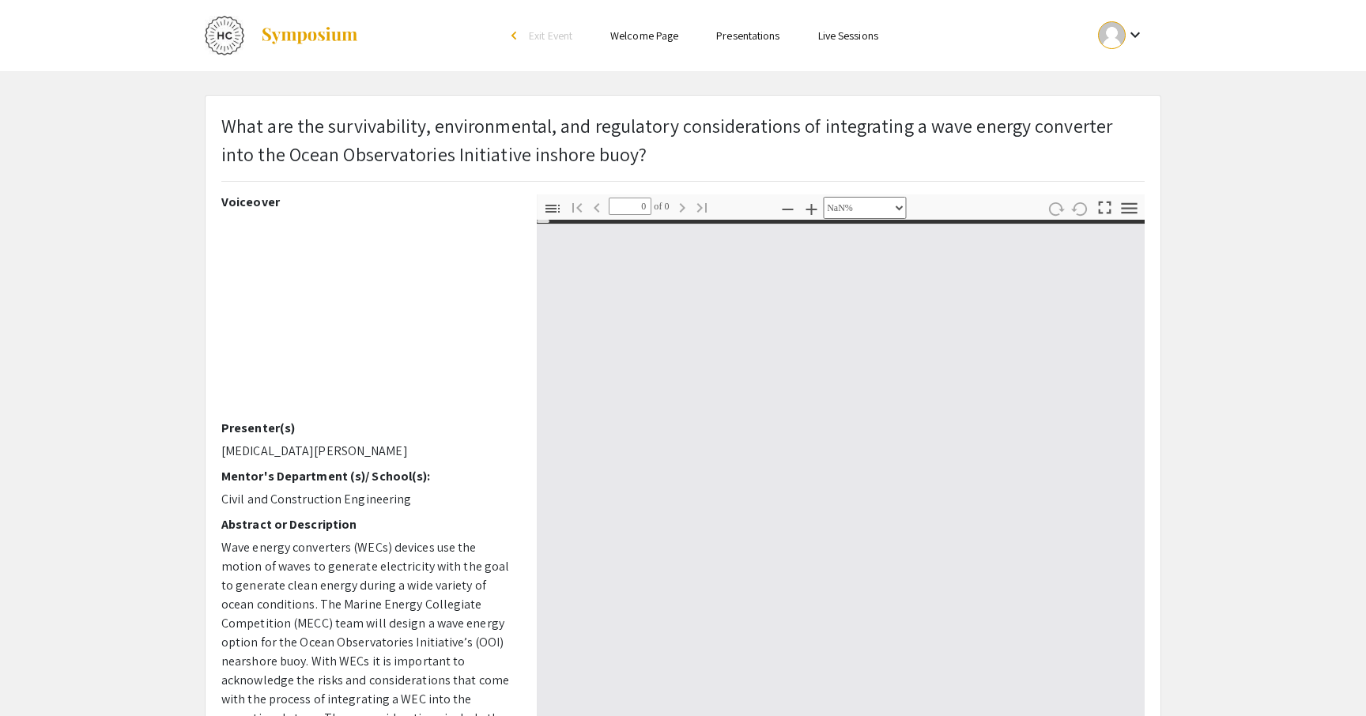
type input "1"
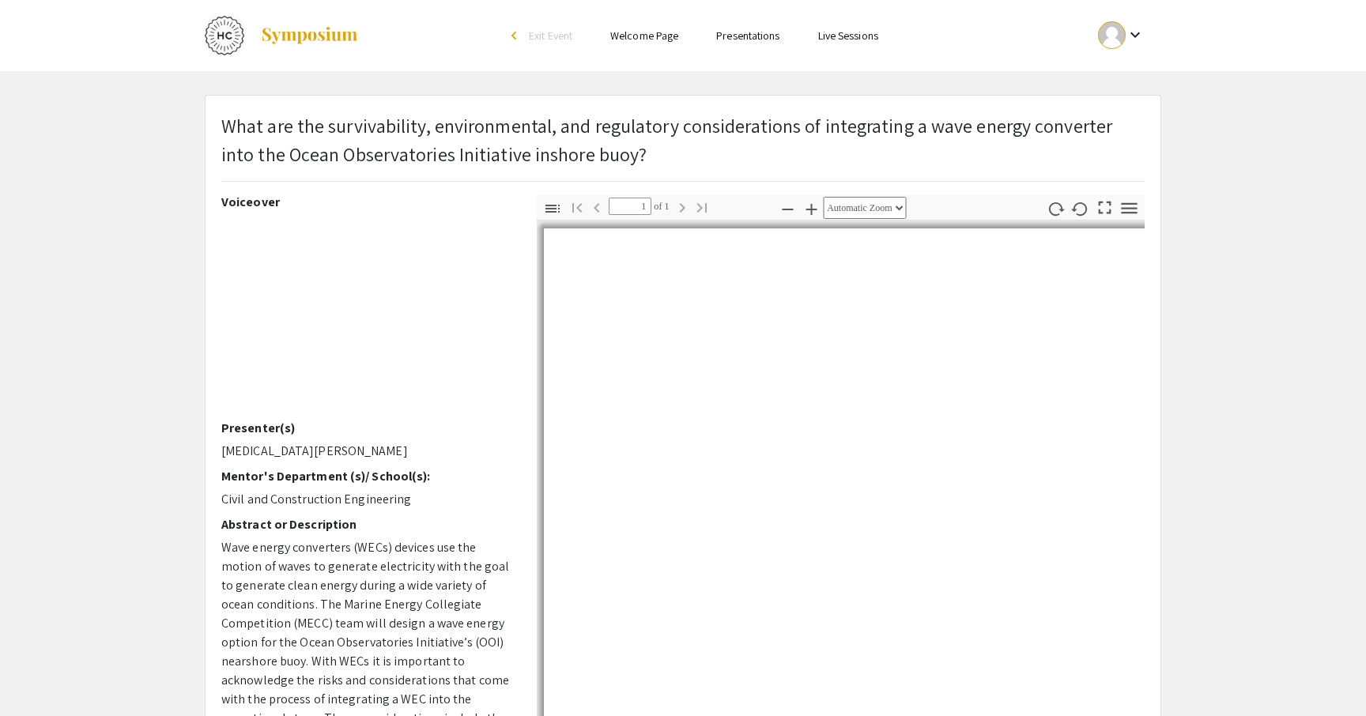
select select "auto"
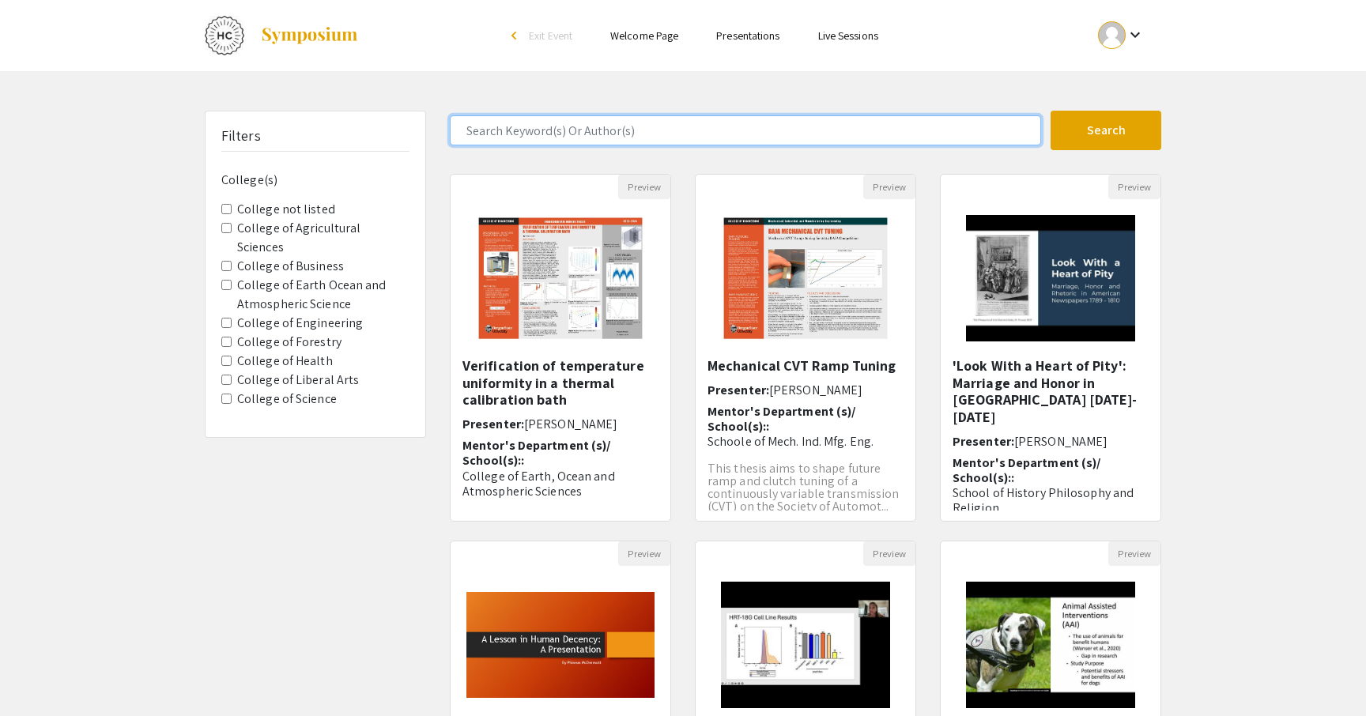
click at [579, 142] on input "Search Keyword(s) Or Author(s)" at bounding box center [745, 130] width 591 height 30
type input "ethics"
click at [1106, 130] on button "Search" at bounding box center [1106, 131] width 111 height 40
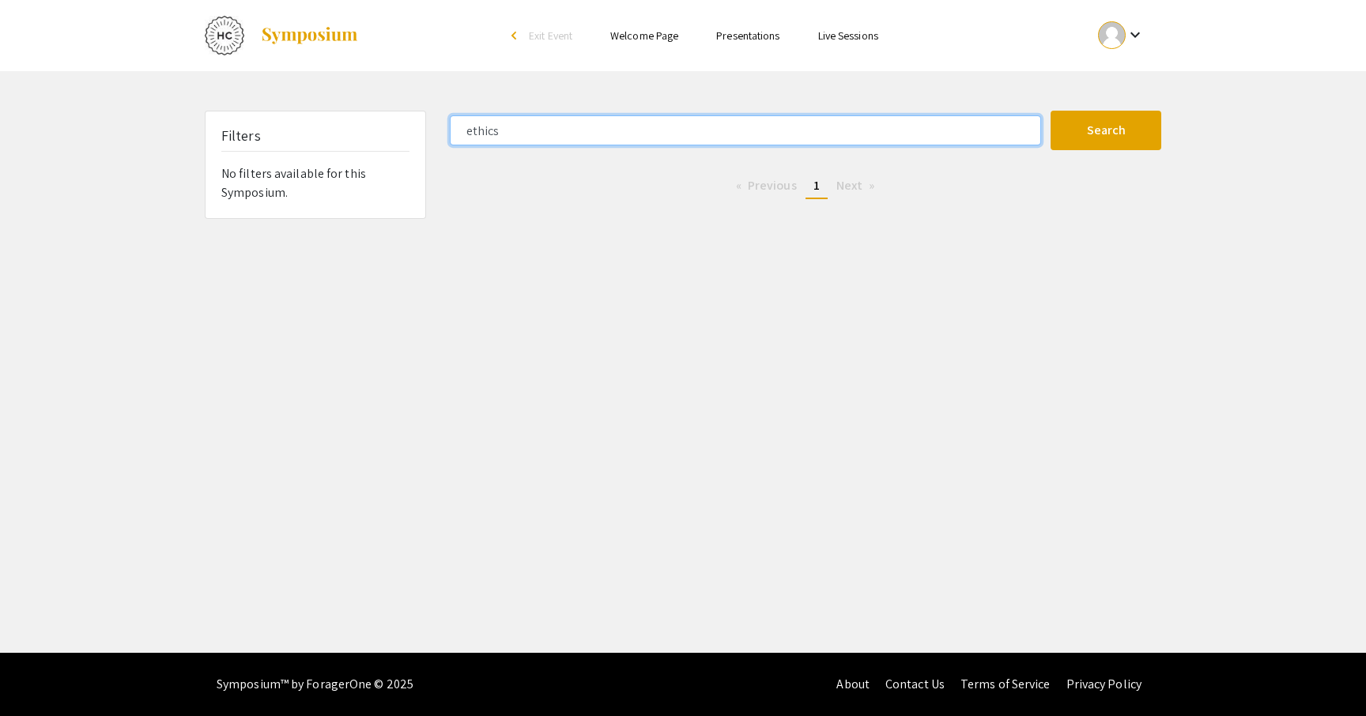
click at [589, 126] on input "ethics" at bounding box center [745, 130] width 591 height 30
click at [1106, 130] on button "Search" at bounding box center [1106, 131] width 111 height 40
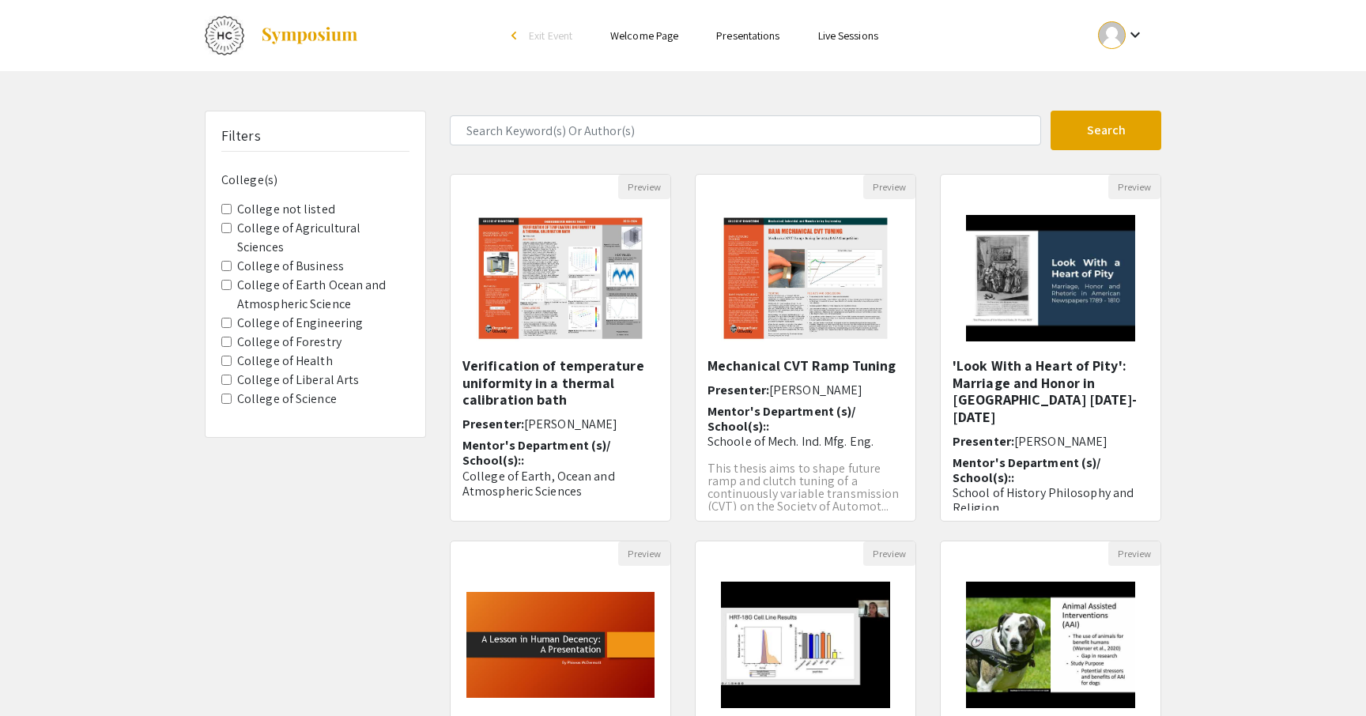
click at [269, 390] on label "College of Science" at bounding box center [287, 399] width 100 height 19
click at [232, 394] on Science "College of Science" at bounding box center [226, 399] width 10 height 10
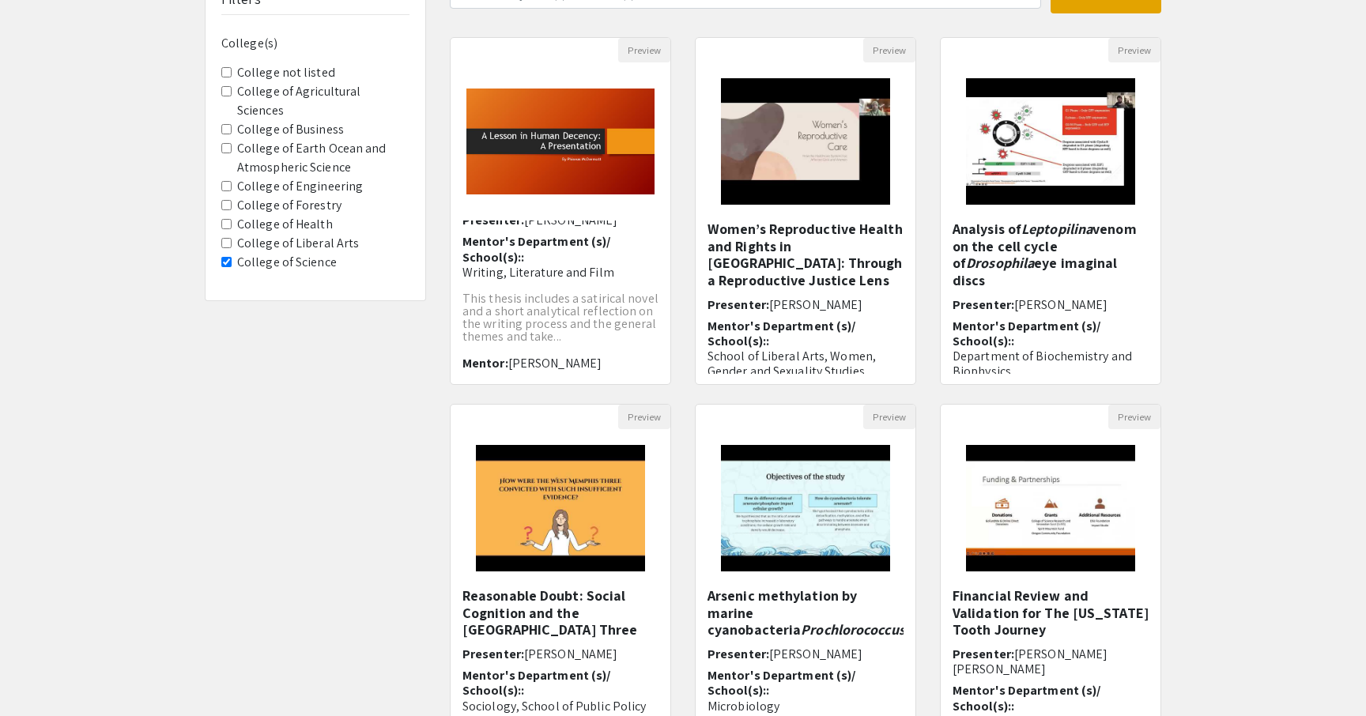
scroll to position [131, 0]
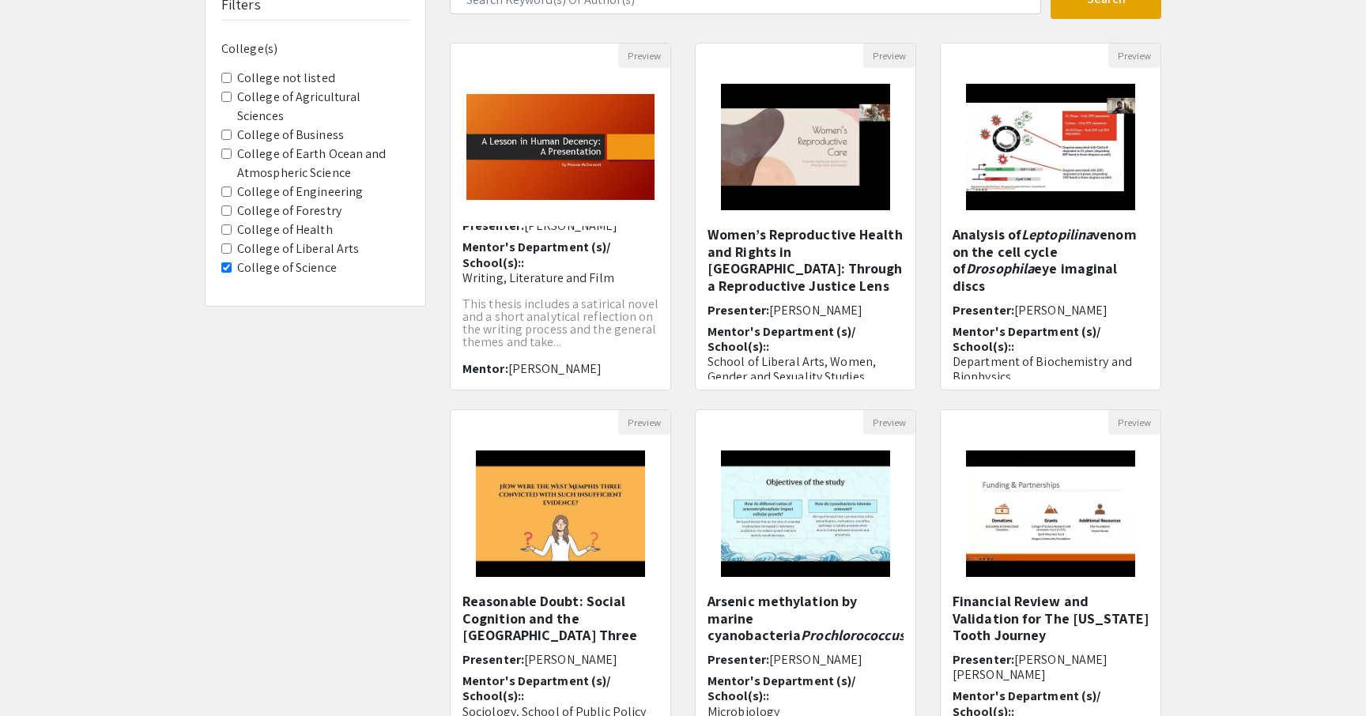
click at [228, 262] on Science "College of Science" at bounding box center [226, 267] width 10 height 10
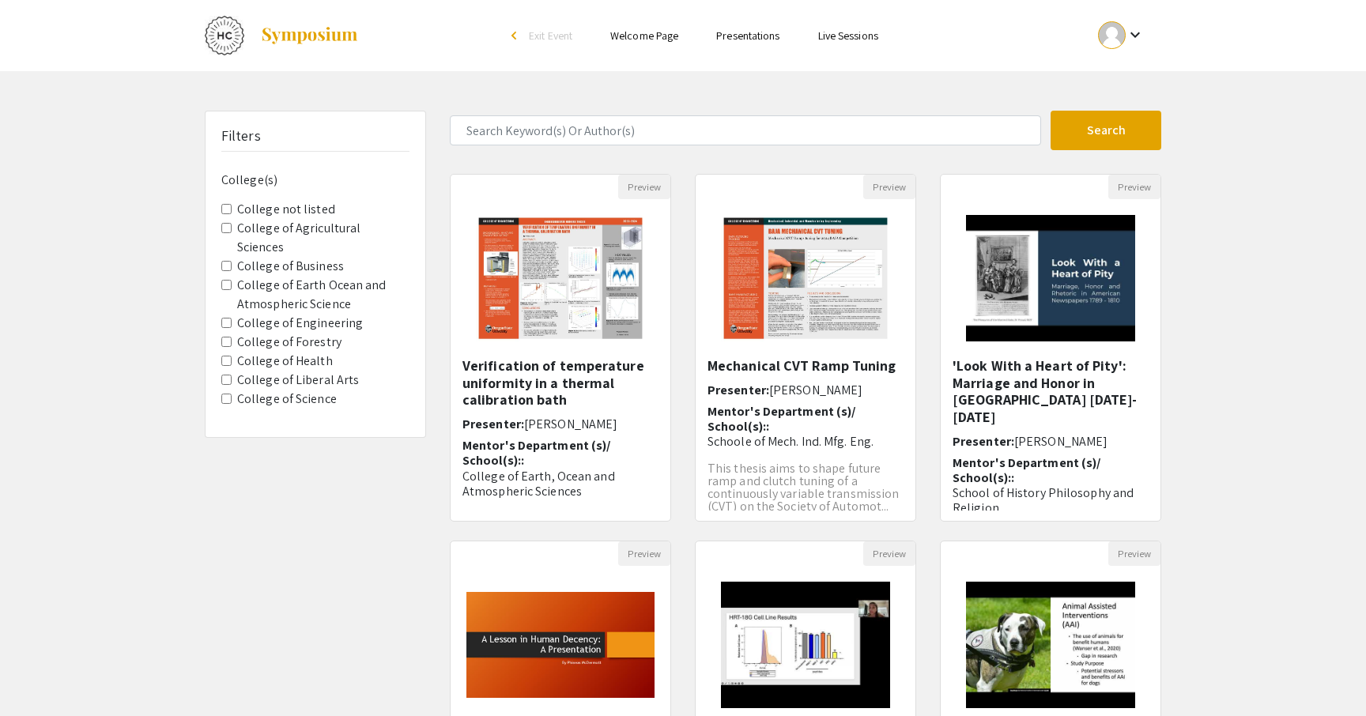
click at [229, 261] on Business "College of Business" at bounding box center [226, 266] width 10 height 10
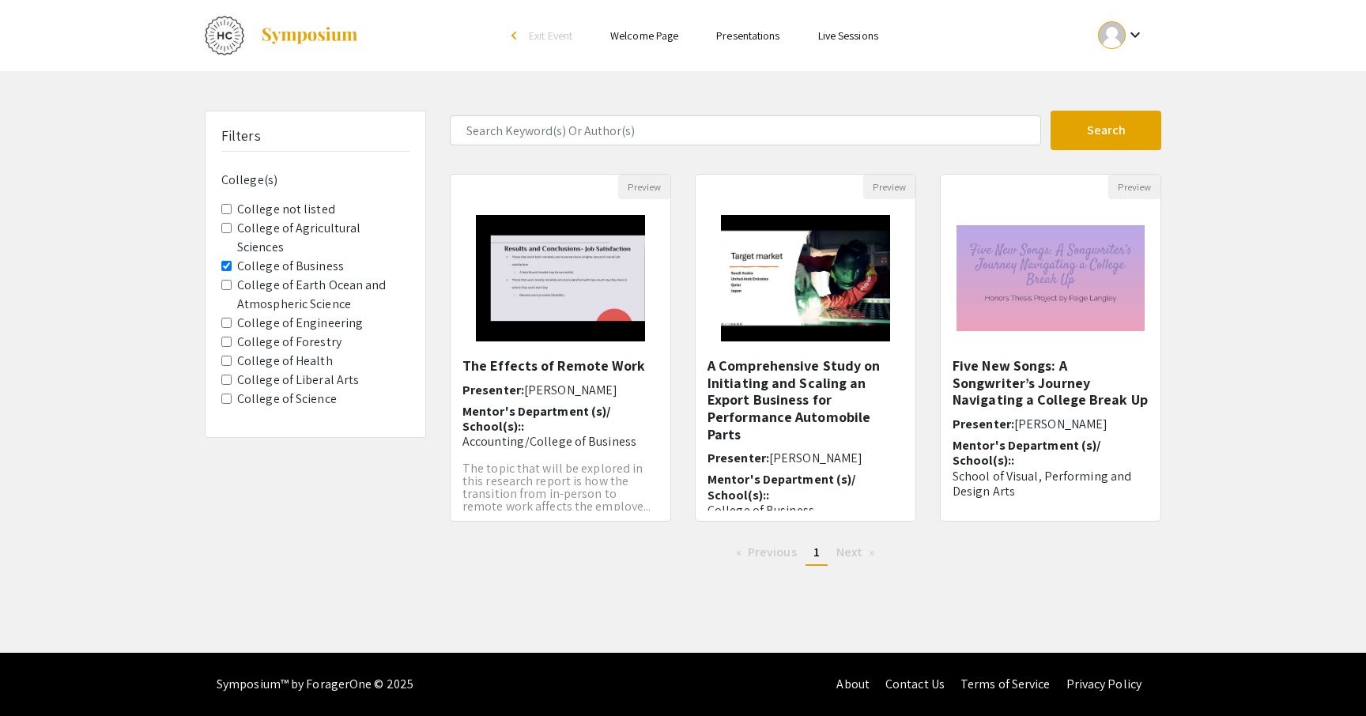
click at [225, 261] on Business "College of Business" at bounding box center [226, 266] width 10 height 10
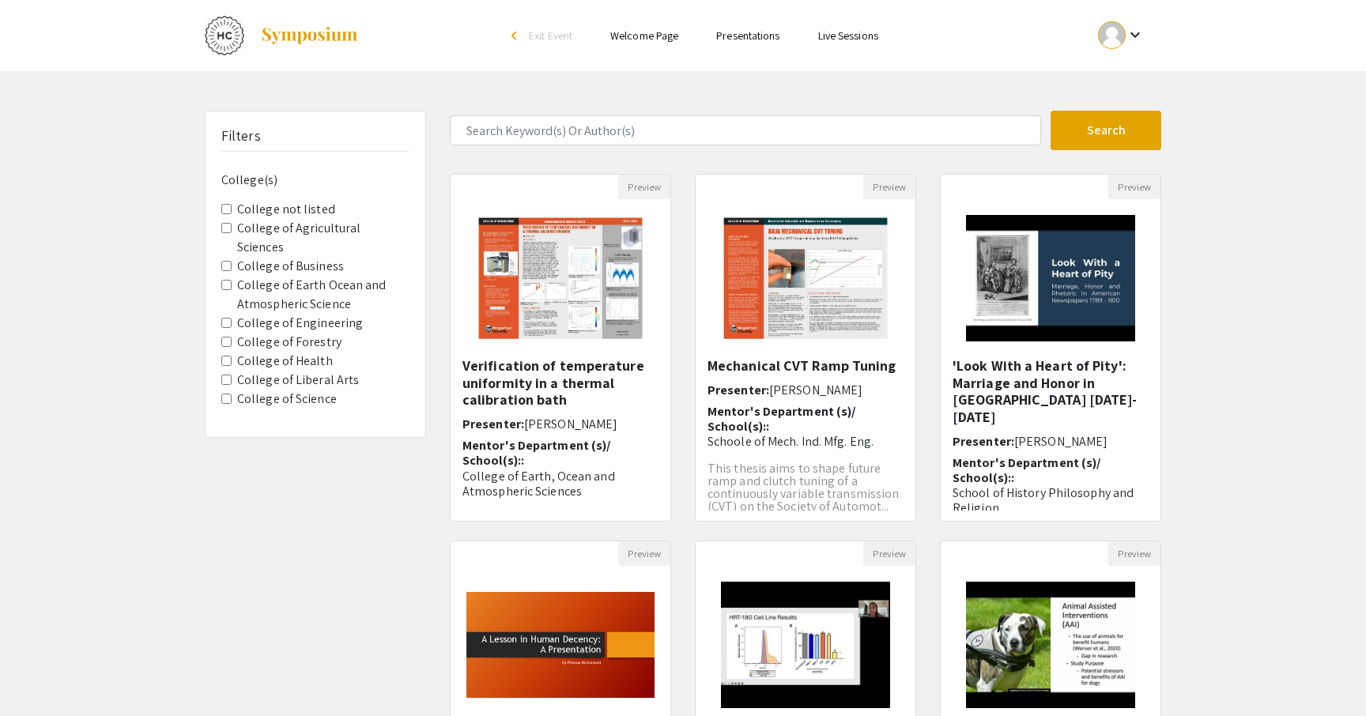
click at [225, 394] on Science "College of Science" at bounding box center [226, 399] width 10 height 10
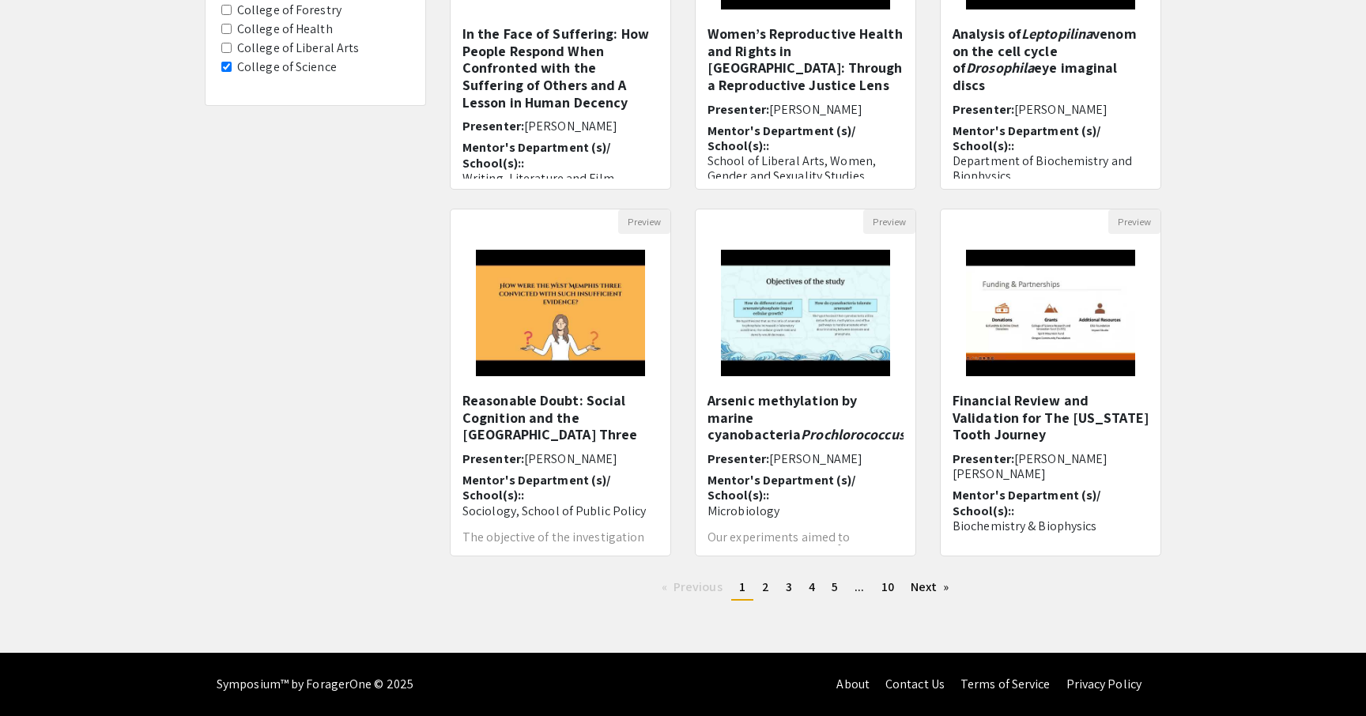
scroll to position [332, 0]
click at [765, 583] on span "2" at bounding box center [765, 587] width 7 height 17
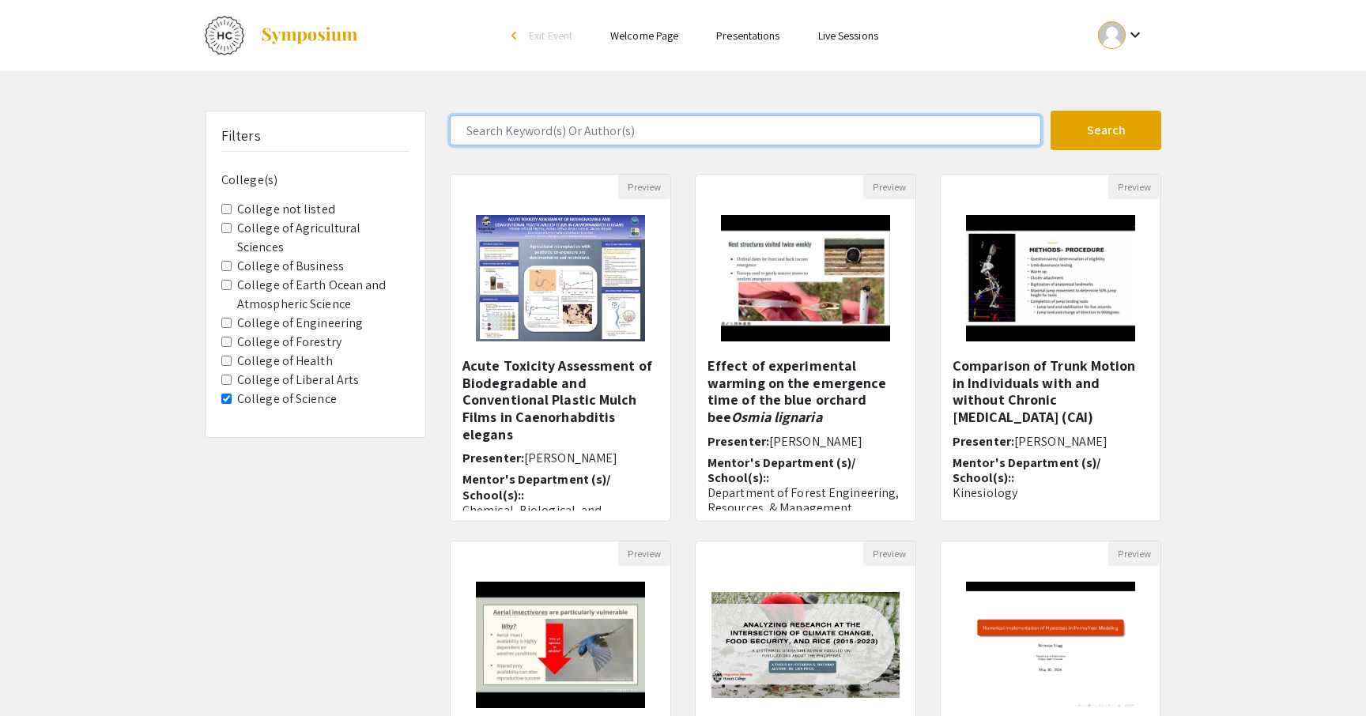
click at [595, 119] on input "Search Keyword(s) Or Author(s)" at bounding box center [745, 130] width 591 height 30
click at [1106, 130] on button "Search" at bounding box center [1106, 131] width 111 height 40
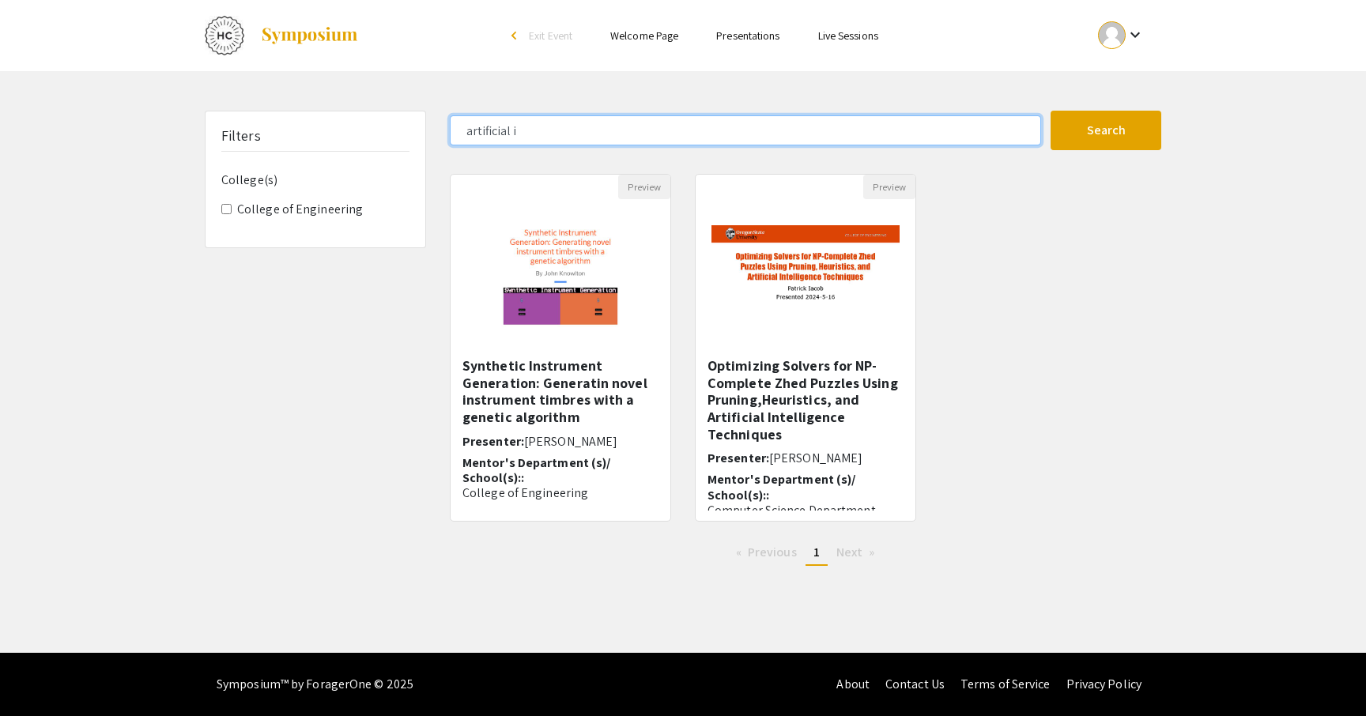
type input "artifi"
type input "ethics"
click at [590, 120] on input "ethics" at bounding box center [745, 130] width 591 height 30
click at [1106, 130] on button "Search" at bounding box center [1106, 131] width 111 height 40
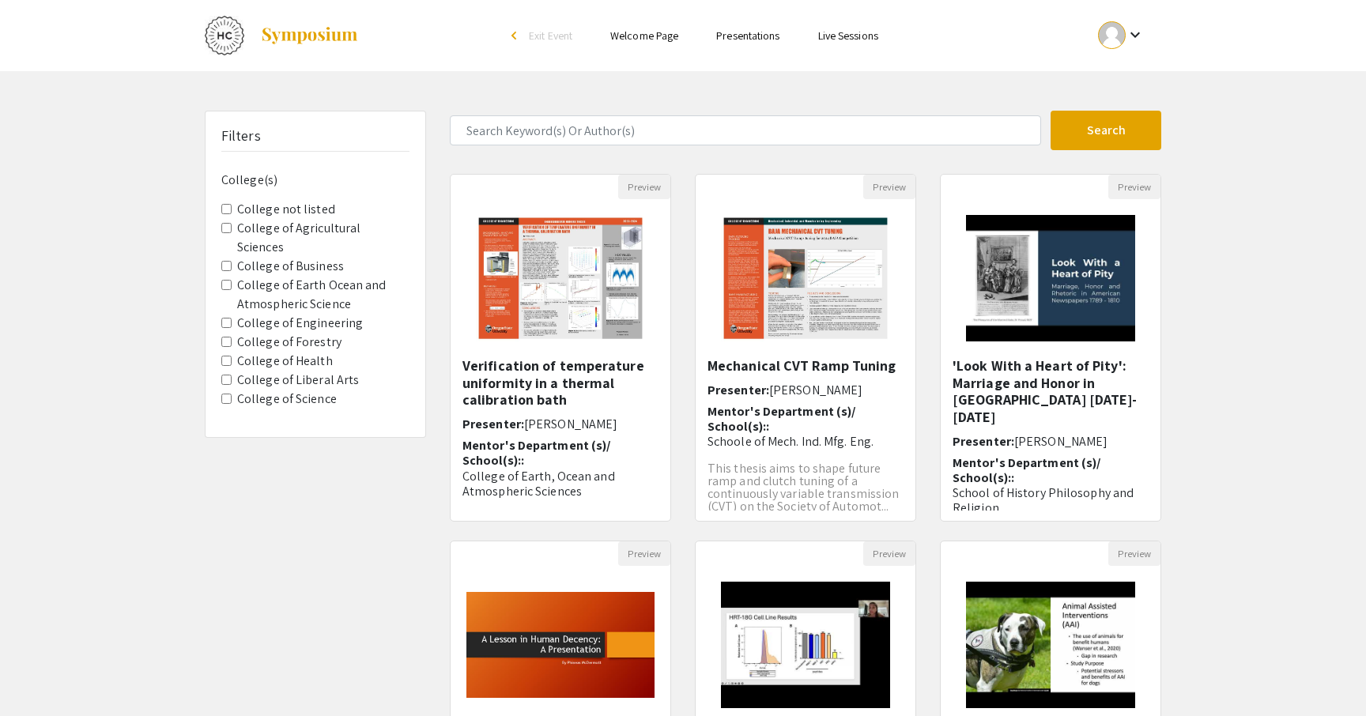
click at [227, 394] on Science "College of Science" at bounding box center [226, 399] width 10 height 10
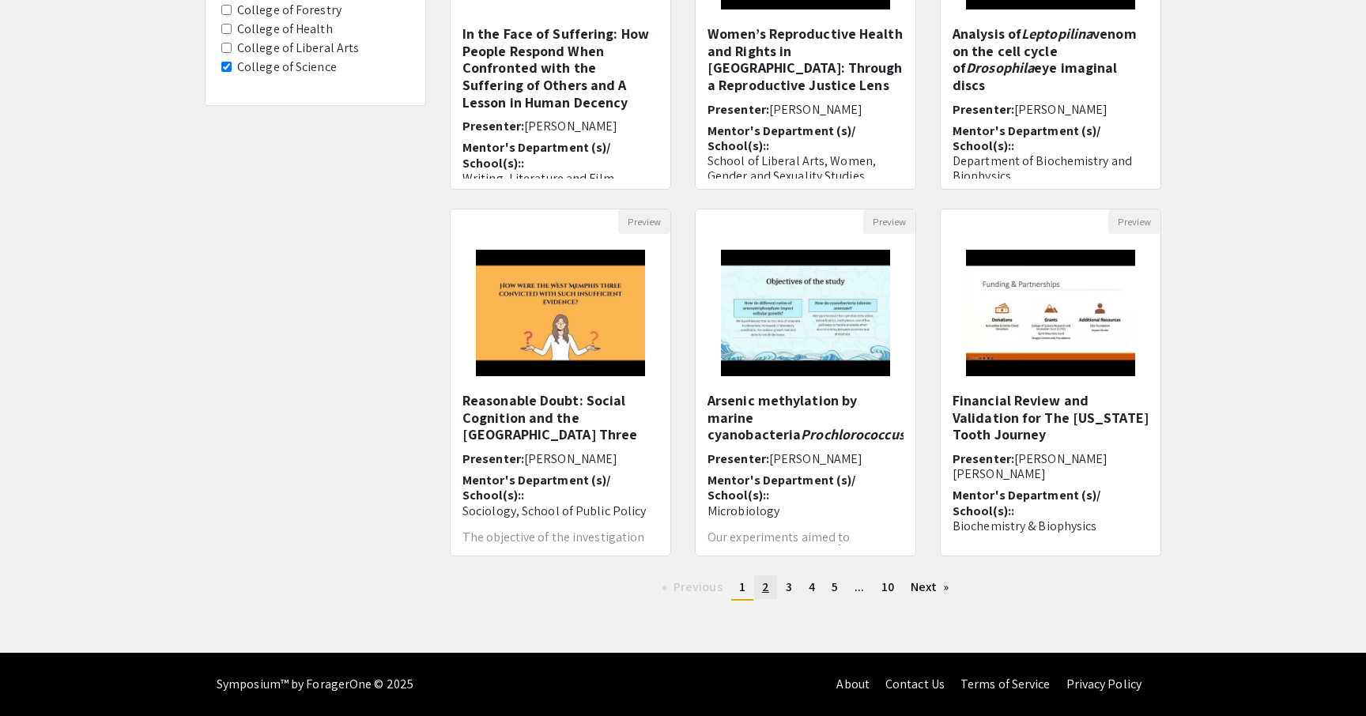
scroll to position [332, 0]
click at [762, 591] on span "2" at bounding box center [765, 587] width 7 height 17
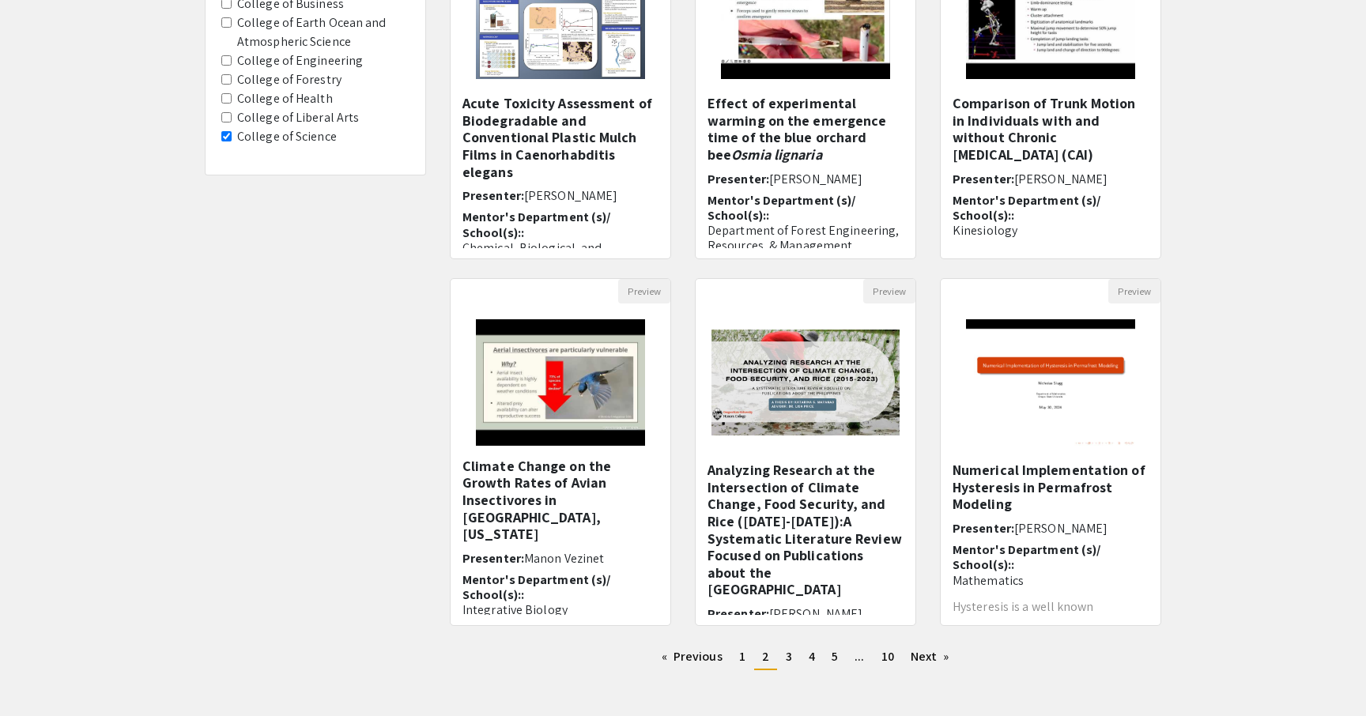
scroll to position [274, 0]
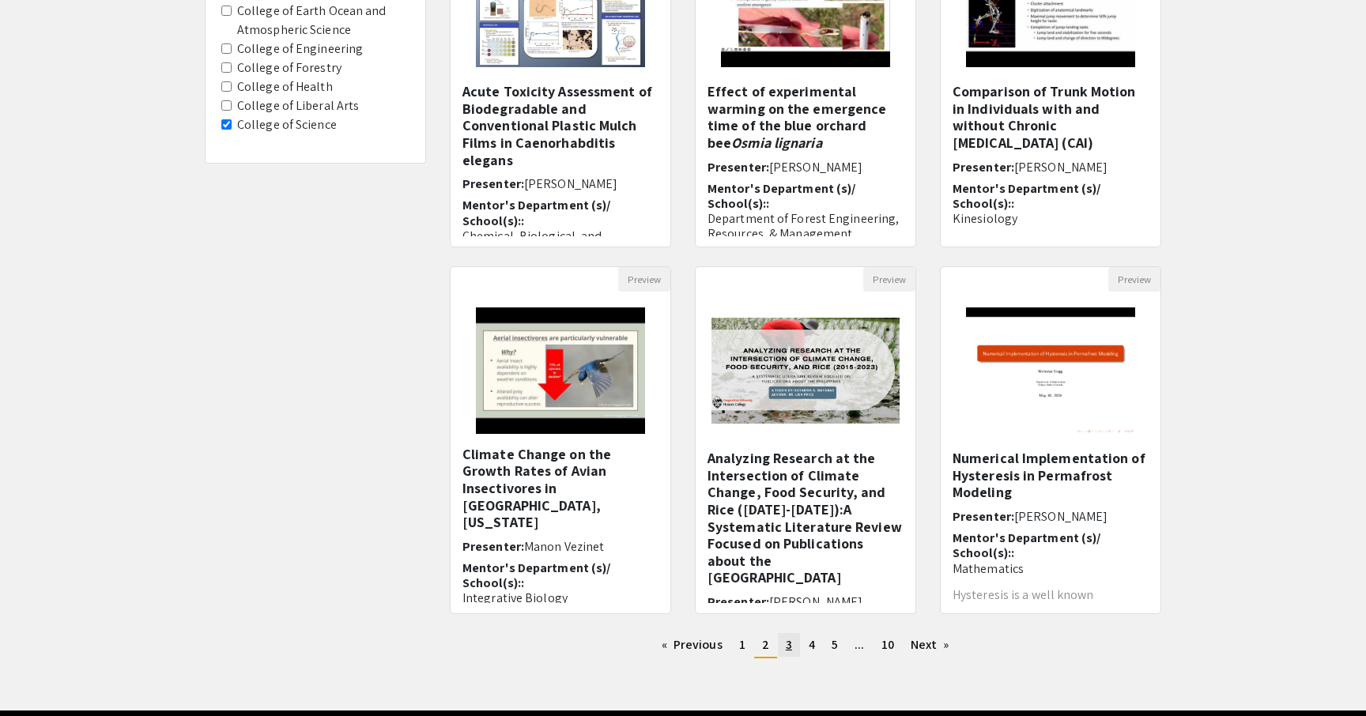
click at [788, 644] on span "3" at bounding box center [789, 644] width 6 height 17
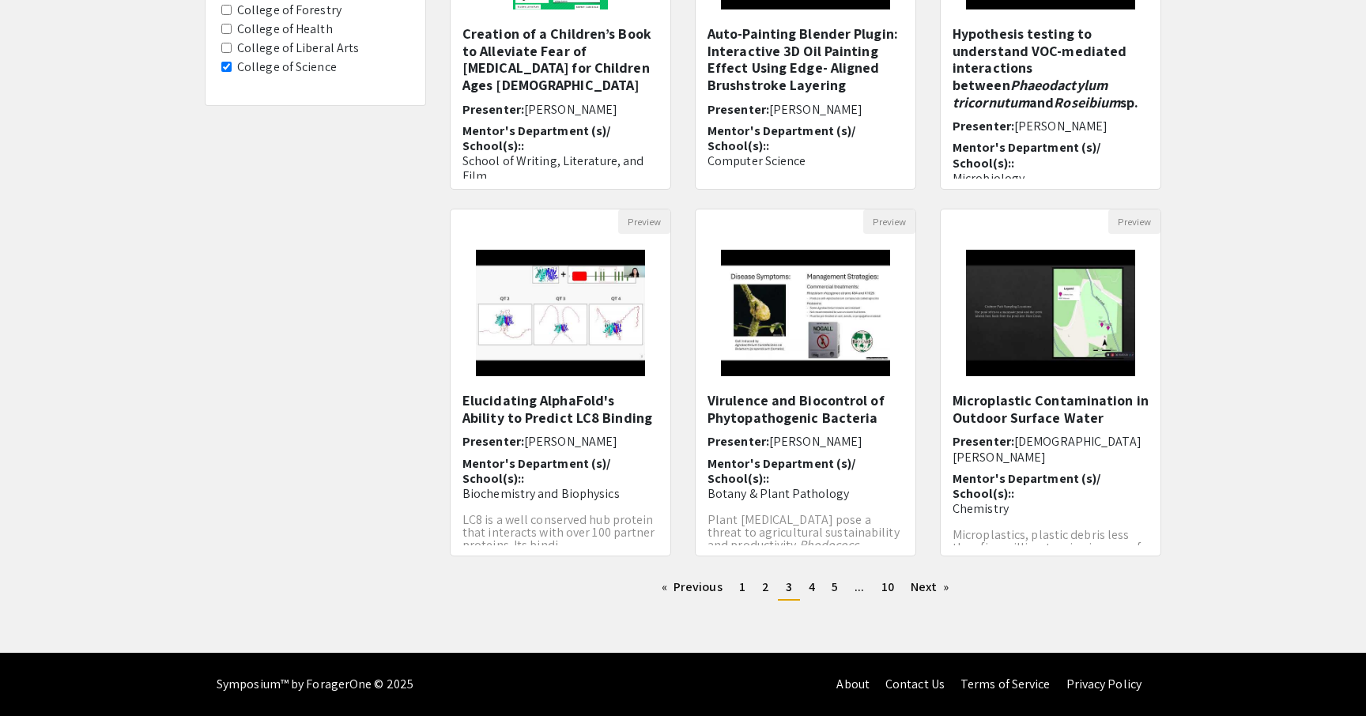
scroll to position [332, 0]
click at [817, 588] on link "page 4" at bounding box center [812, 588] width 22 height 24
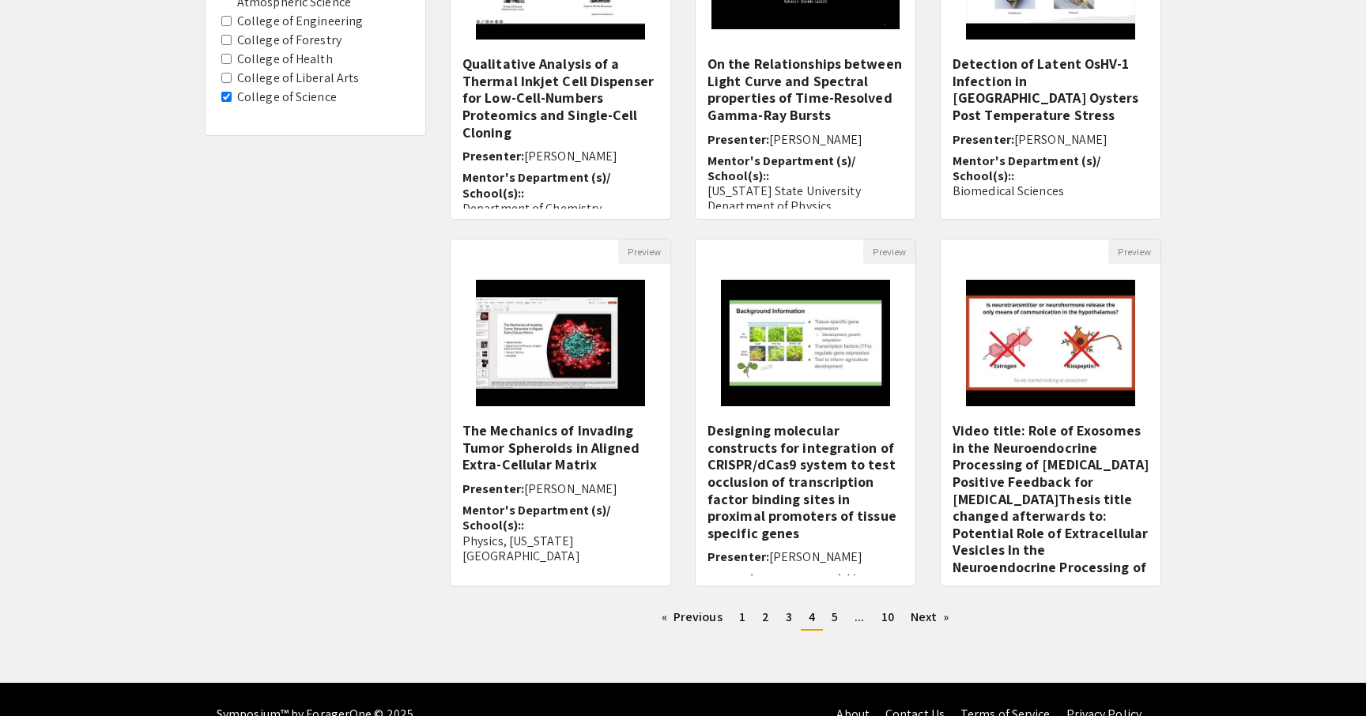
scroll to position [308, 0]
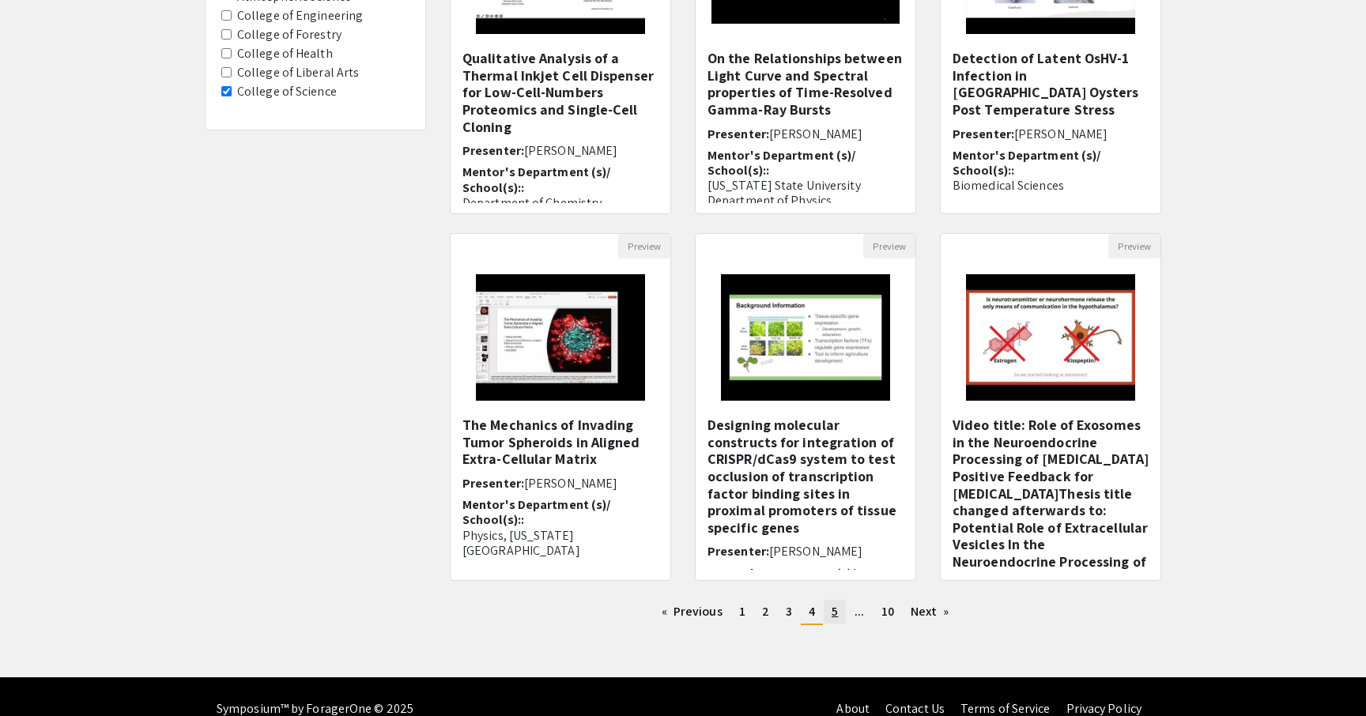
click at [833, 611] on span "5" at bounding box center [835, 611] width 6 height 17
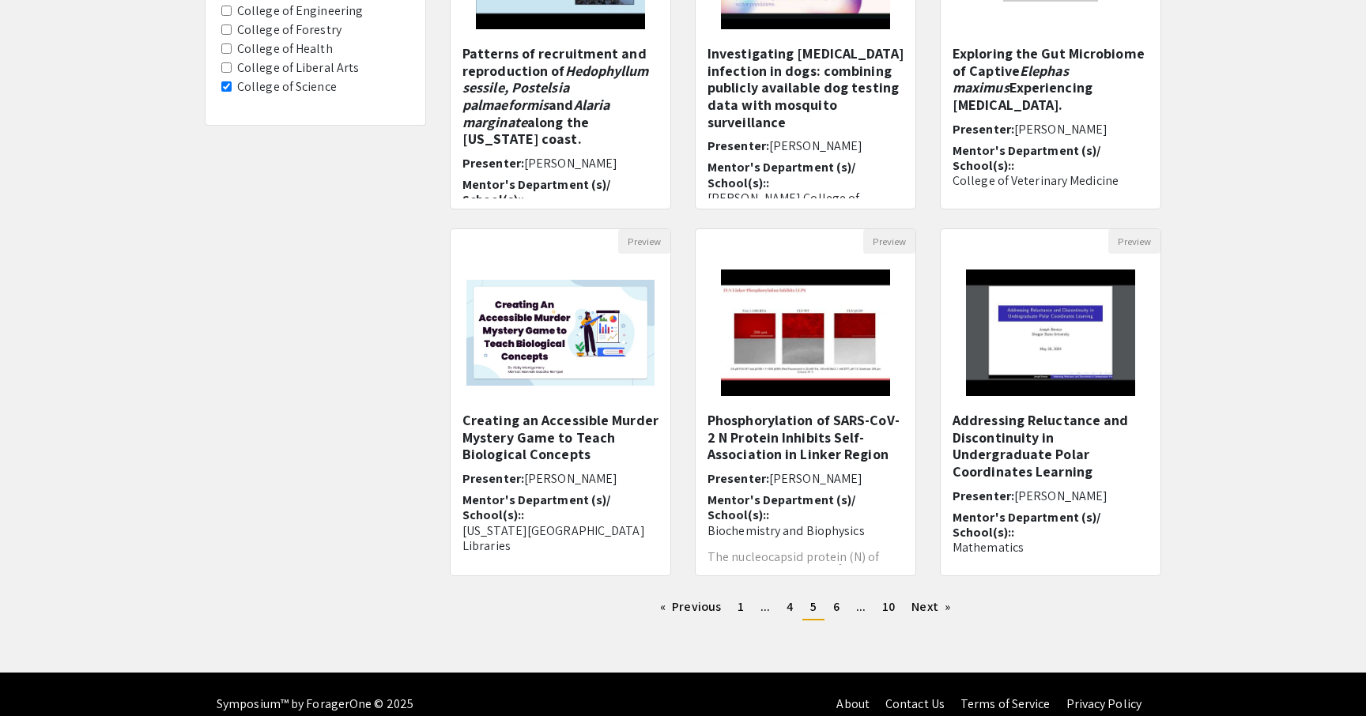
scroll to position [318, 0]
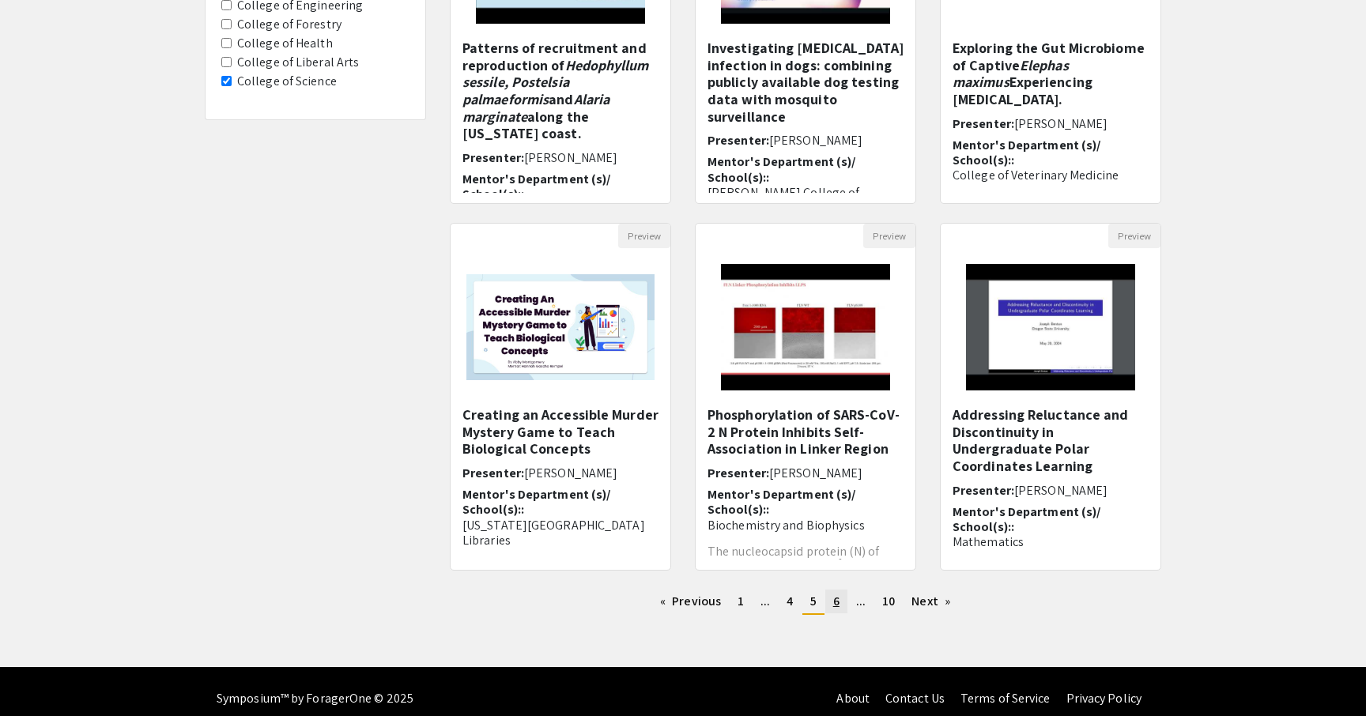
click at [835, 608] on span "6" at bounding box center [836, 601] width 6 height 17
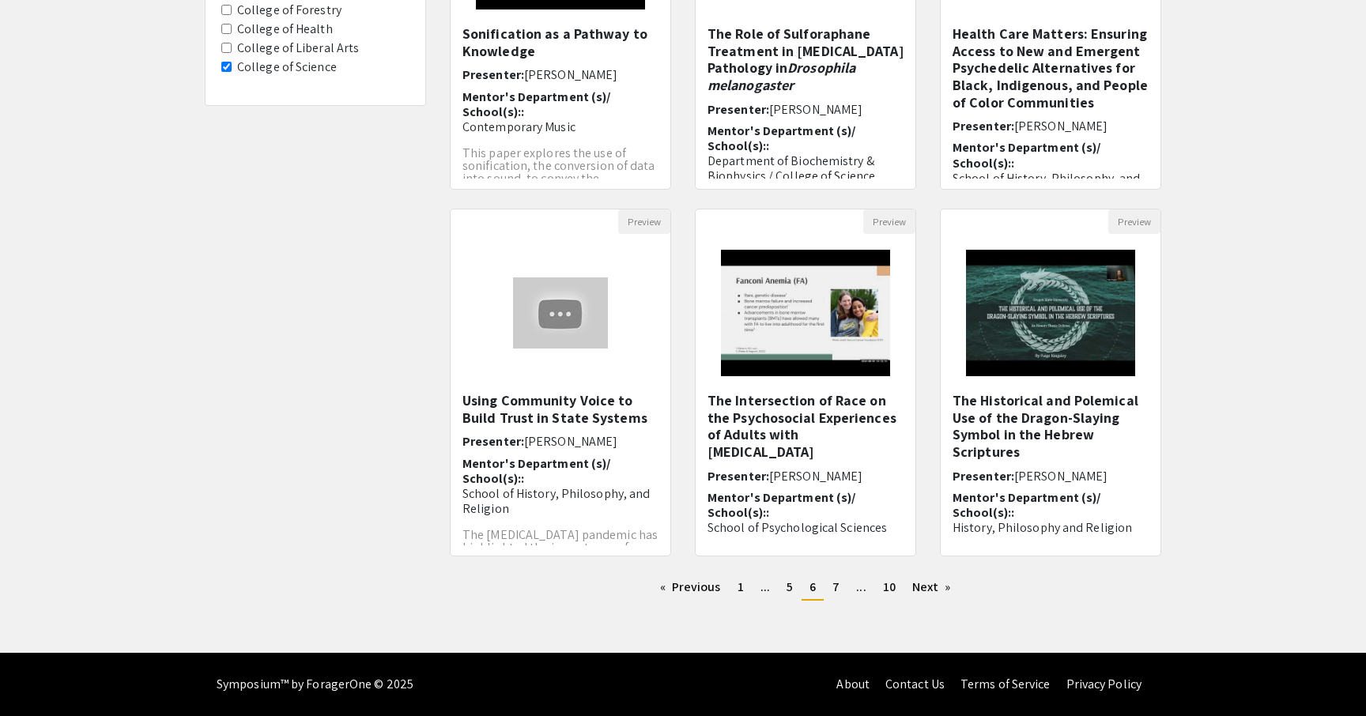
scroll to position [332, 0]
click at [843, 586] on link "page 7" at bounding box center [836, 588] width 23 height 24
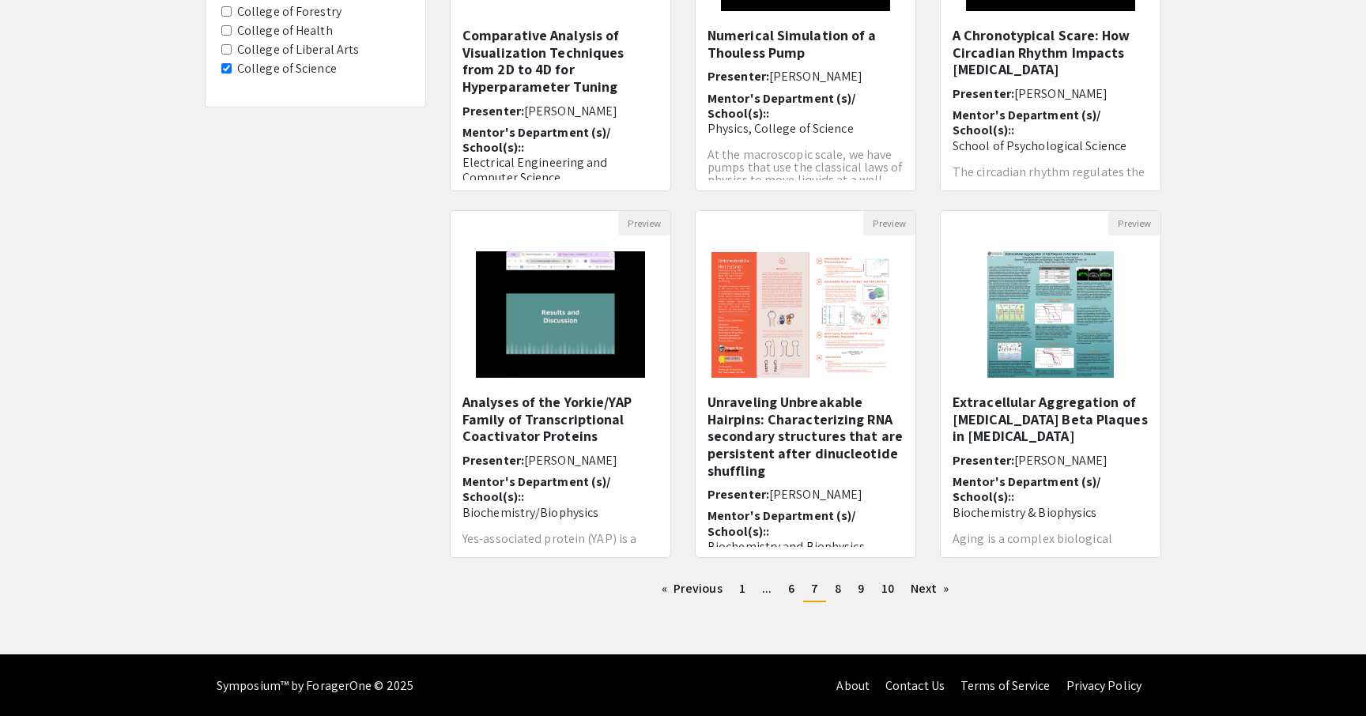
scroll to position [331, 0]
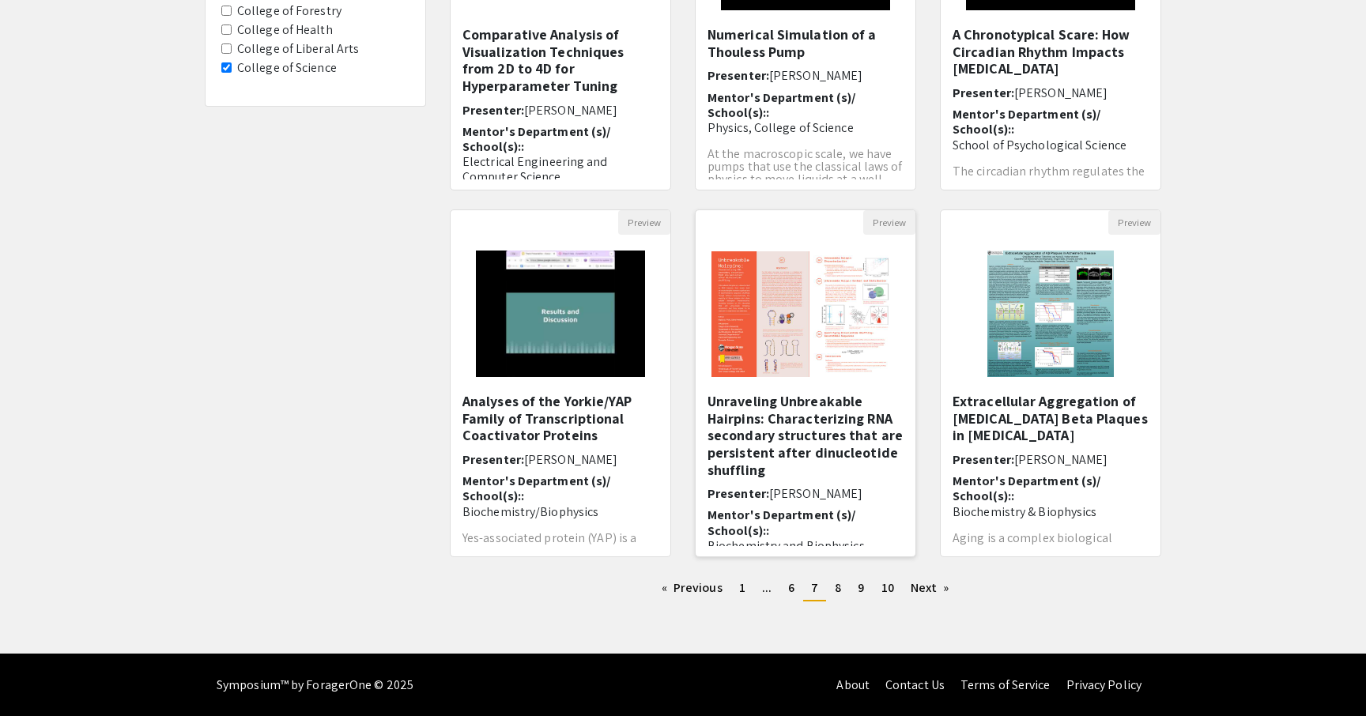
click at [780, 378] on img "Open Presentation <p>Unraveling Unbreakable Hairpins: Characterizing RNA second…" at bounding box center [806, 314] width 220 height 157
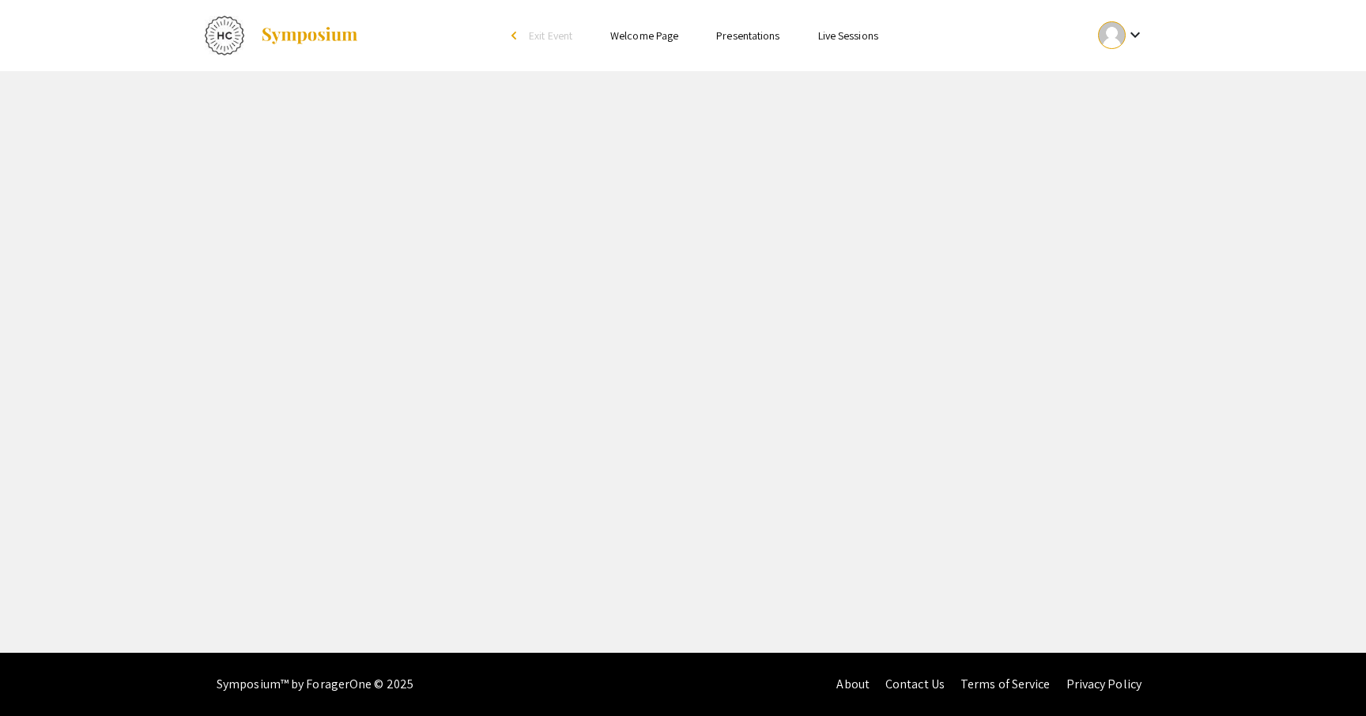
select select "custom"
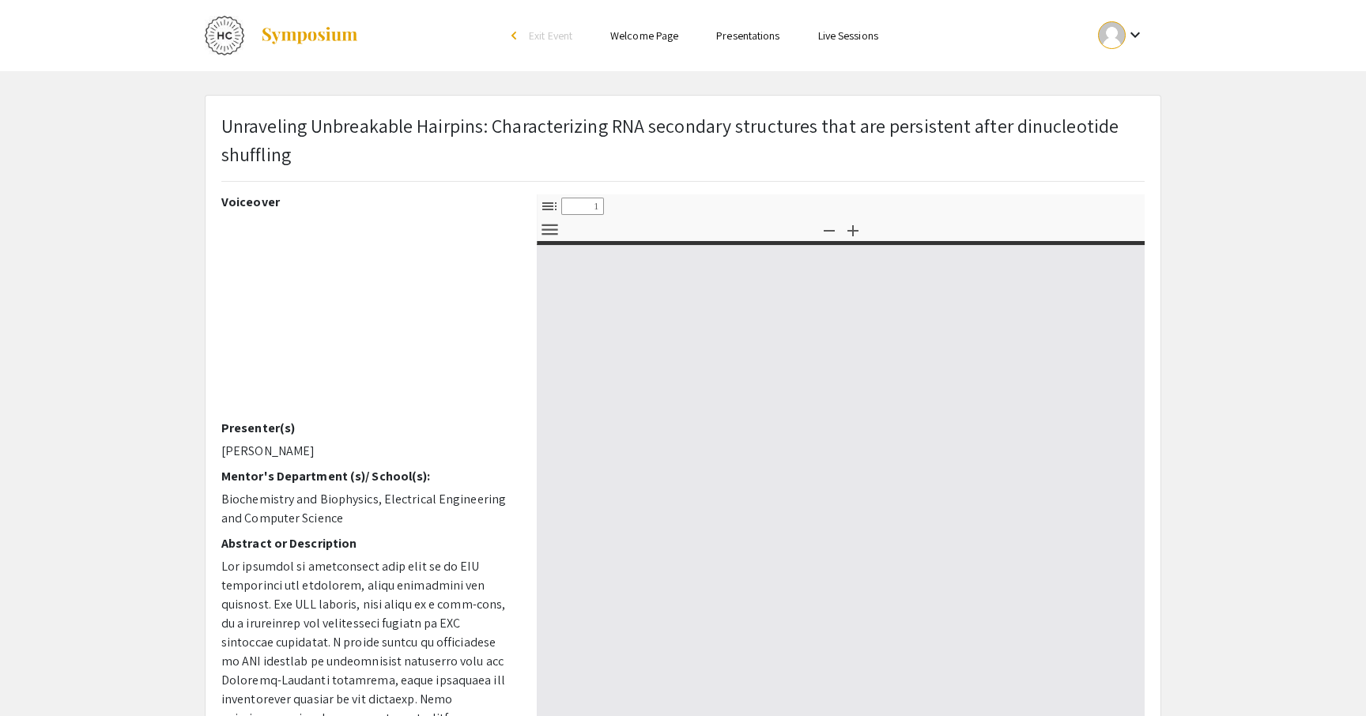
type input "0"
select select "custom"
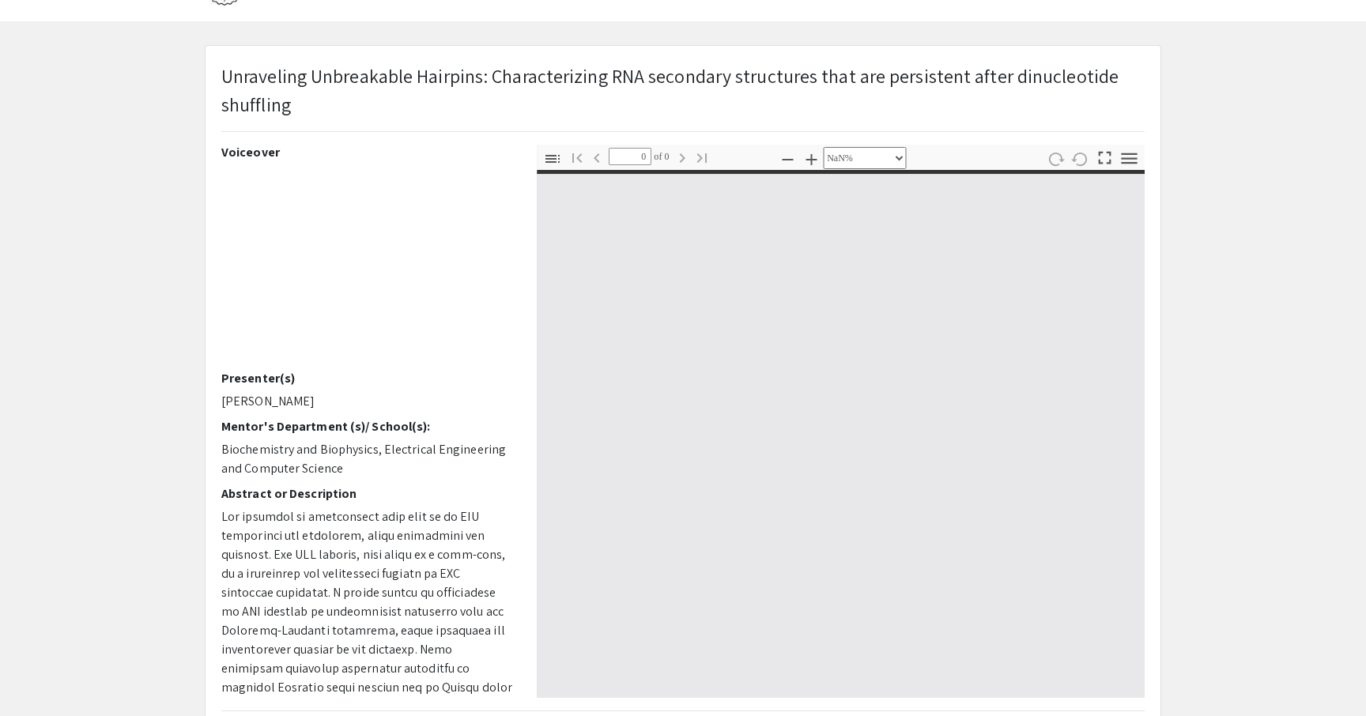
type input "1"
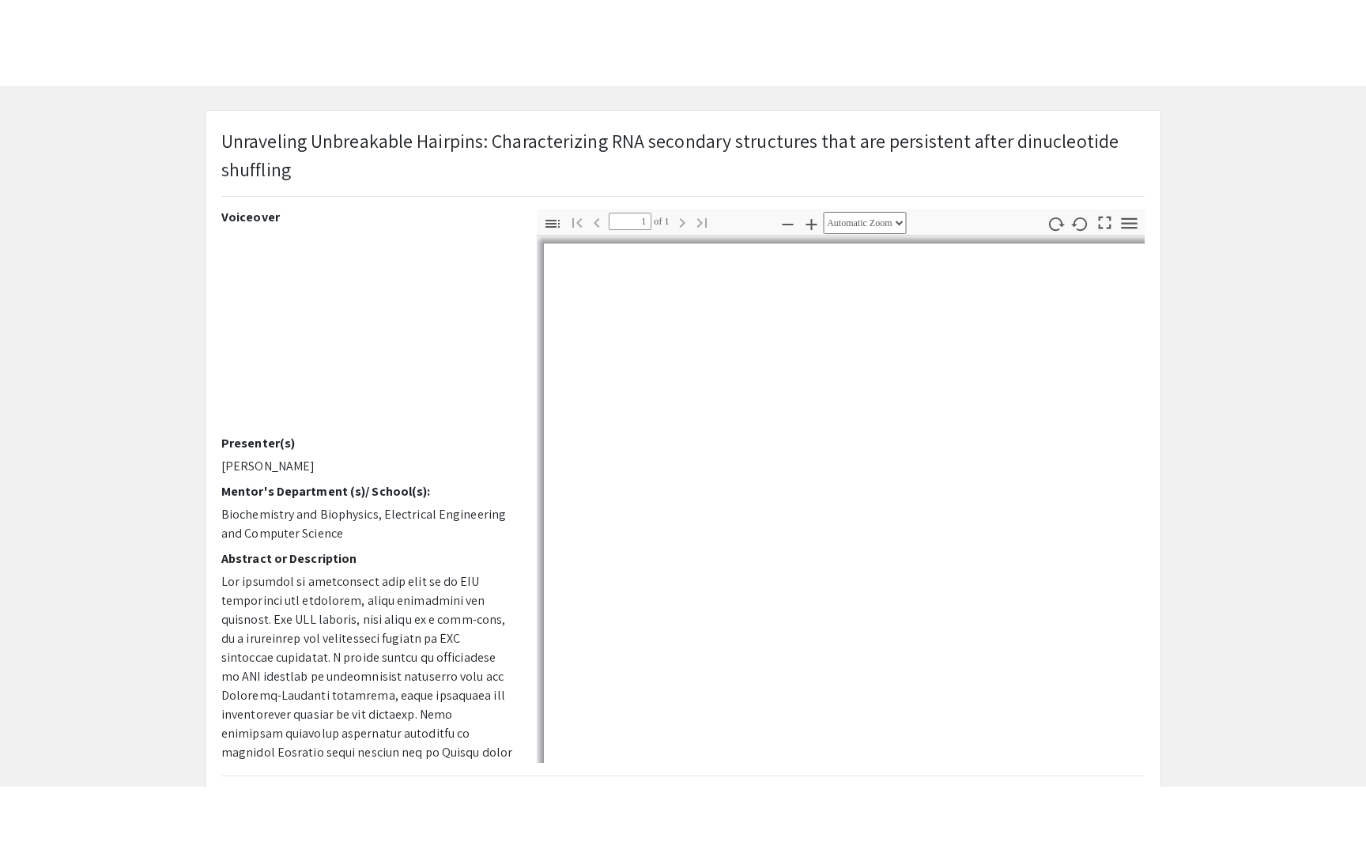
scroll to position [57, 0]
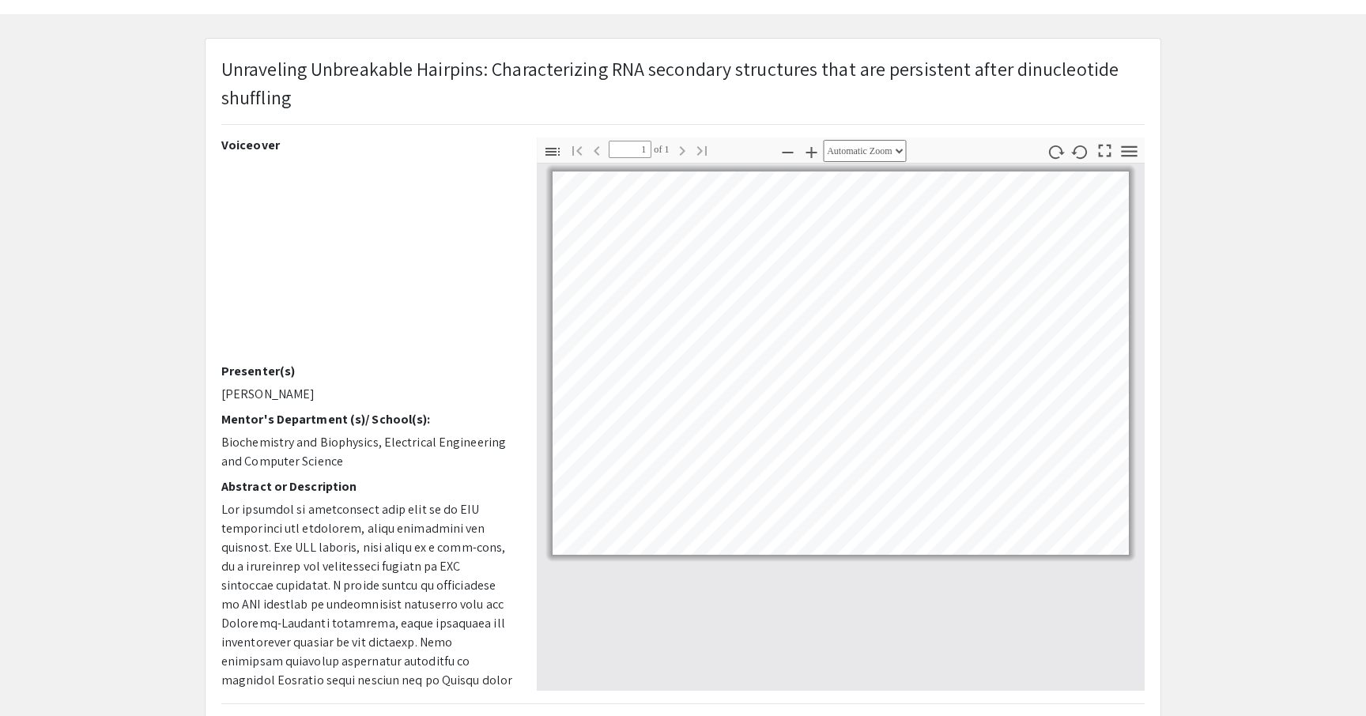
click at [1105, 151] on icon "button" at bounding box center [1104, 150] width 21 height 21
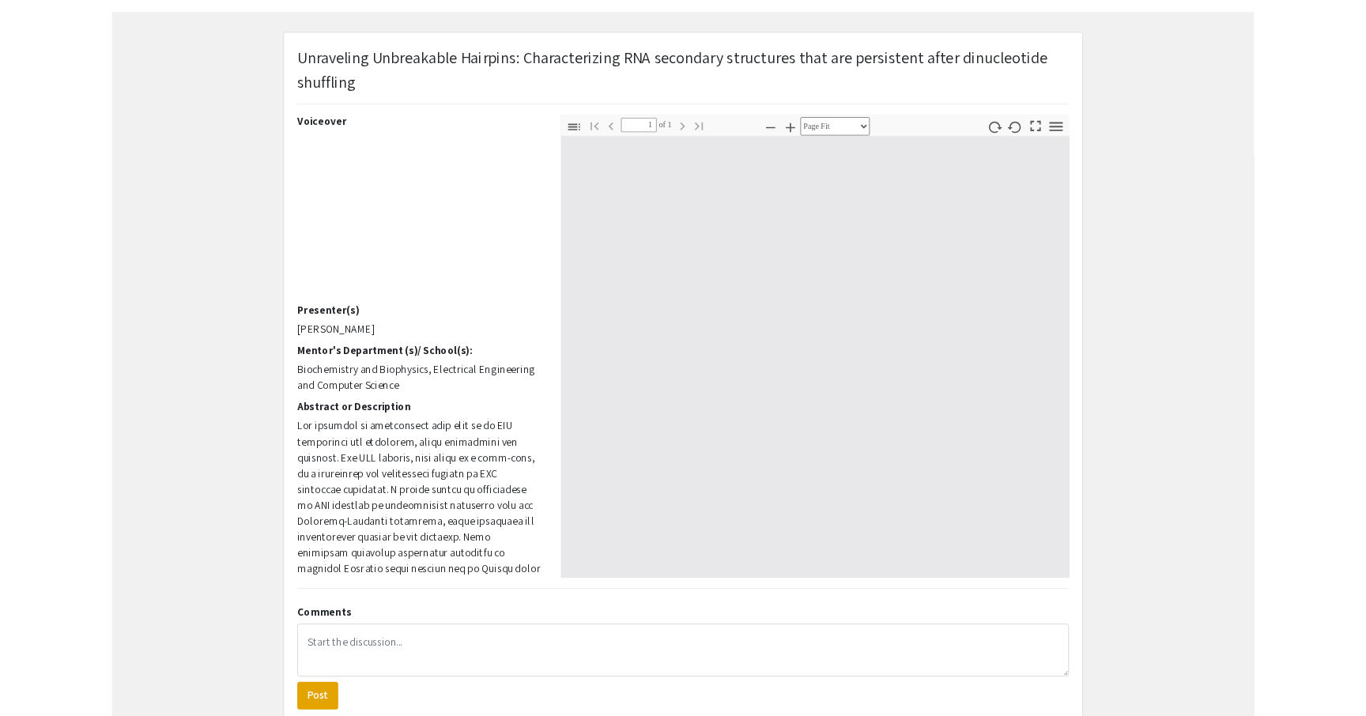
scroll to position [856, 0]
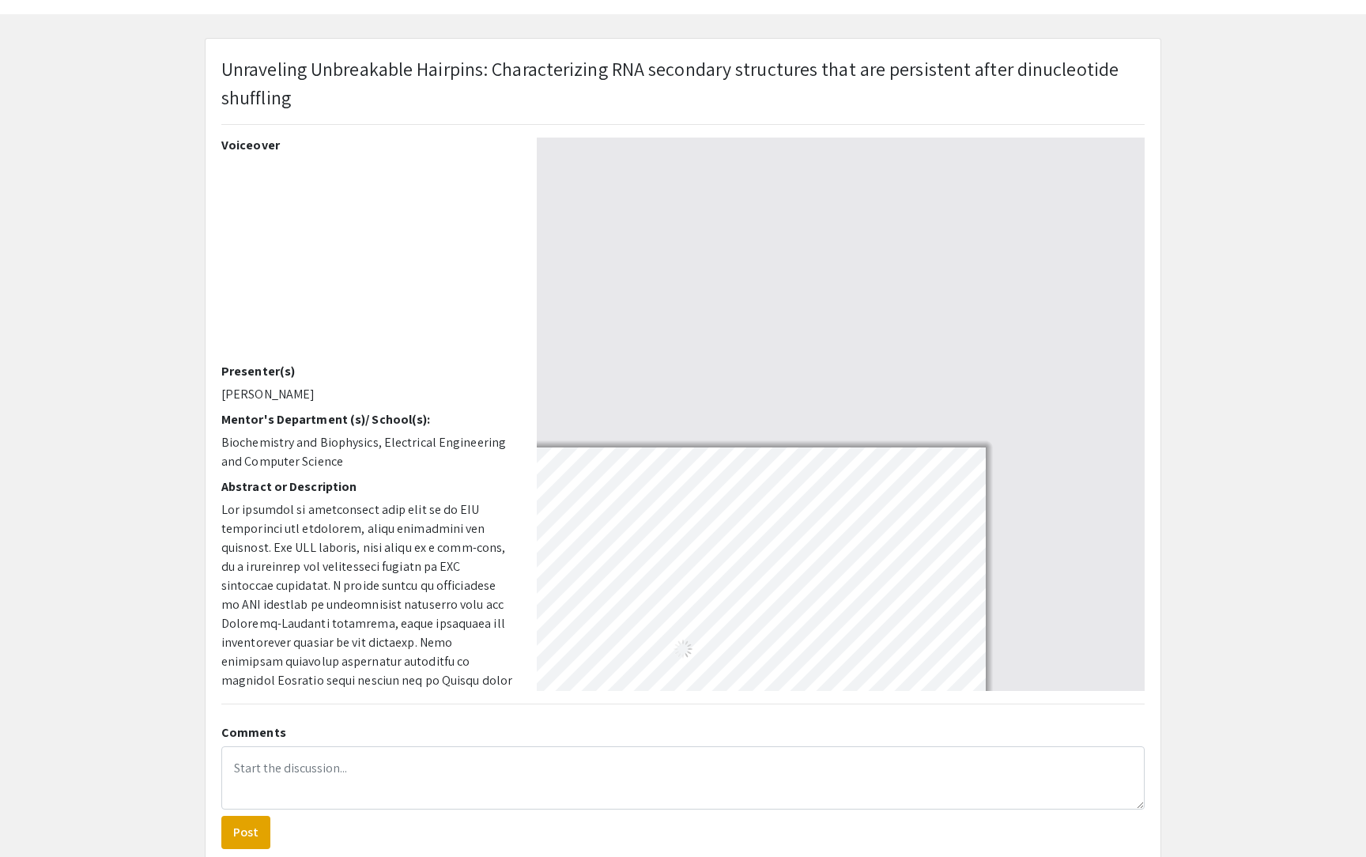
select select "auto"
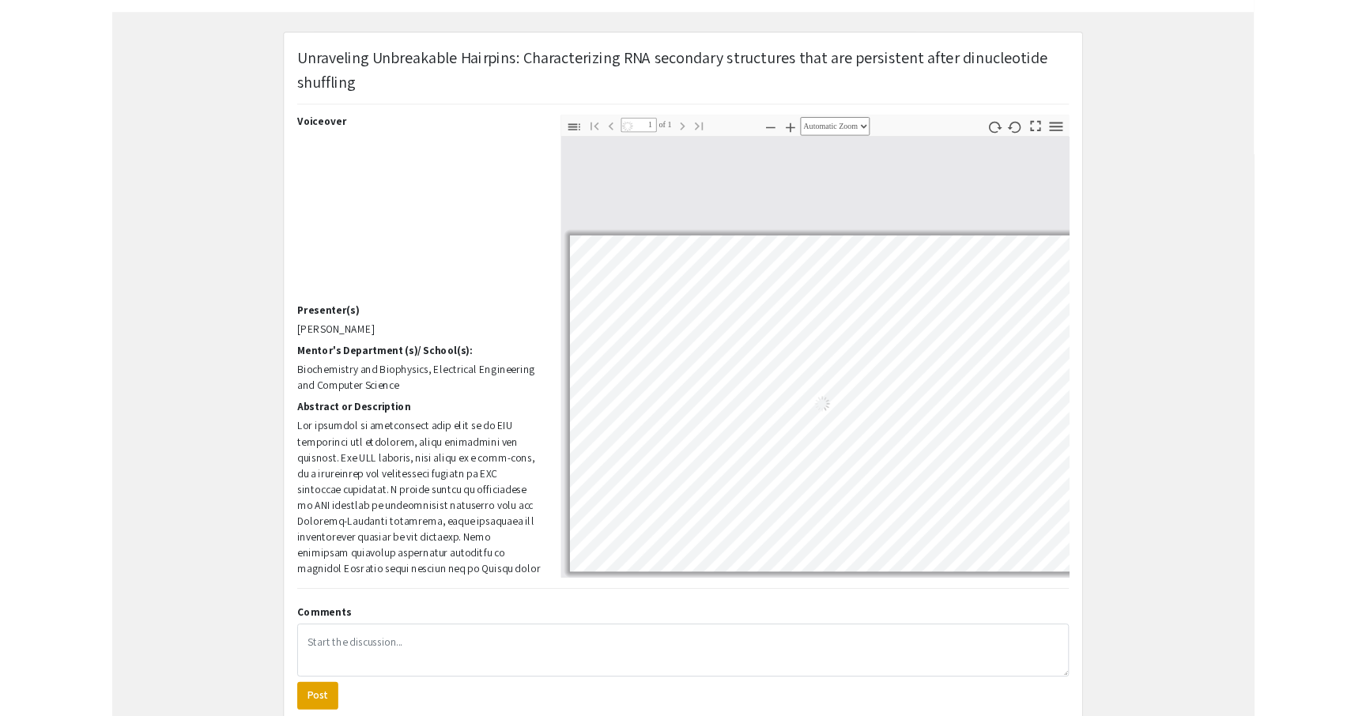
scroll to position [0, 0]
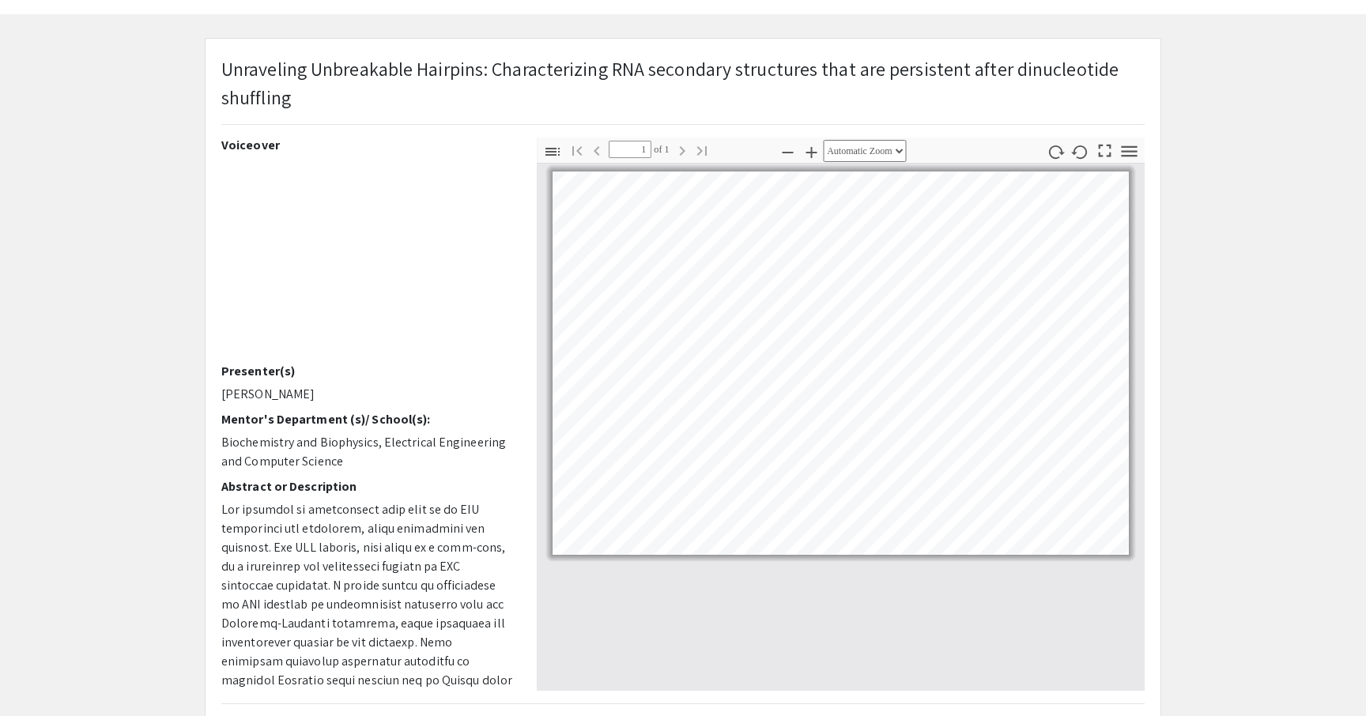
drag, startPoint x: 225, startPoint y: 67, endPoint x: 298, endPoint y: 107, distance: 82.8
click at [298, 107] on p "Unraveling Unbreakable Hairpins: Characterizing RNA secondary structures that a…" at bounding box center [682, 83] width 923 height 57
drag, startPoint x: 286, startPoint y: 100, endPoint x: 249, endPoint y: 91, distance: 38.4
click at [249, 91] on p "Unraveling Unbreakable Hairpins: Characterizing RNA secondary structures that a…" at bounding box center [682, 83] width 923 height 57
drag, startPoint x: 249, startPoint y: 91, endPoint x: 225, endPoint y: 60, distance: 38.9
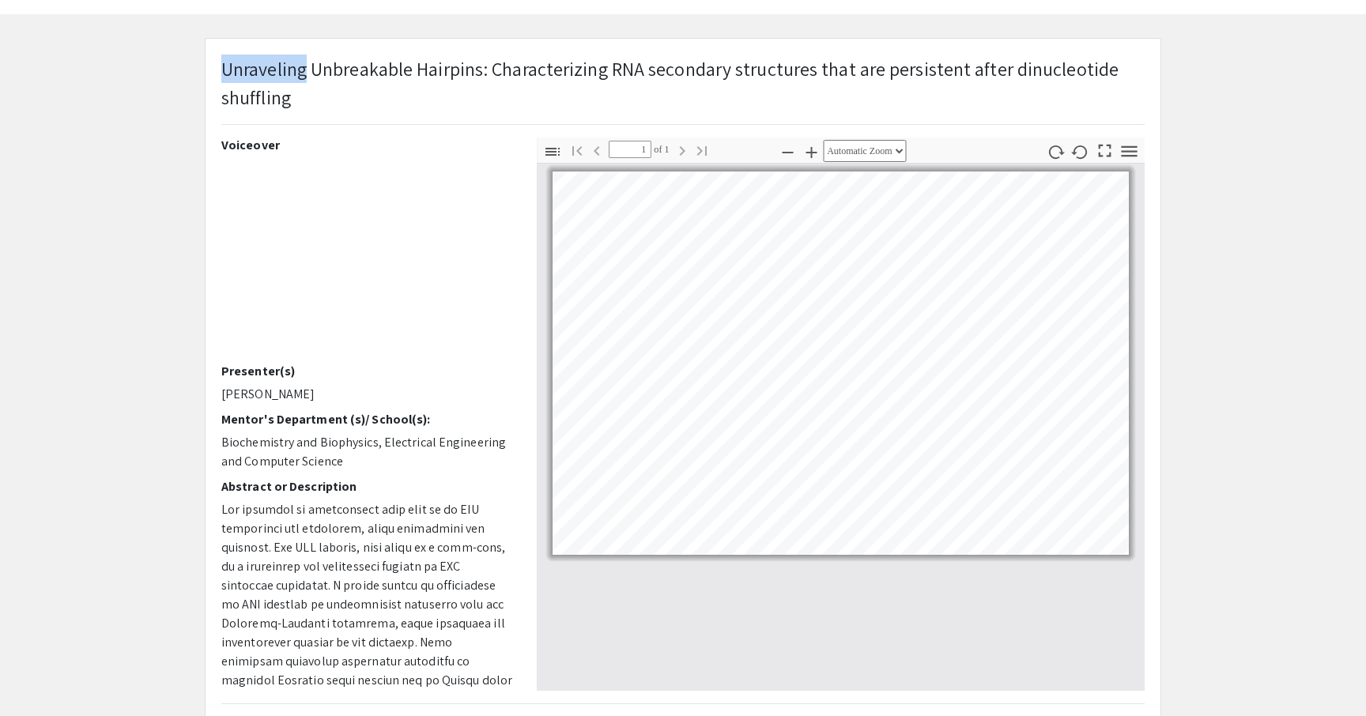
click at [437, 97] on p "Unraveling Unbreakable Hairpins: Characterizing RNA secondary structures that a…" at bounding box center [682, 83] width 923 height 57
click at [417, 50] on div "Unraveling Unbreakable Hairpins: Characterizing RNA secondary structures that a…" at bounding box center [683, 516] width 955 height 955
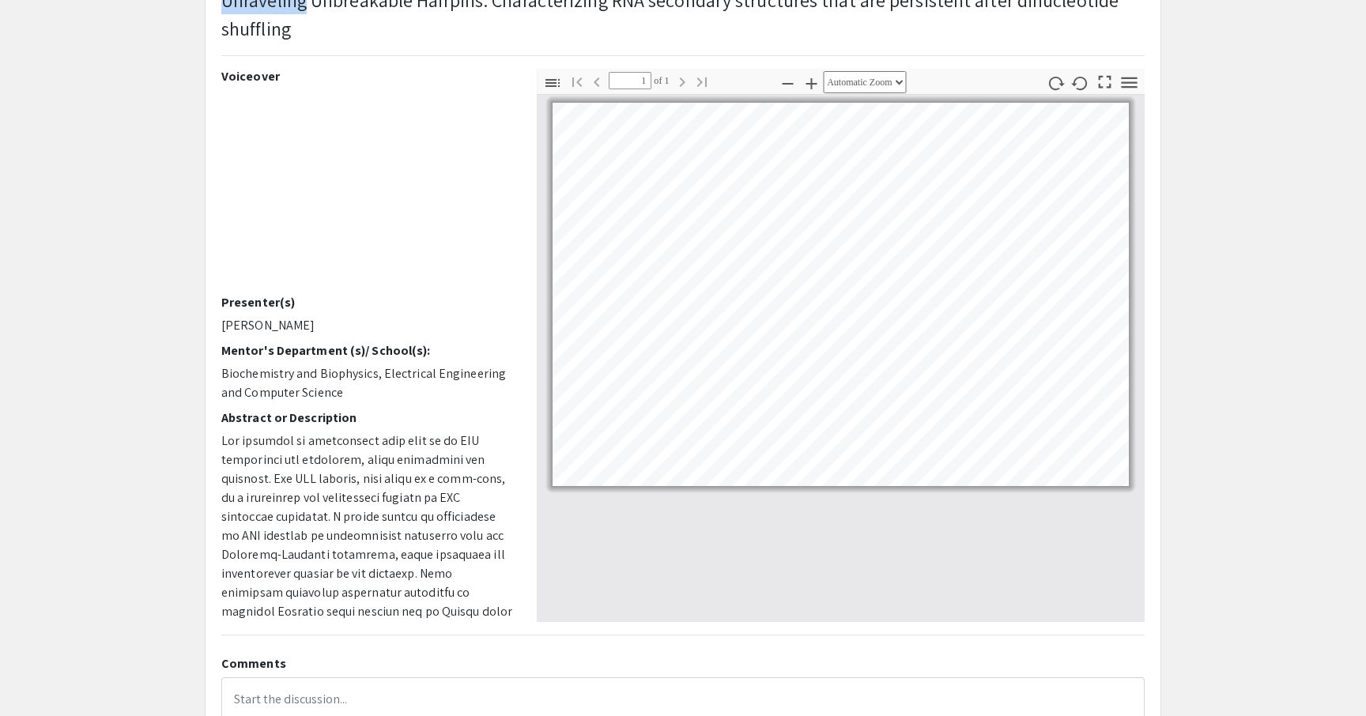
scroll to position [126, 0]
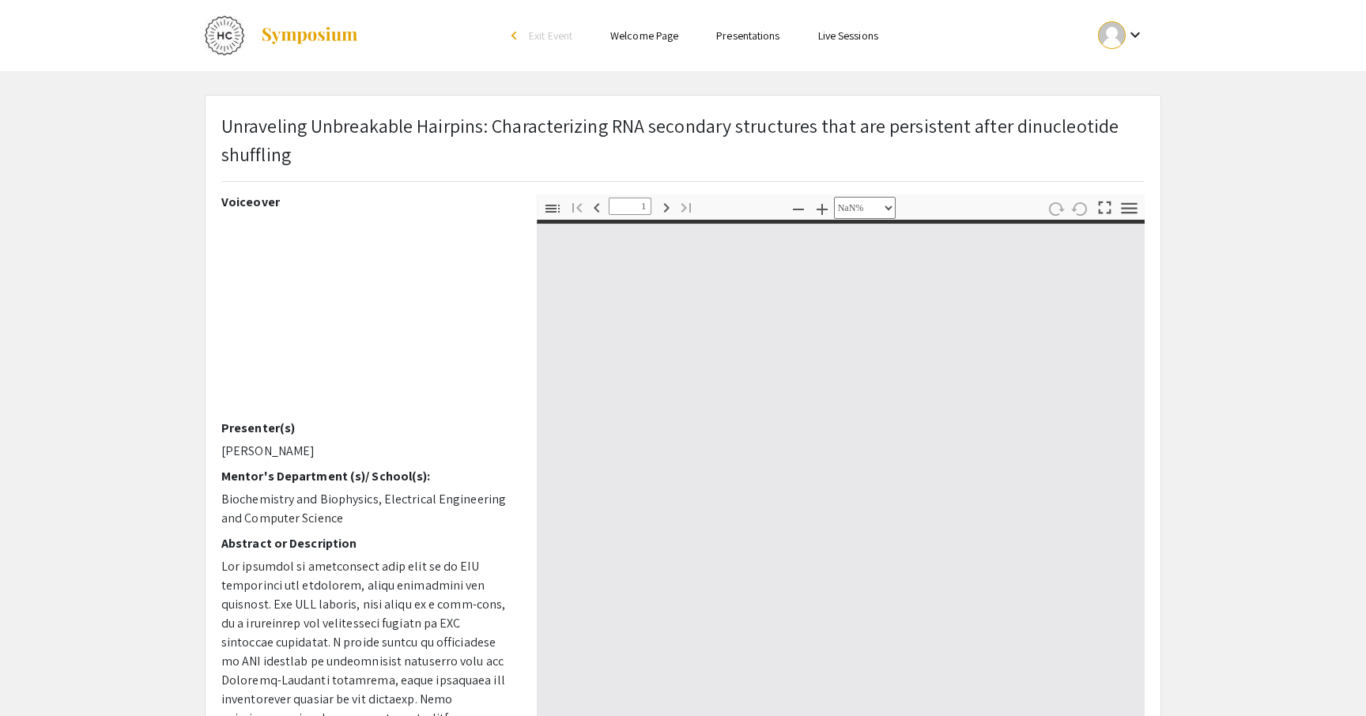
select select "custom"
type input "1"
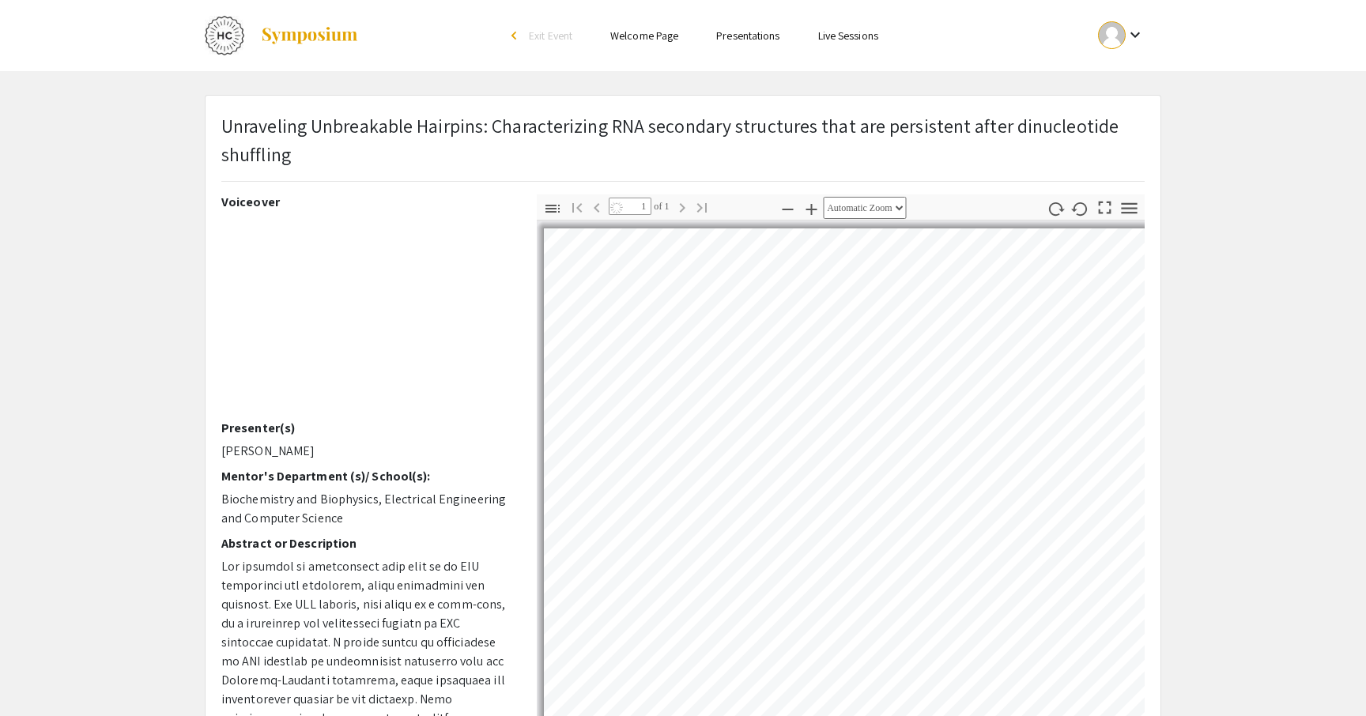
select select "auto"
